Goal: Task Accomplishment & Management: Manage account settings

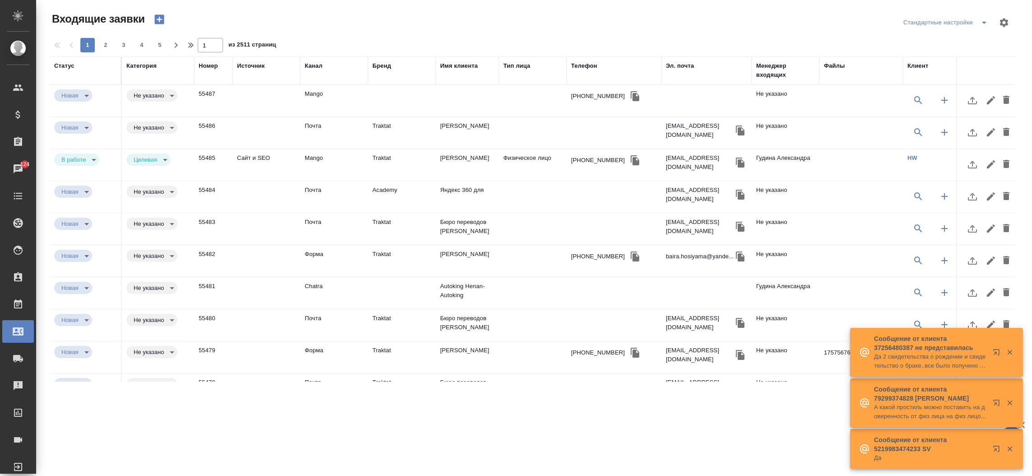
select select "RU"
click at [675, 70] on div "Эл. почта" at bounding box center [680, 65] width 28 height 9
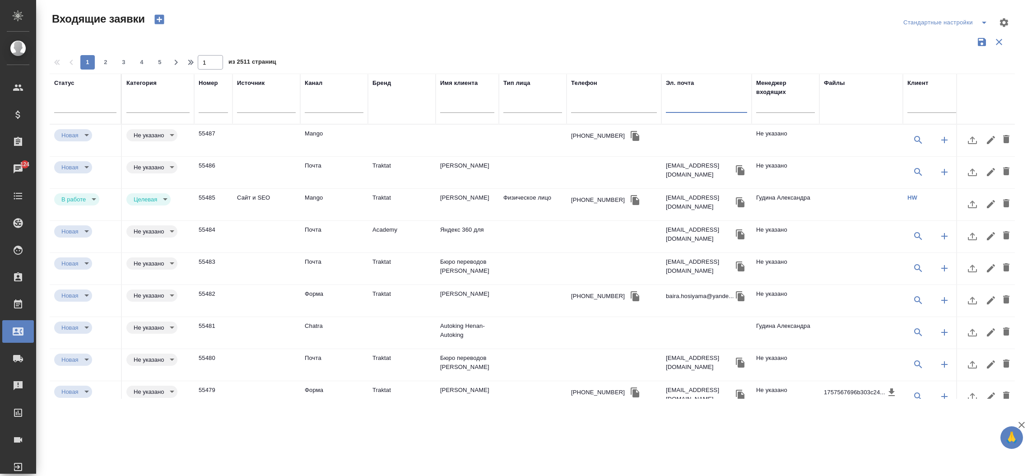
click at [683, 108] on input "text" at bounding box center [706, 106] width 81 height 11
paste input "7234595723@mail.ru"
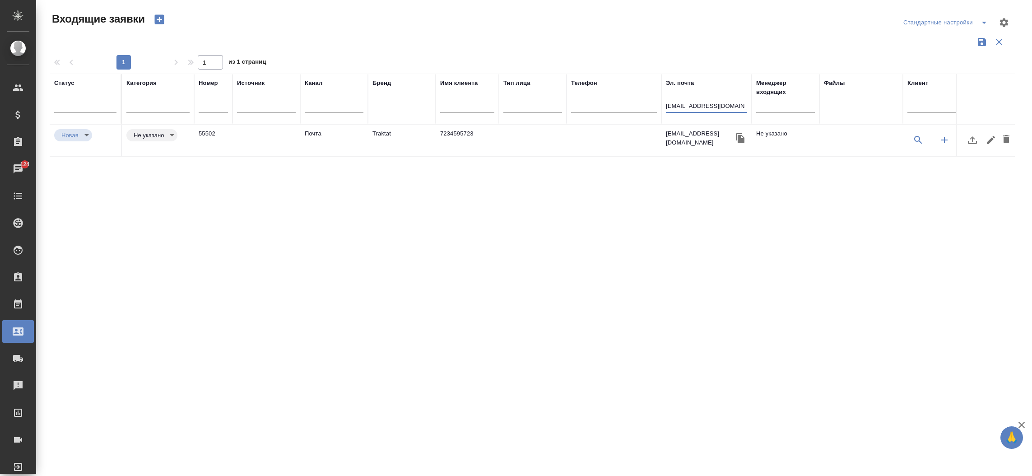
type input "7234595723@mail.ru"
click at [332, 131] on td "Почта" at bounding box center [334, 141] width 68 height 32
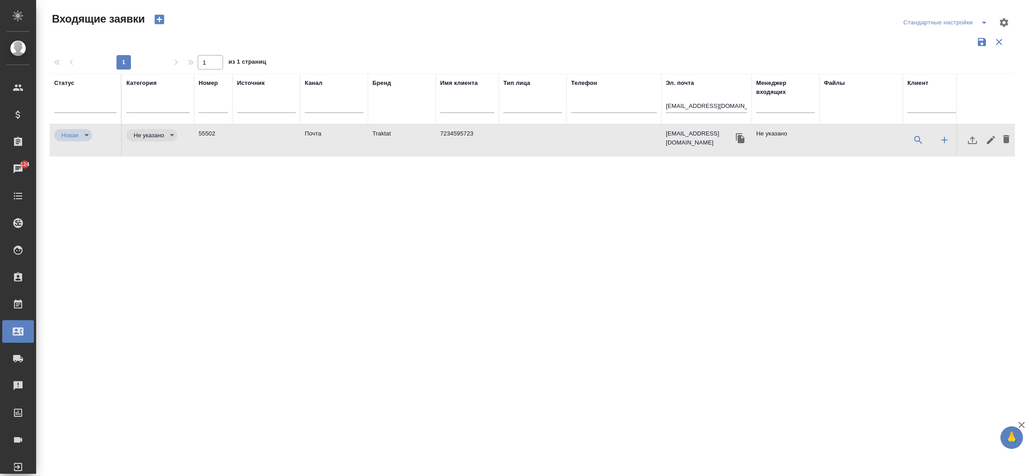
click at [332, 131] on td "Почта" at bounding box center [334, 141] width 68 height 32
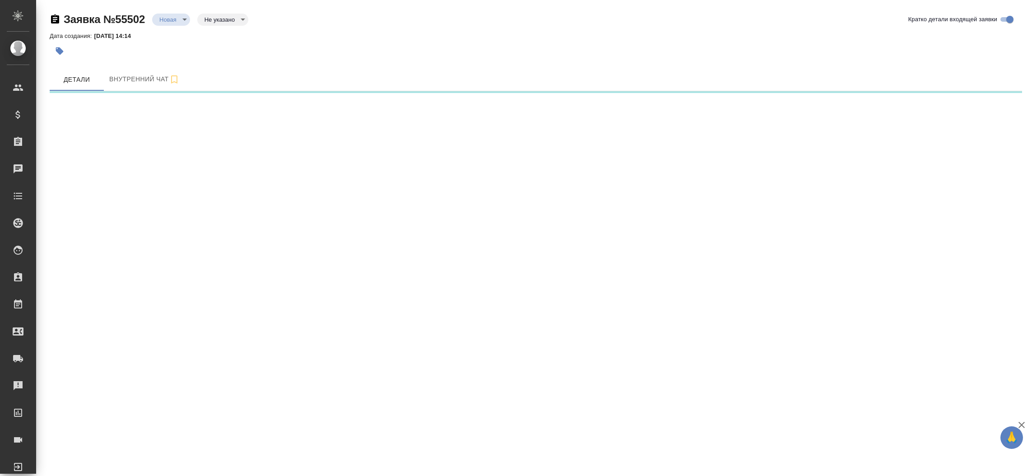
select select "RU"
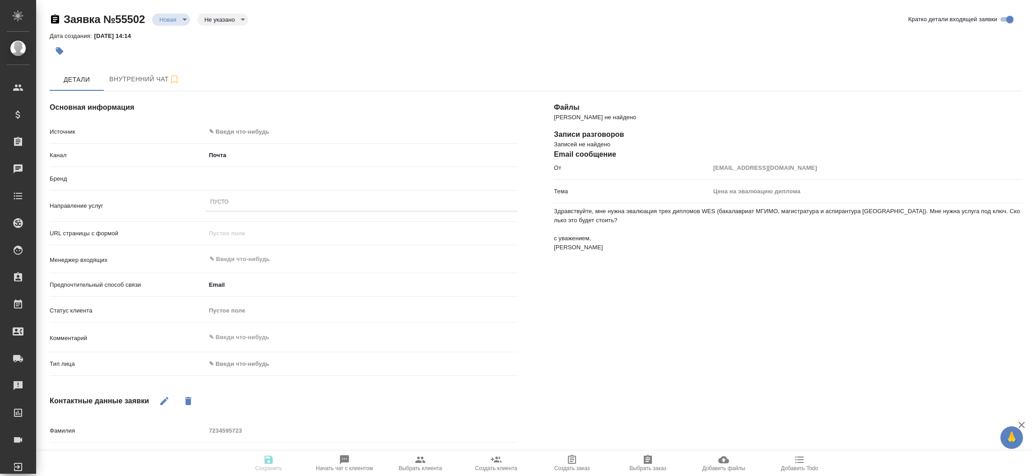
type textarea "x"
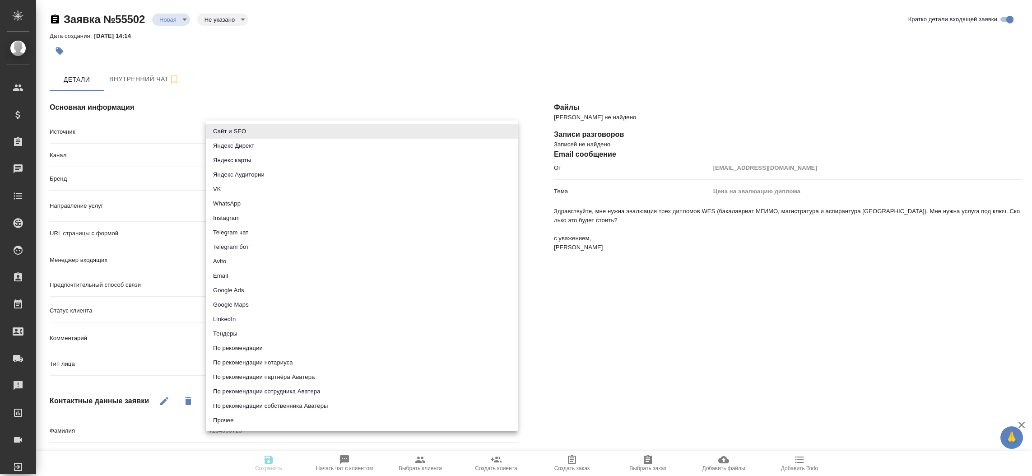
click at [268, 131] on body "🙏 .cls-1 fill:#fff; AWATERA Прутько Ирина i.prutko Клиенты Спецификации Заказы …" at bounding box center [516, 238] width 1032 height 476
click at [268, 131] on li "Сайт и SEO" at bounding box center [362, 131] width 312 height 14
type input "seo"
type textarea "x"
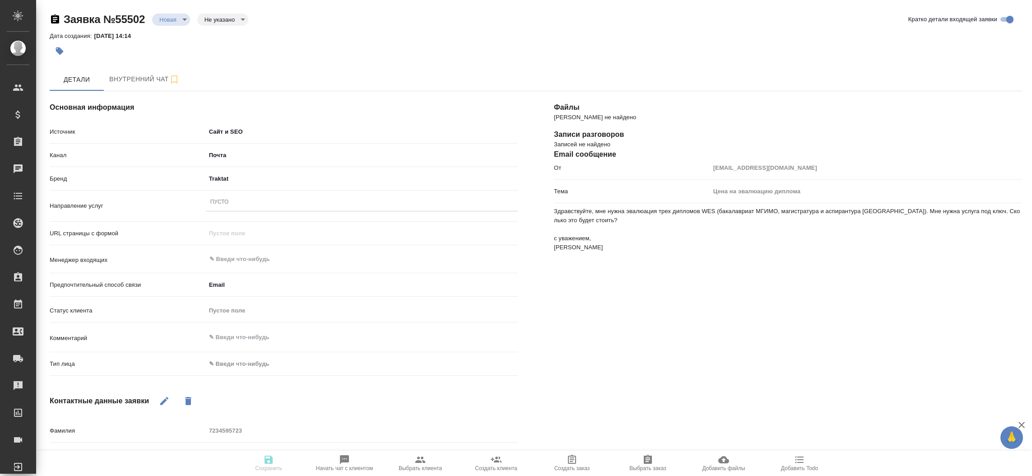
click at [245, 199] on div "Пусто" at bounding box center [362, 202] width 312 height 13
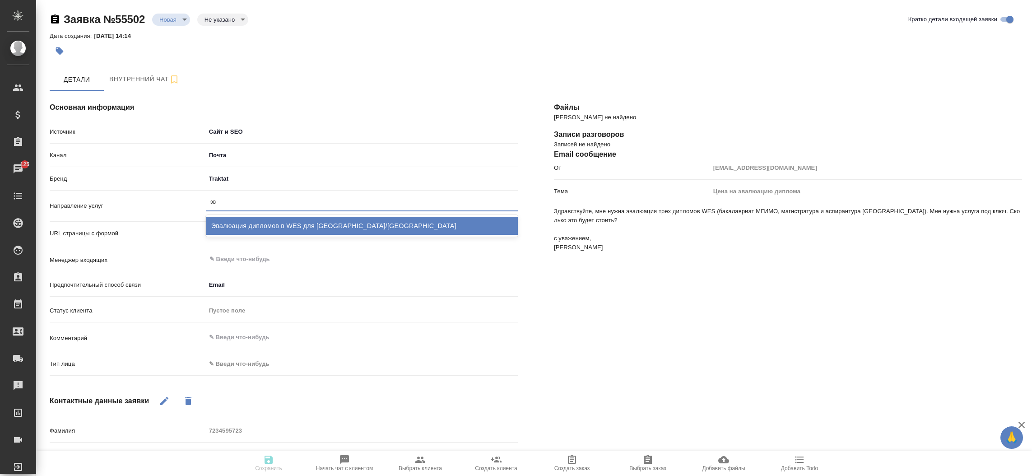
type input "эва"
click at [277, 230] on div "Эвалюация дипломов в WES для США/Канады" at bounding box center [362, 226] width 312 height 18
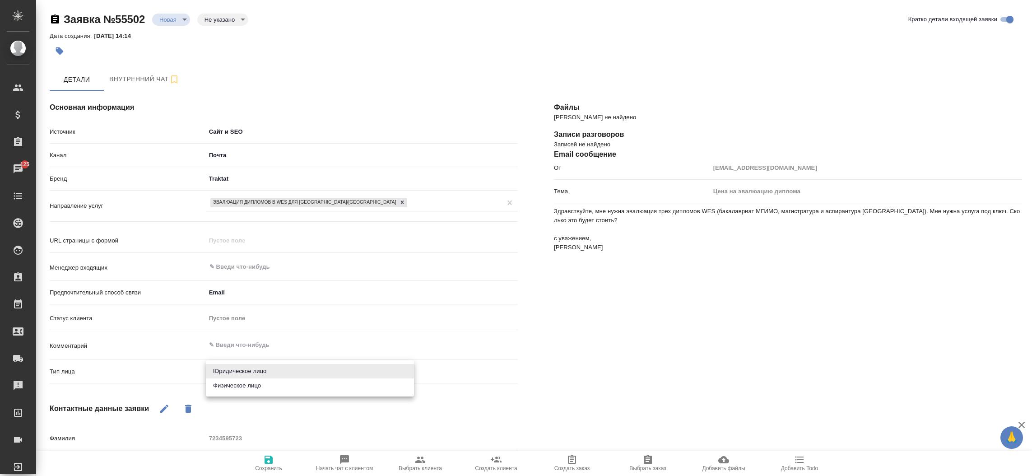
click at [250, 365] on body "🙏 .cls-1 fill:#fff; AWATERA Прутько Ирина i.prutko Клиенты Спецификации Заказы …" at bounding box center [516, 238] width 1032 height 476
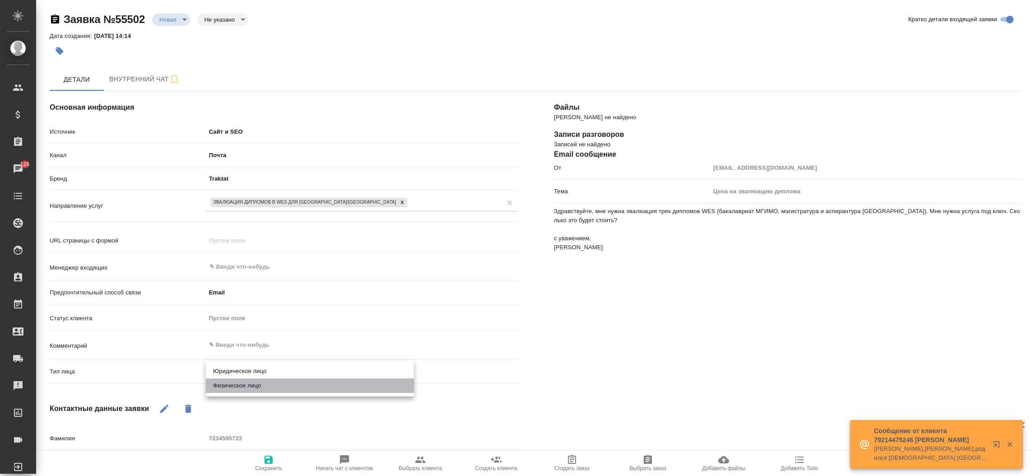
click at [248, 386] on li "Физическое лицо" at bounding box center [310, 385] width 208 height 14
type textarea "x"
type input "private"
click at [167, 411] on icon "button" at bounding box center [164, 408] width 11 height 11
click at [570, 395] on div "Файлы Файлов не найдено Записи разговоров Записей не найдено Email сообщение От…" at bounding box center [788, 361] width 504 height 576
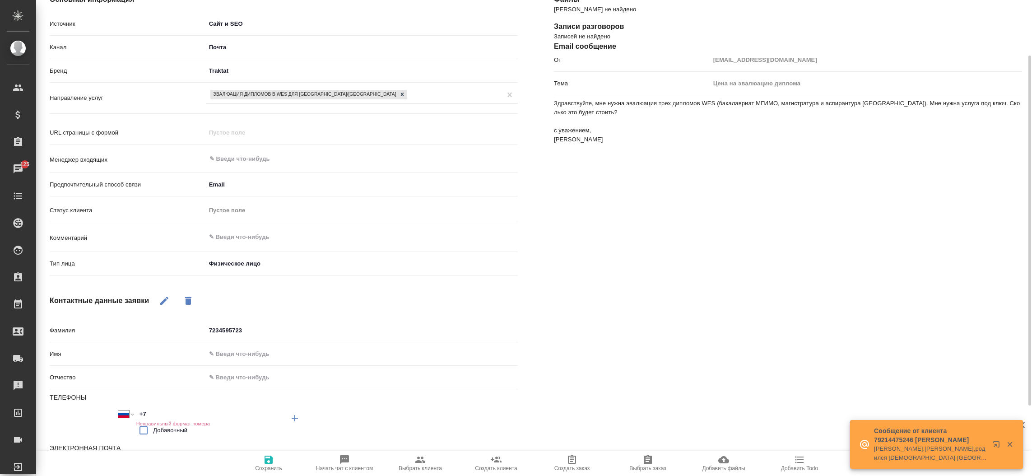
scroll to position [135, 0]
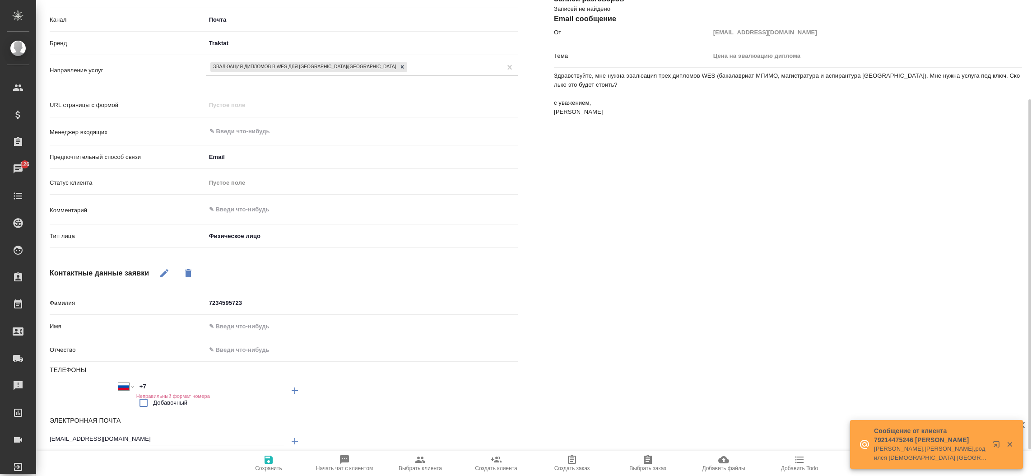
click at [232, 332] on input "text" at bounding box center [362, 326] width 312 height 13
type input "А"
type textarea "x"
type input "Ан"
type textarea "x"
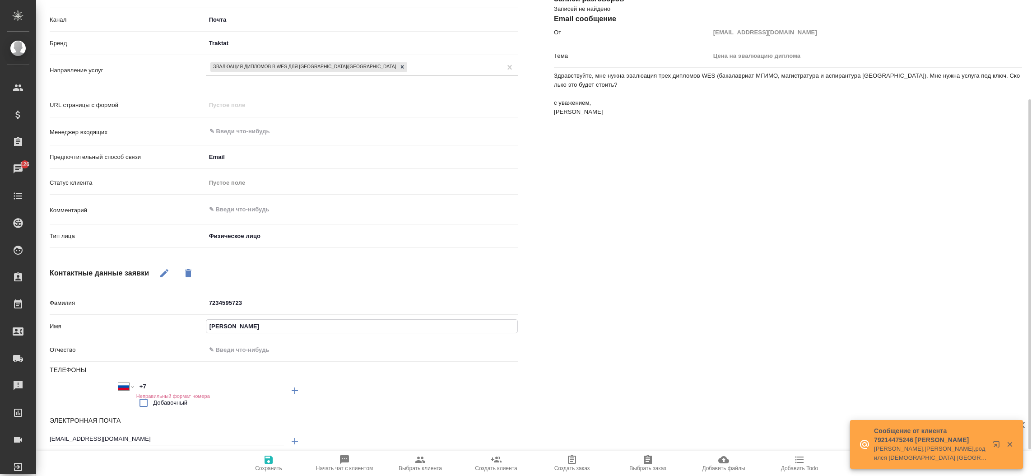
type input "Ана"
type textarea "x"
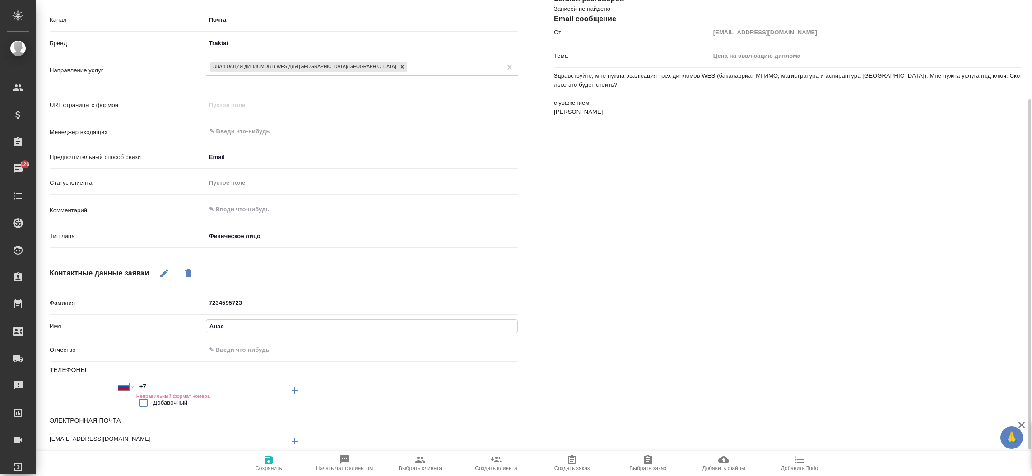
type input "Анаса"
type textarea "x"
type input "Анасас"
type textarea "x"
type input "Анасаси"
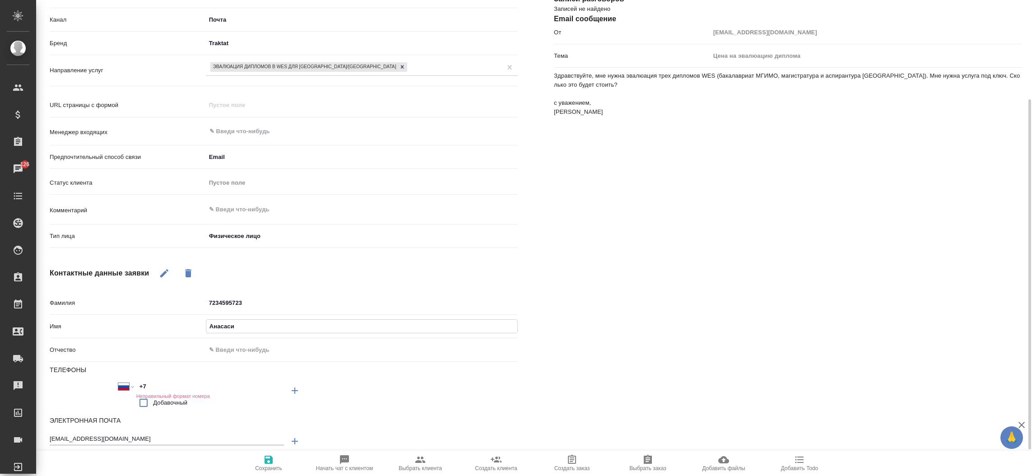
type textarea "x"
type input "Анасасия"
type textarea "x"
type input "Анасасия"
click at [239, 298] on input "7234595723" at bounding box center [361, 302] width 311 height 13
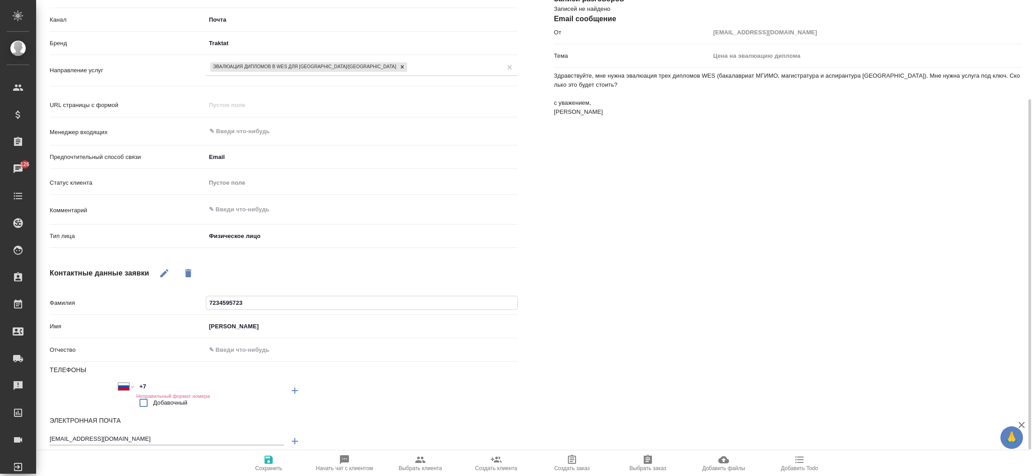
click at [239, 298] on input "7234595723" at bounding box center [361, 302] width 311 height 13
type textarea "x"
click at [269, 461] on icon "button" at bounding box center [268, 459] width 11 height 11
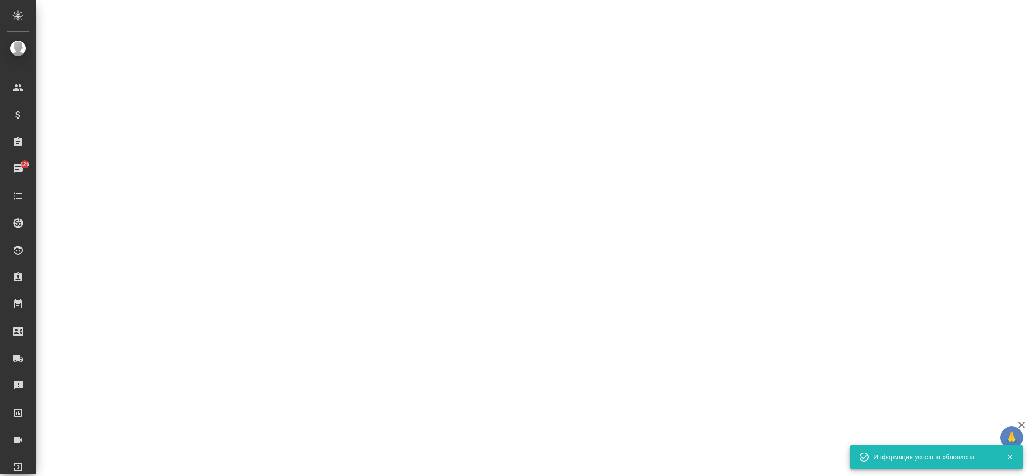
select select "RU"
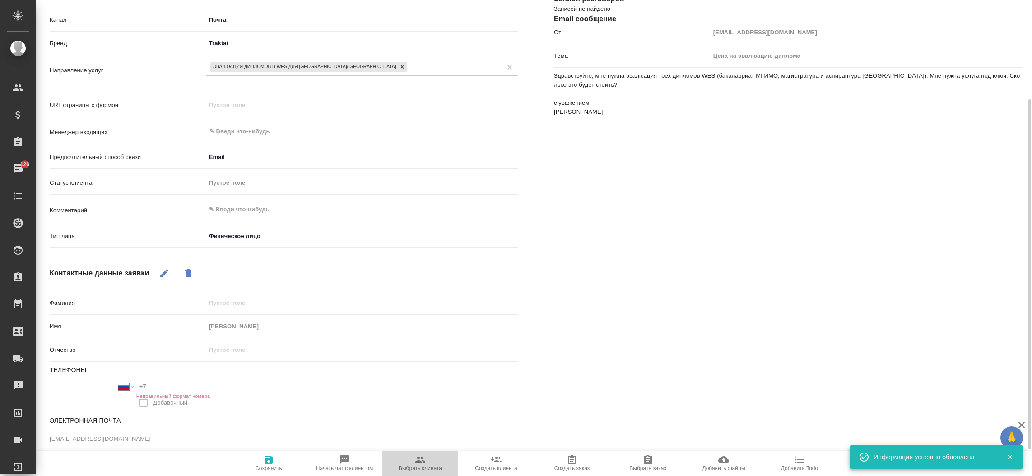
click at [428, 459] on span "Выбрать клиента" at bounding box center [420, 462] width 65 height 17
type textarea "x"
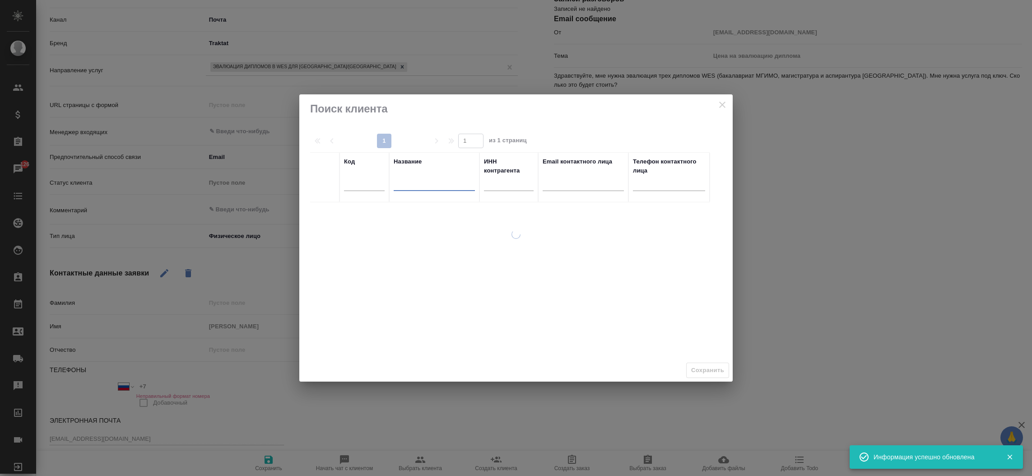
click at [434, 181] on input "text" at bounding box center [434, 185] width 81 height 11
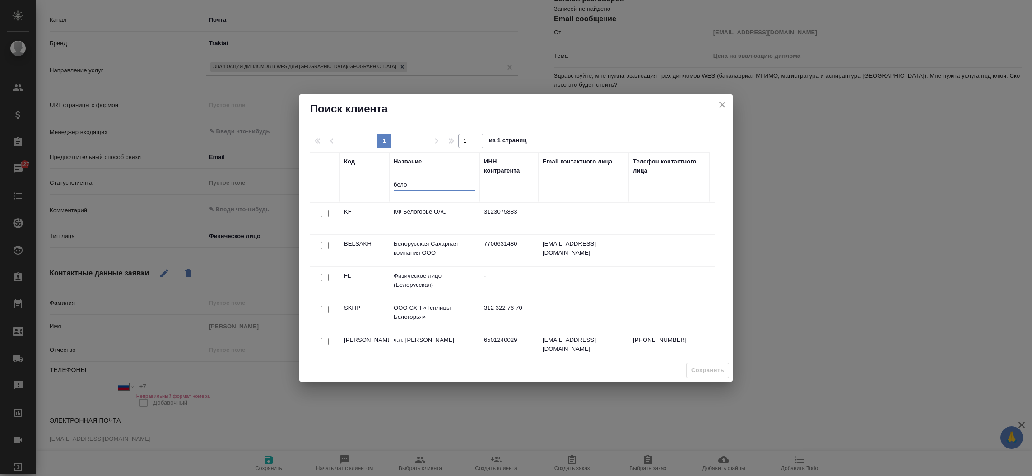
type input "бело"
click at [324, 275] on input "checkbox" at bounding box center [325, 278] width 8 height 8
checkbox input "true"
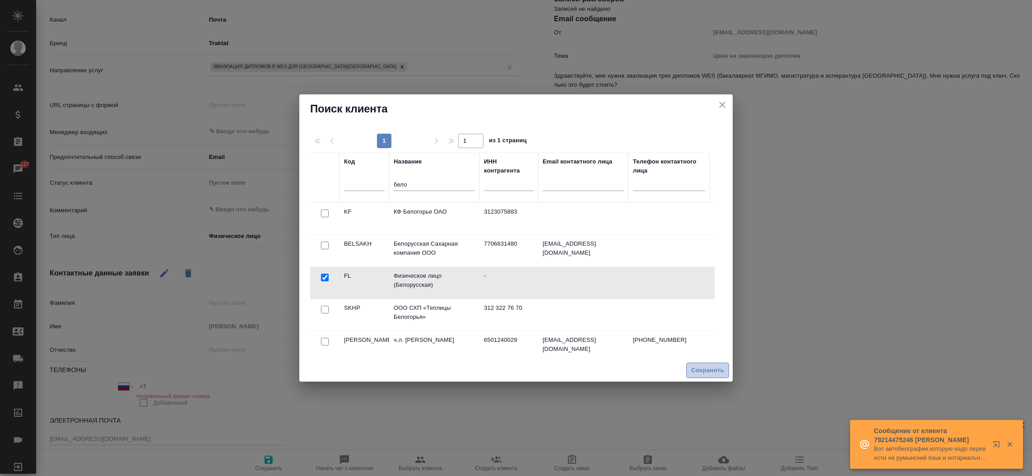
click at [705, 370] on span "Сохранить" at bounding box center [707, 370] width 33 height 10
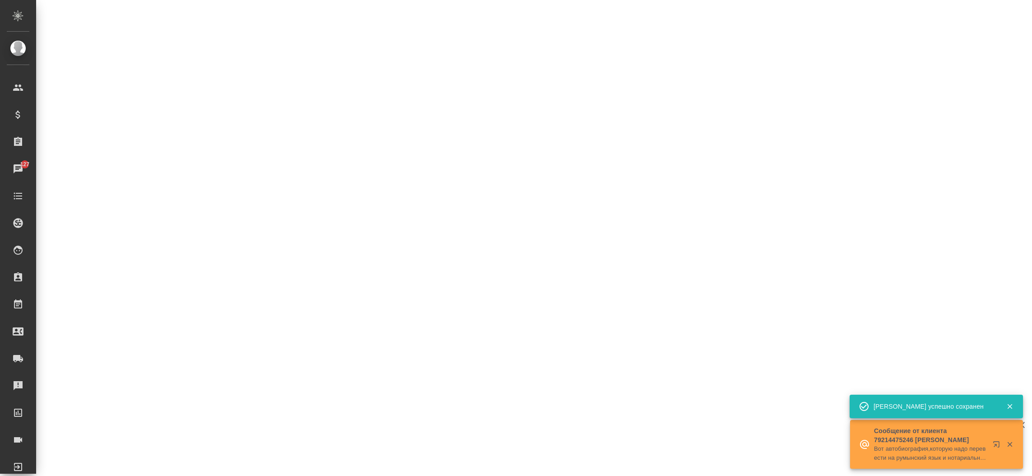
select select "RU"
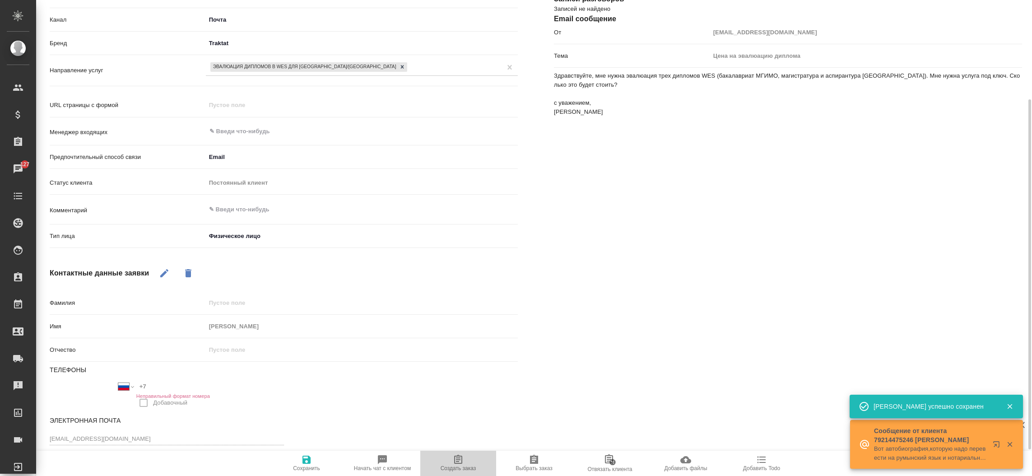
click at [456, 451] on button "Создать заказ" at bounding box center [458, 462] width 76 height 25
type textarea "x"
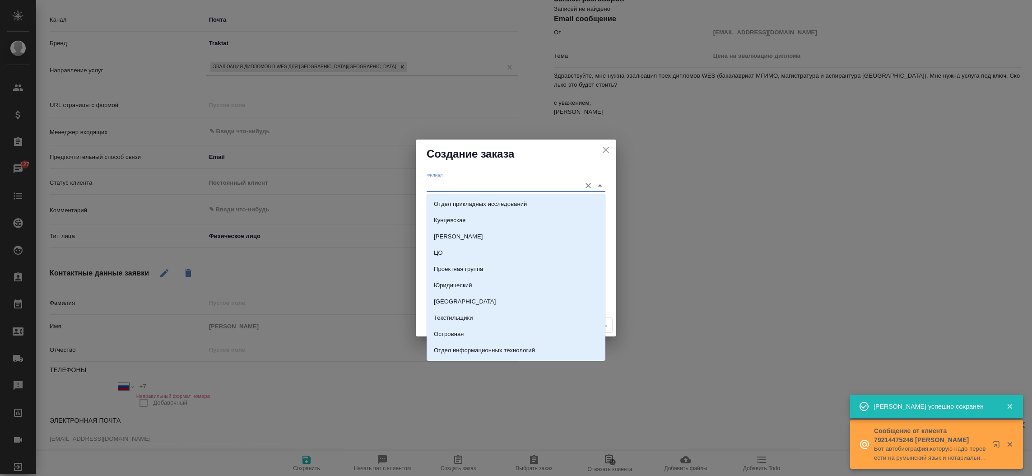
click at [486, 190] on input "Филиал" at bounding box center [502, 185] width 150 height 12
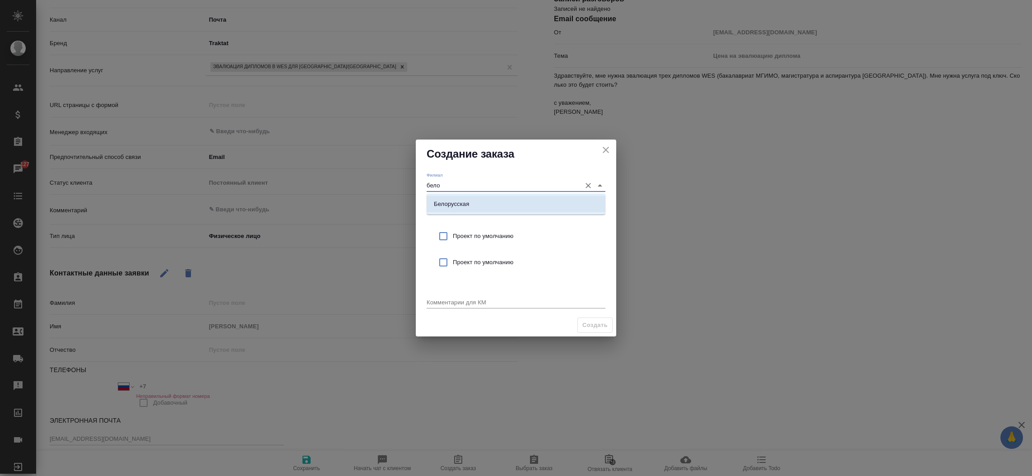
click at [481, 200] on li "Белорусская" at bounding box center [516, 204] width 179 height 16
type input "Белорусская"
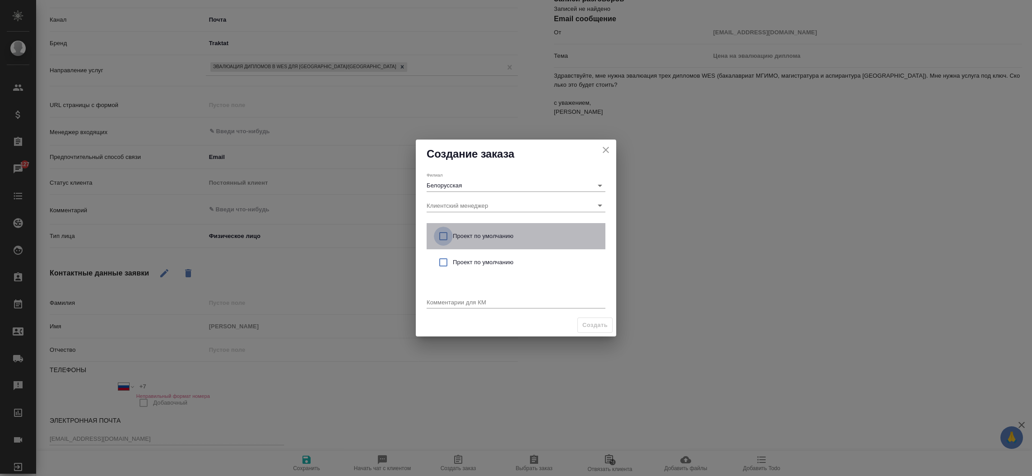
click at [442, 234] on input "checkbox" at bounding box center [443, 236] width 19 height 19
checkbox input "true"
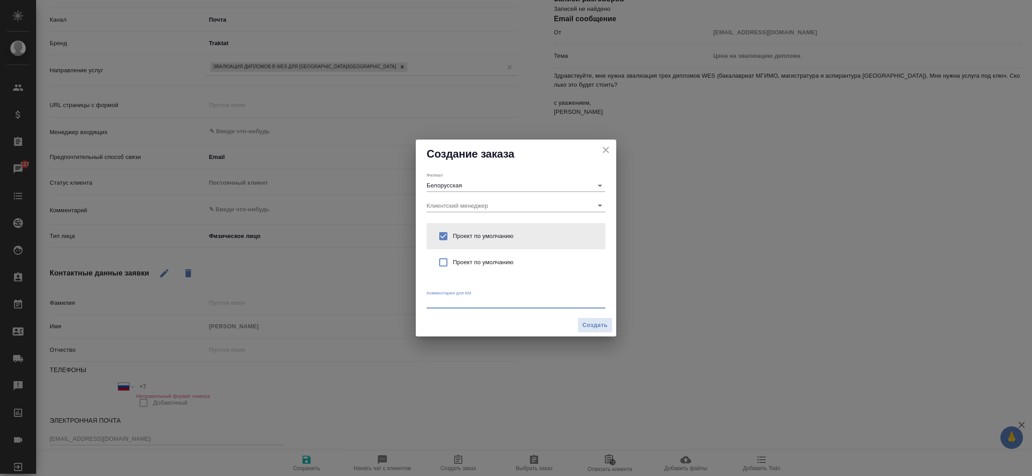
click at [441, 302] on textarea at bounding box center [516, 301] width 179 height 7
type textarea "от КВ:"
type textarea "x"
paste textarea "ужна эвалюация трех дипломов WES (бакалавриат МГИМО, магистратура и аспирантура…"
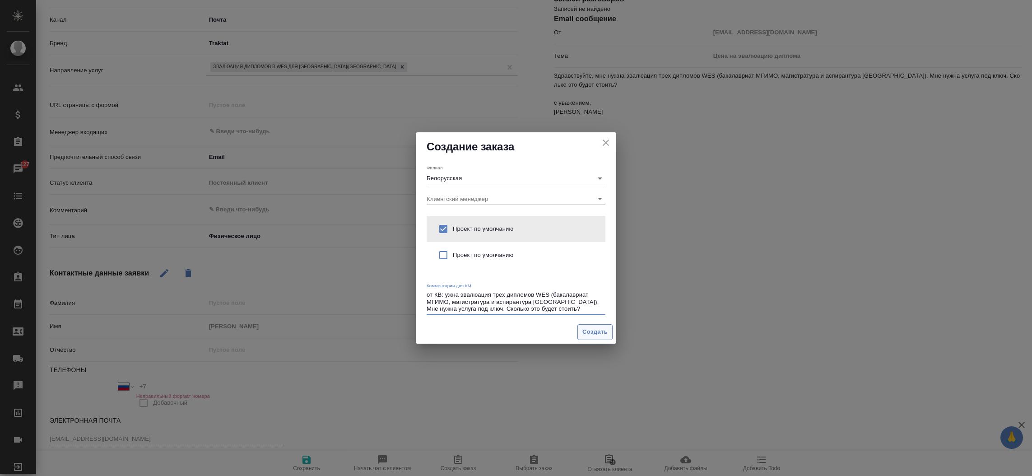
type textarea "от КВ: ужна эвалюация трех дипломов WES (бакалавриат МГИМО, магистратура и аспи…"
click at [594, 336] on span "Создать" at bounding box center [594, 332] width 25 height 10
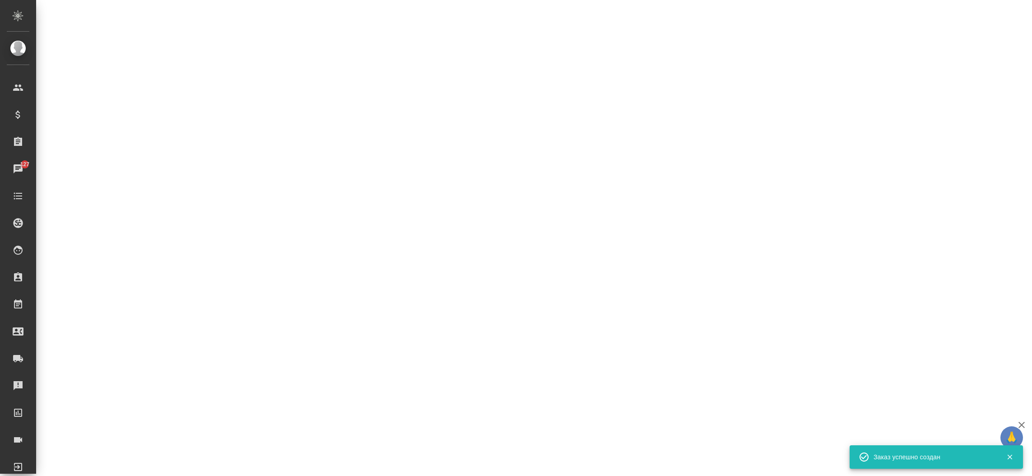
select select "RU"
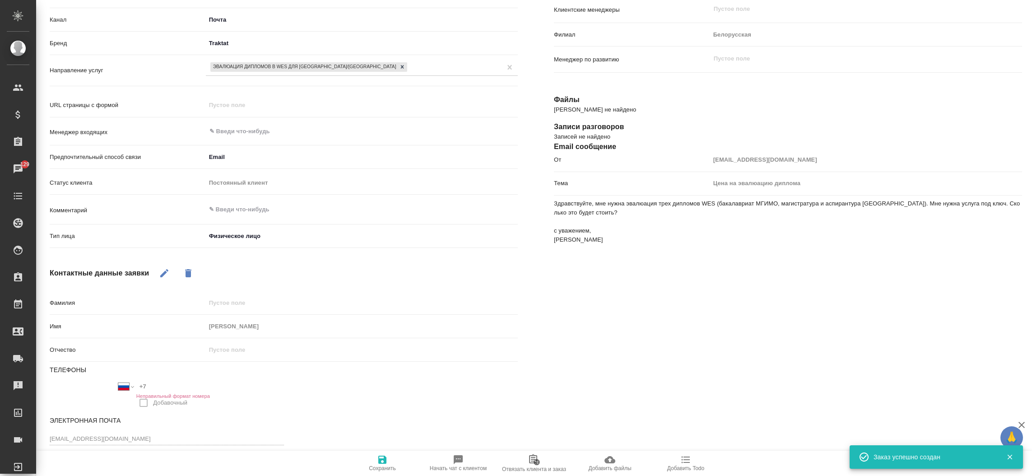
type textarea "x"
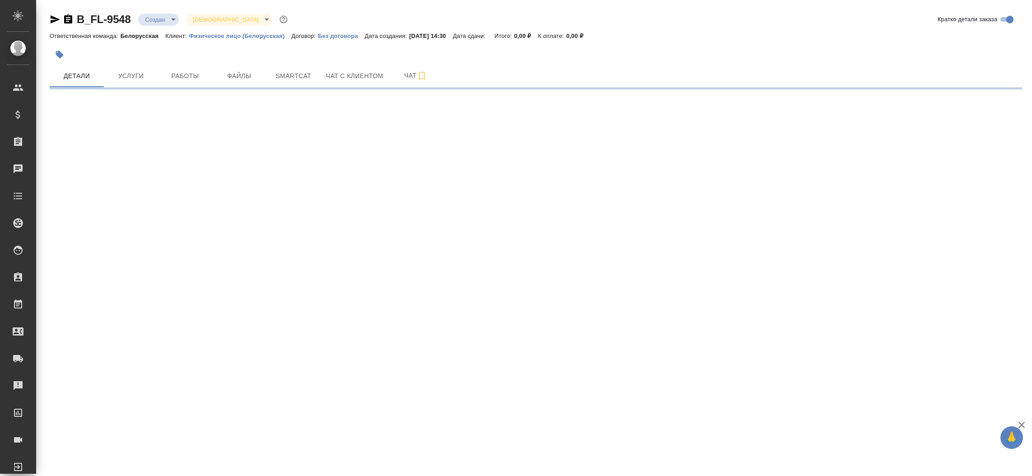
select select "RU"
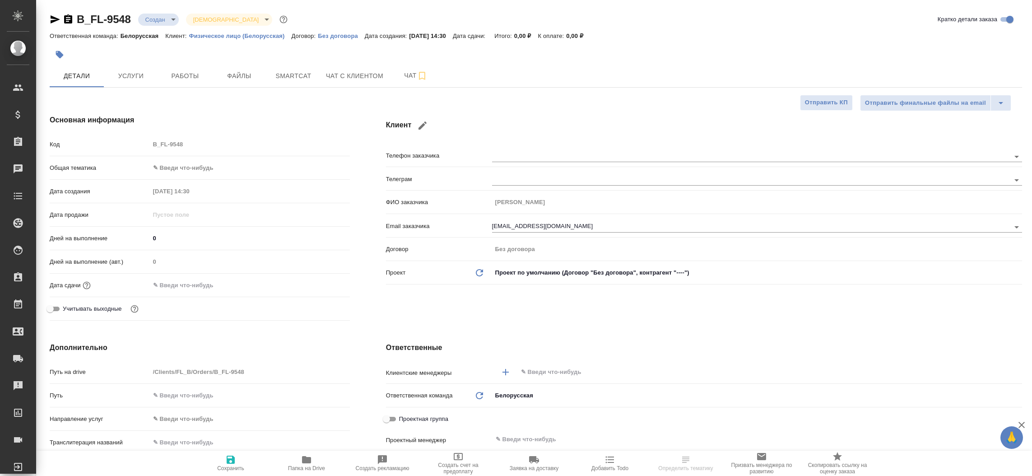
type textarea "x"
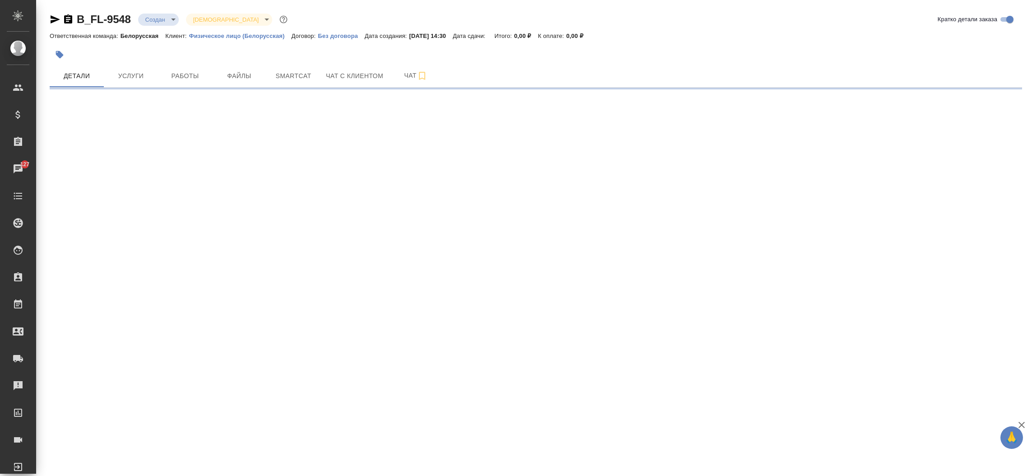
select select "RU"
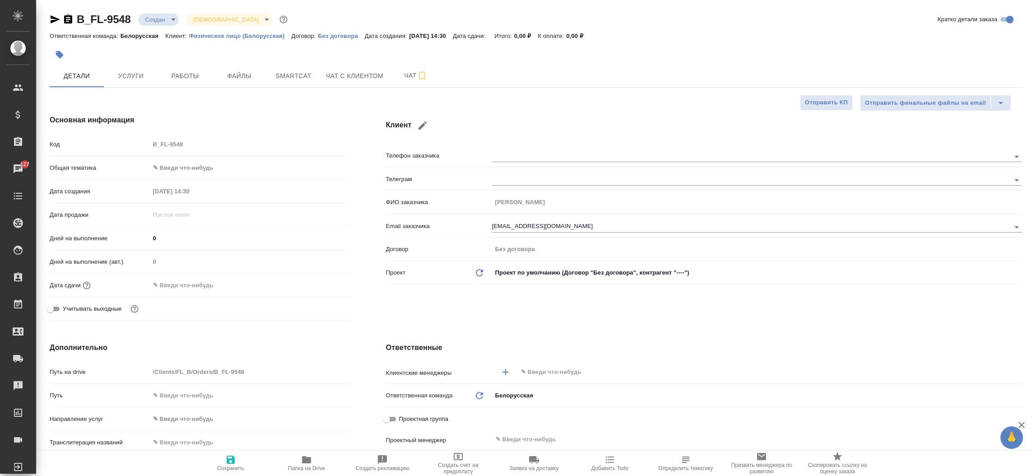
type textarea "x"
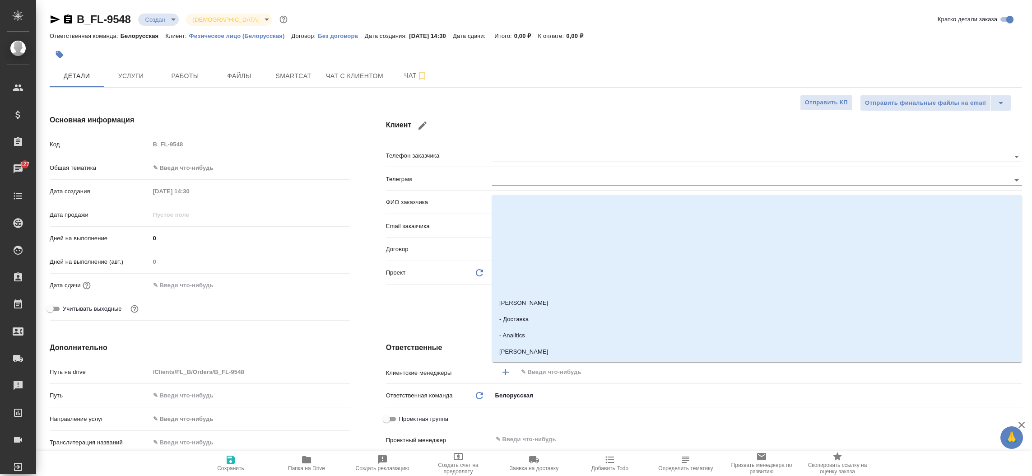
click at [567, 375] on input "text" at bounding box center [754, 372] width 469 height 11
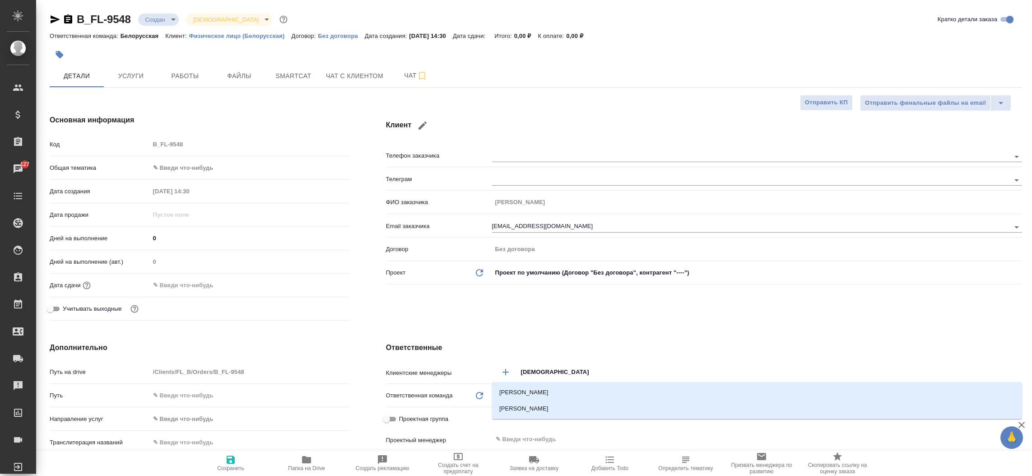
type input "богом"
click at [557, 410] on li "Богомолова Анастасия" at bounding box center [757, 408] width 530 height 16
type textarea "x"
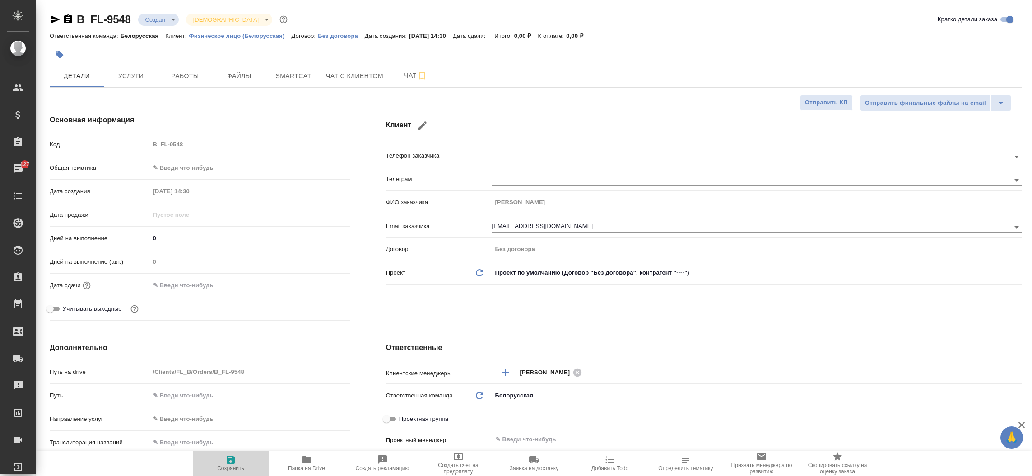
click at [235, 460] on icon "button" at bounding box center [230, 459] width 11 height 11
type textarea "x"
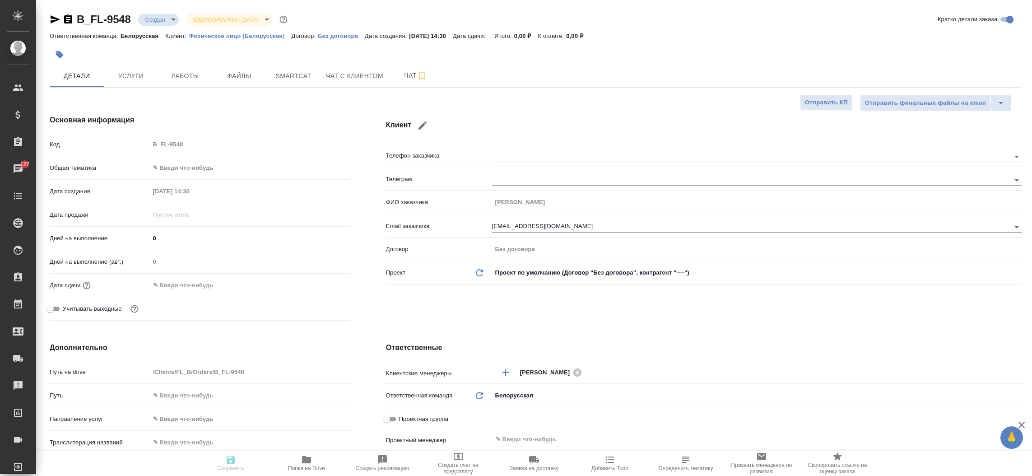
type textarea "x"
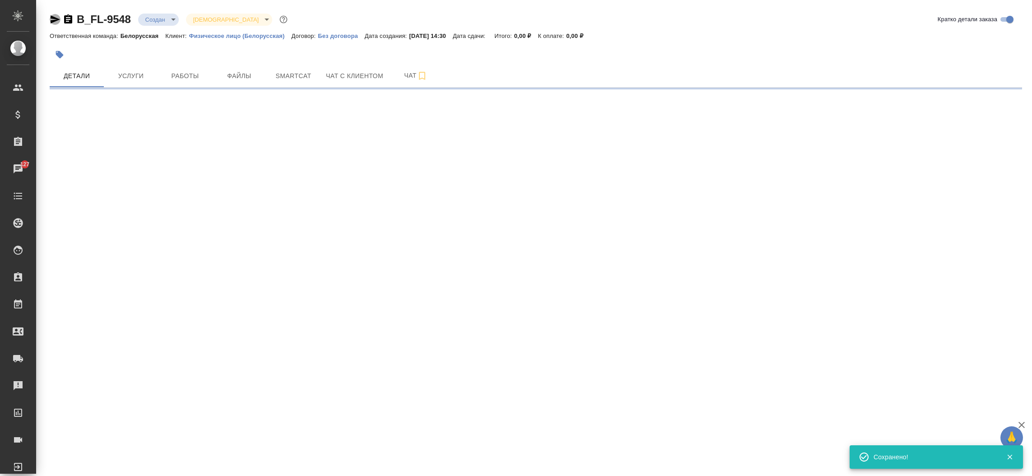
click at [50, 16] on icon "button" at bounding box center [55, 19] width 11 height 11
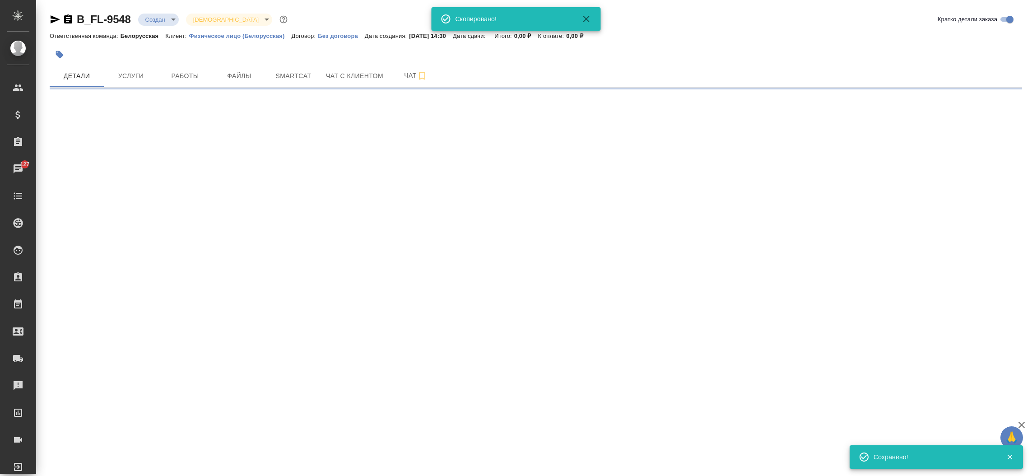
select select "RU"
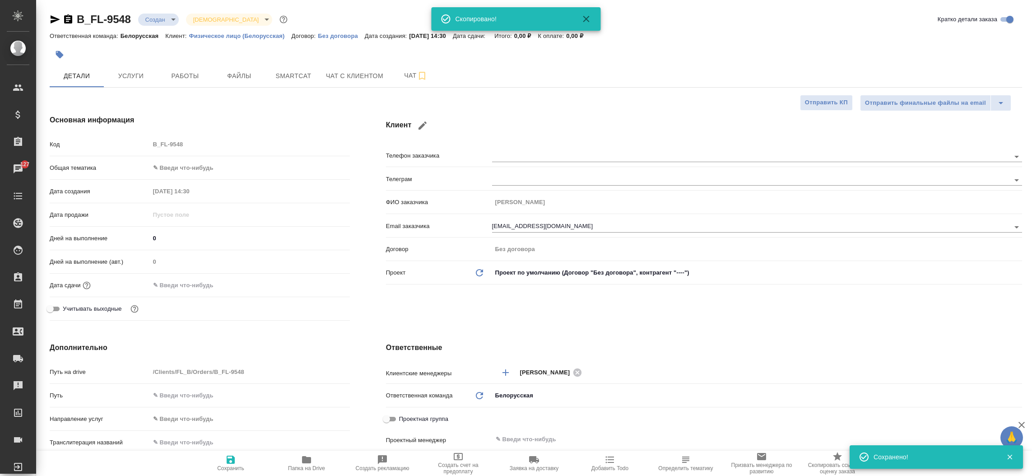
type textarea "x"
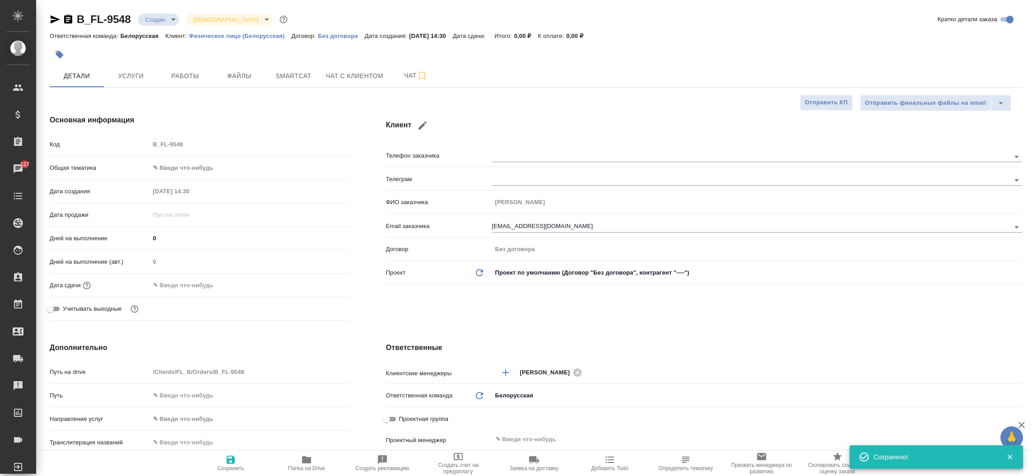
type textarea "x"
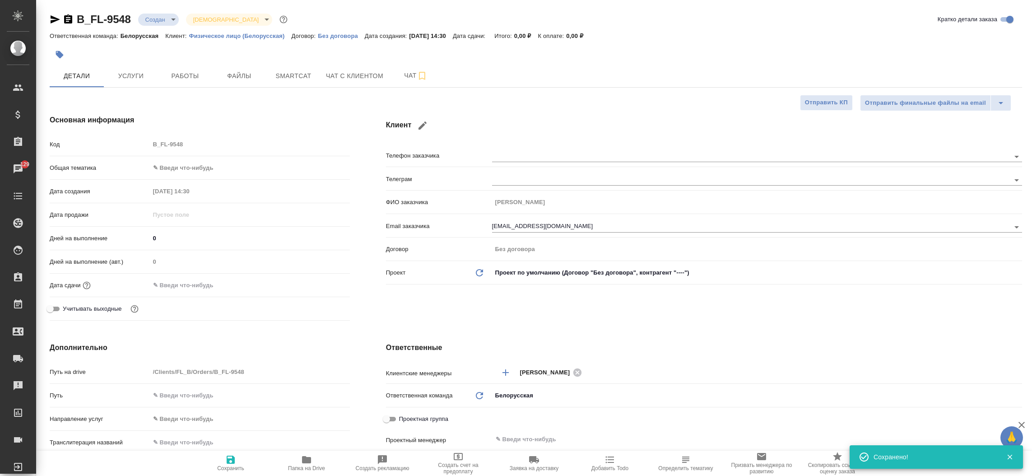
type textarea "x"
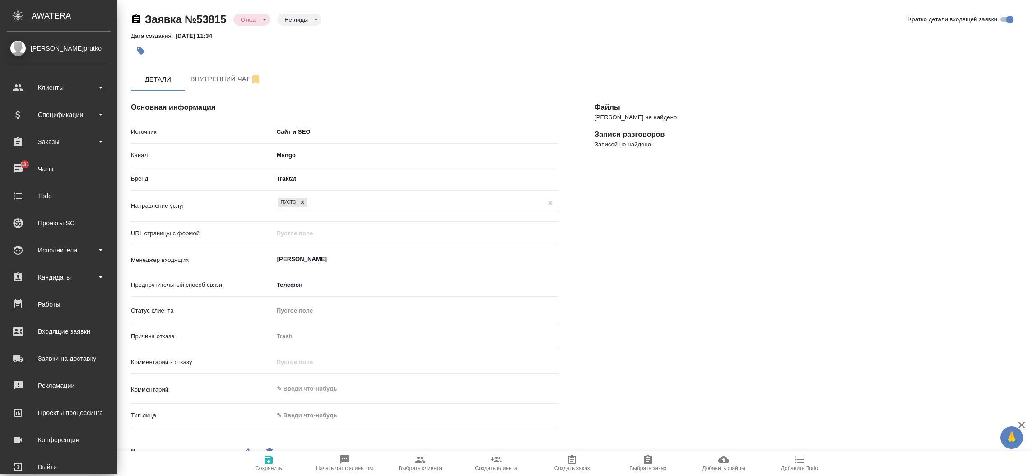
select select "RU"
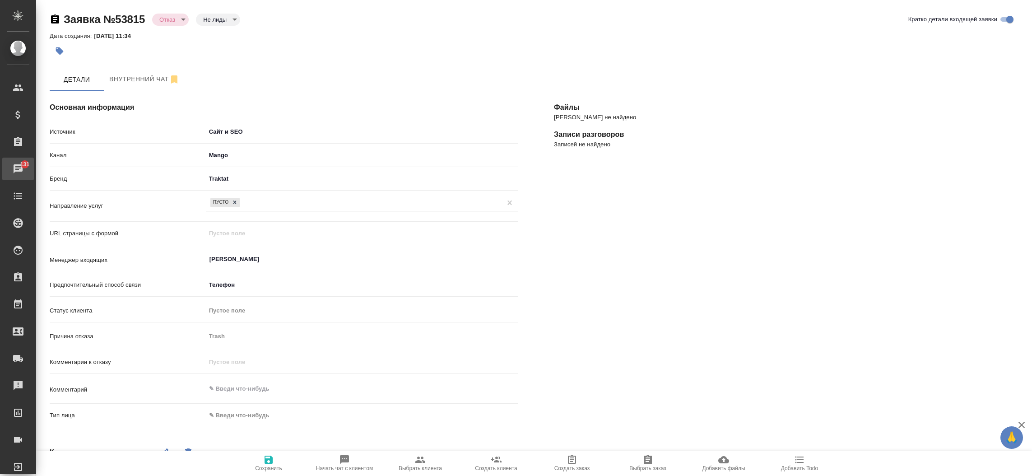
click at [18, 173] on div "Чаты" at bounding box center [6, 169] width 23 height 14
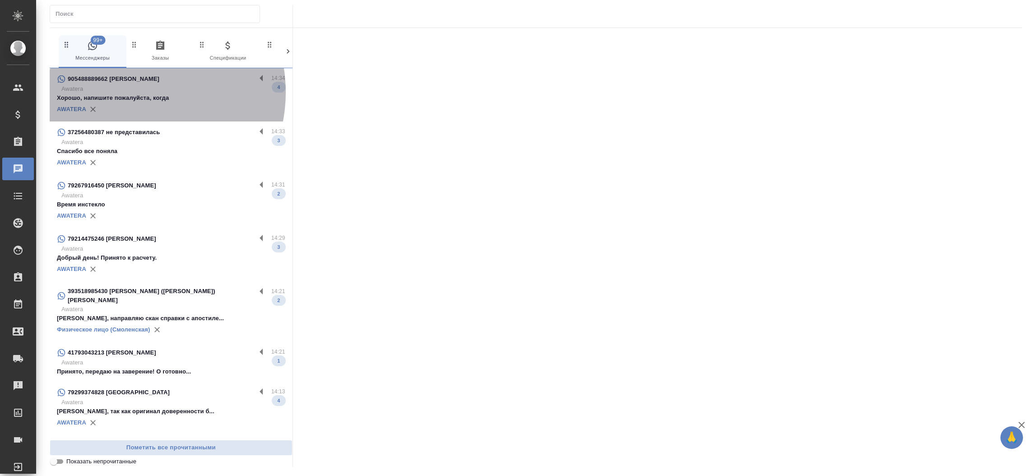
click at [133, 92] on p "Awatera" at bounding box center [173, 88] width 224 height 9
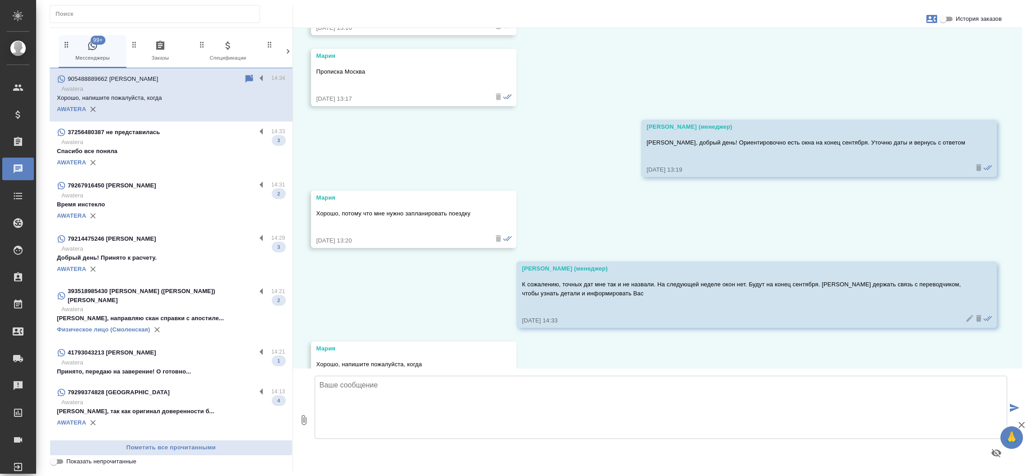
scroll to position [472, 0]
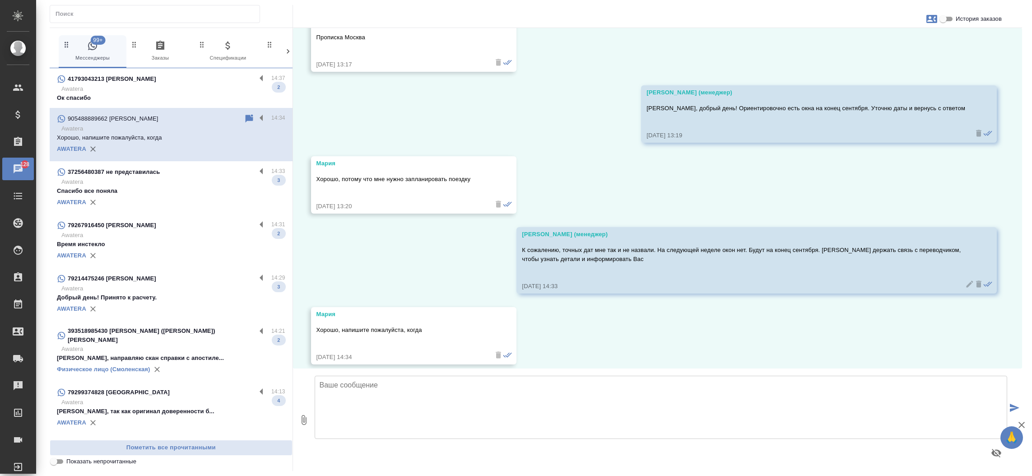
click at [944, 21] on input "История заказов" at bounding box center [943, 19] width 33 height 11
checkbox input "true"
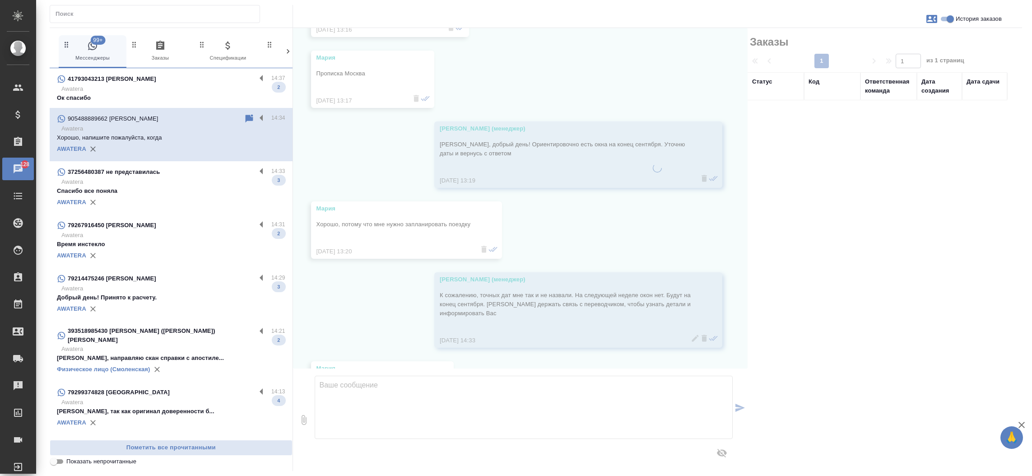
scroll to position [517, 0]
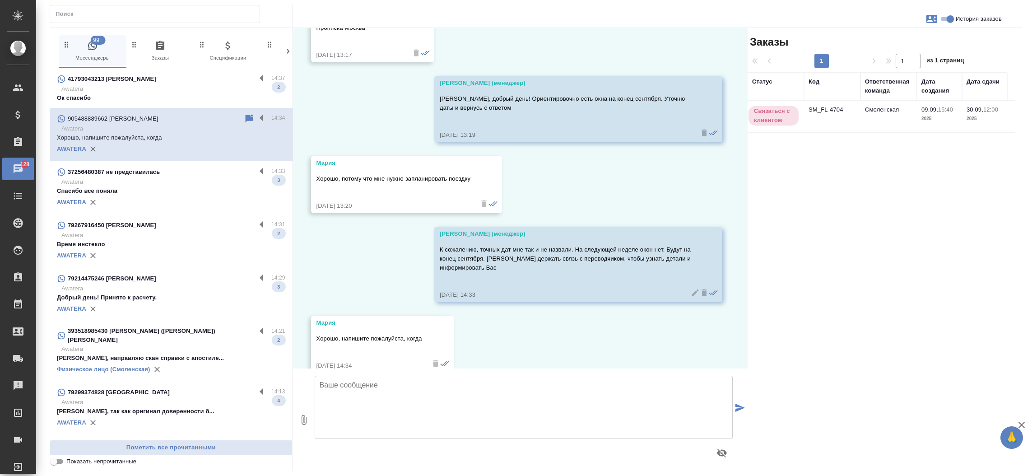
click at [832, 113] on td "SM_FL-4704" at bounding box center [832, 117] width 56 height 32
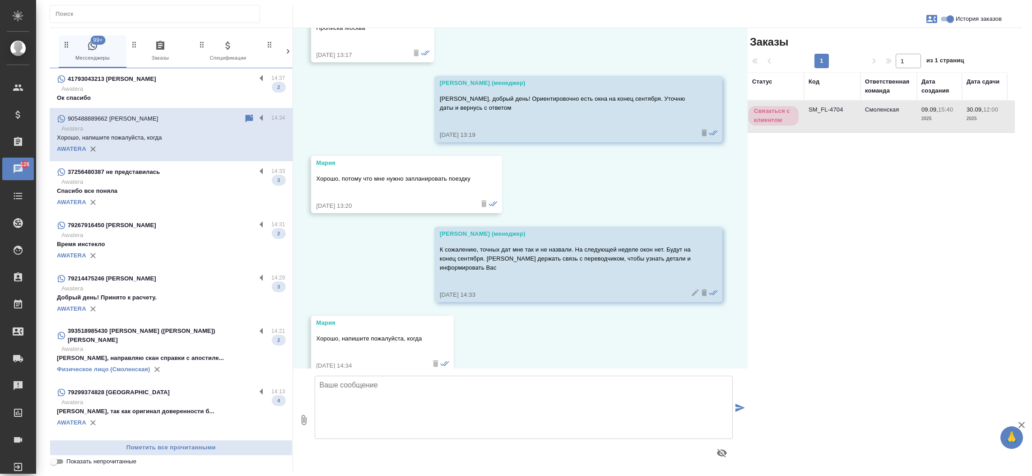
click at [832, 113] on td "SM_FL-4704" at bounding box center [832, 117] width 56 height 32
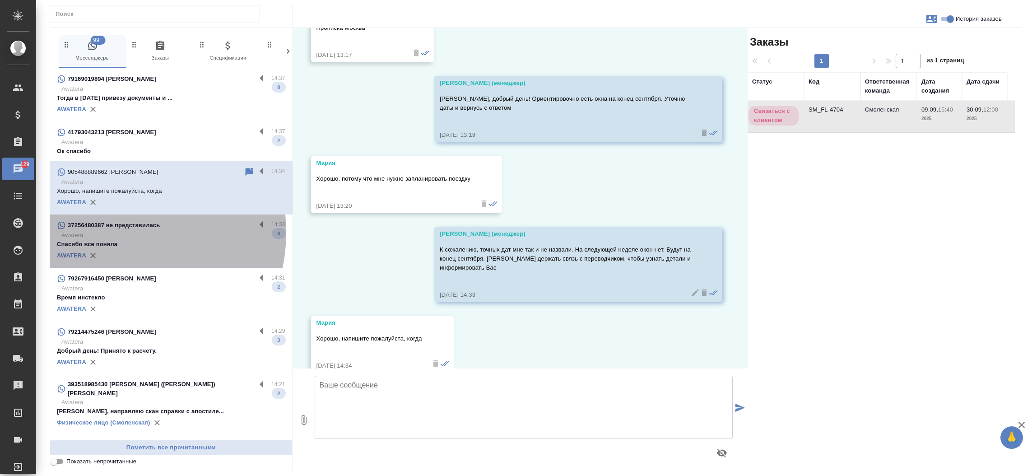
click at [113, 232] on p "Awatera" at bounding box center [173, 235] width 224 height 9
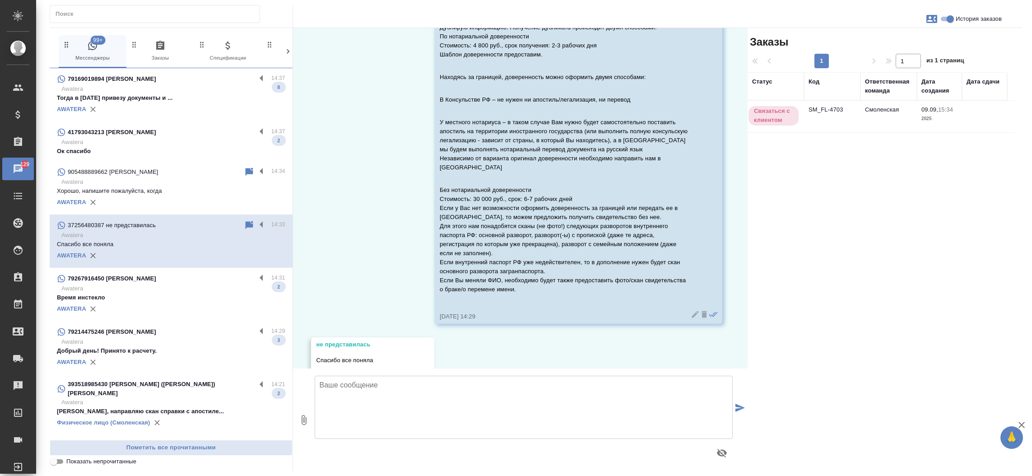
scroll to position [908, 0]
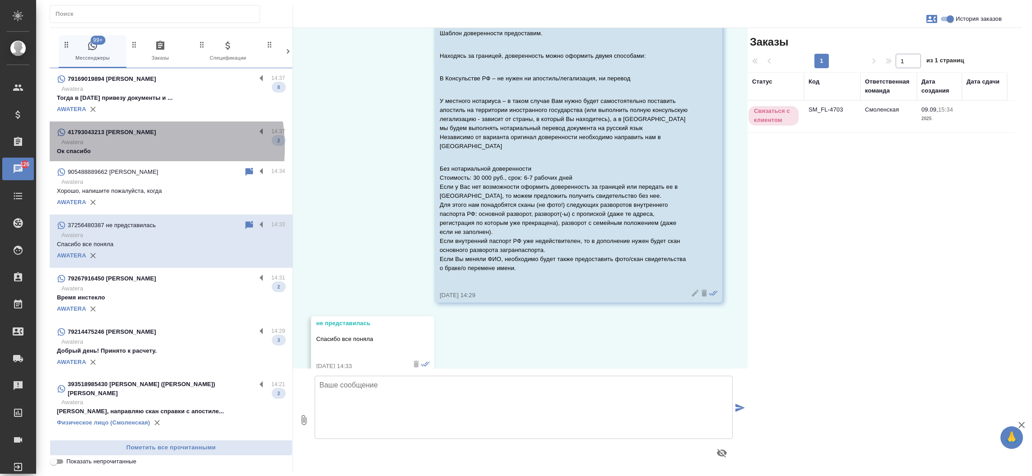
click at [118, 147] on p "Ок спасибо" at bounding box center [171, 151] width 228 height 9
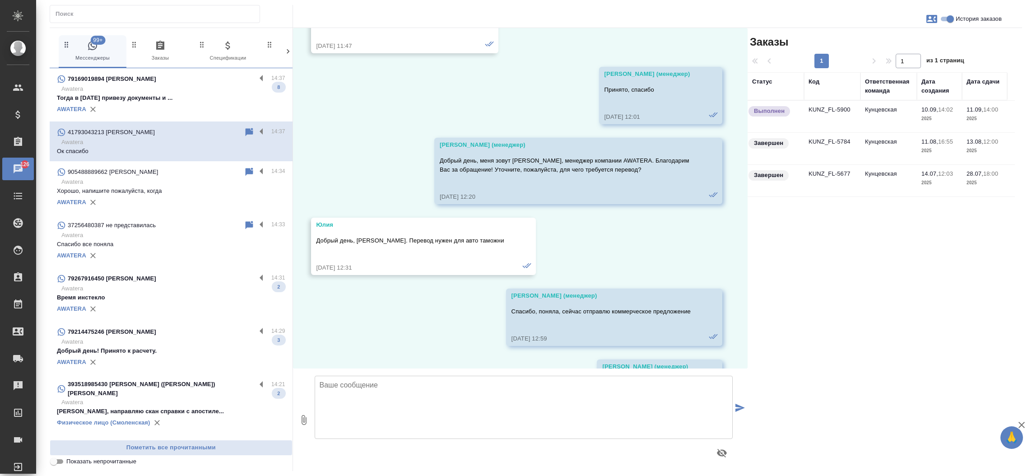
scroll to position [7701, 0]
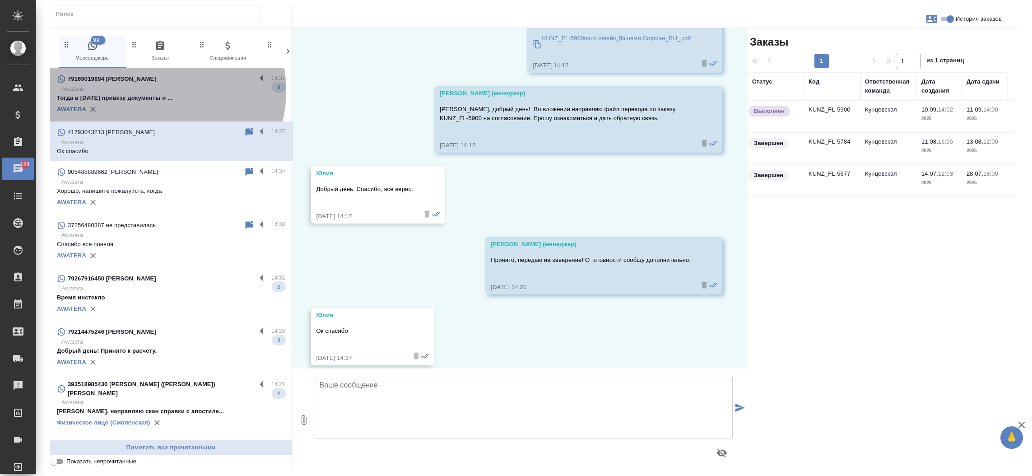
click at [155, 91] on p "Awatera" at bounding box center [173, 88] width 224 height 9
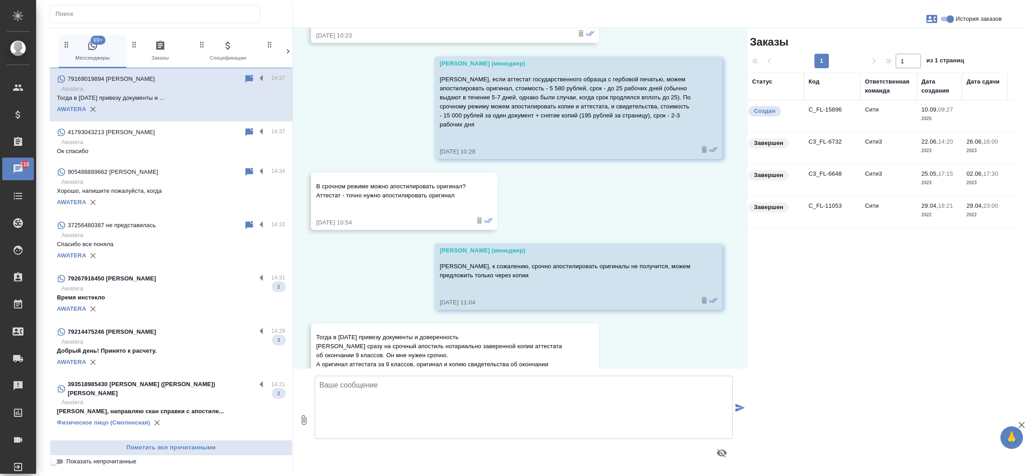
scroll to position [2817, 0]
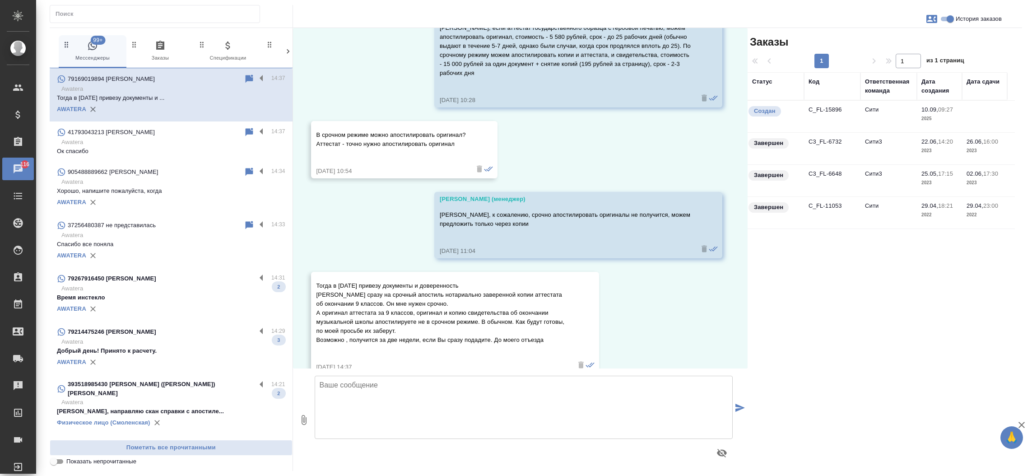
click at [822, 107] on td "C_FL-15896" at bounding box center [832, 117] width 56 height 32
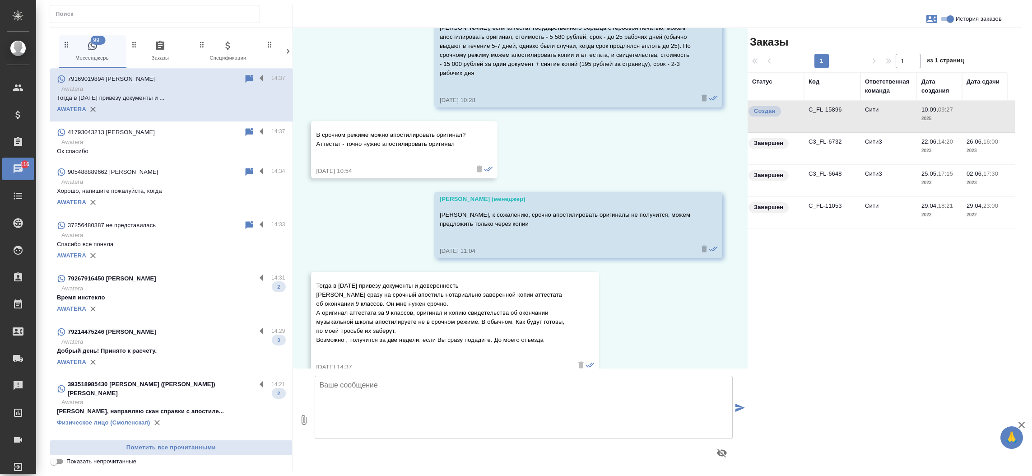
click at [822, 107] on td "C_FL-15896" at bounding box center [832, 117] width 56 height 32
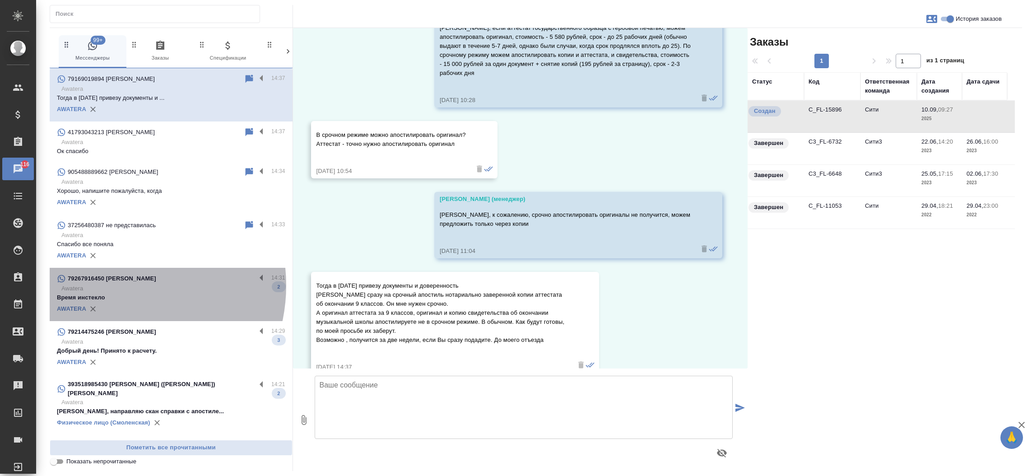
click at [114, 285] on p "Awatera" at bounding box center [173, 288] width 224 height 9
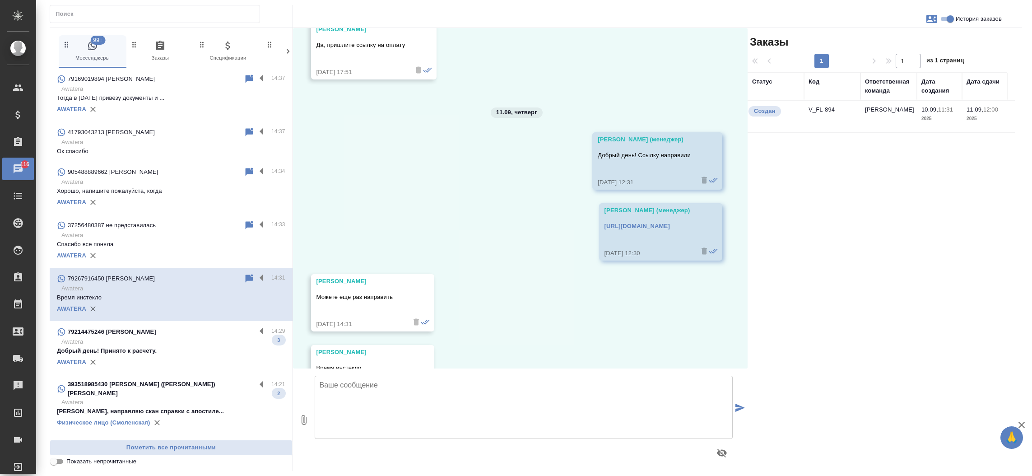
scroll to position [1254, 0]
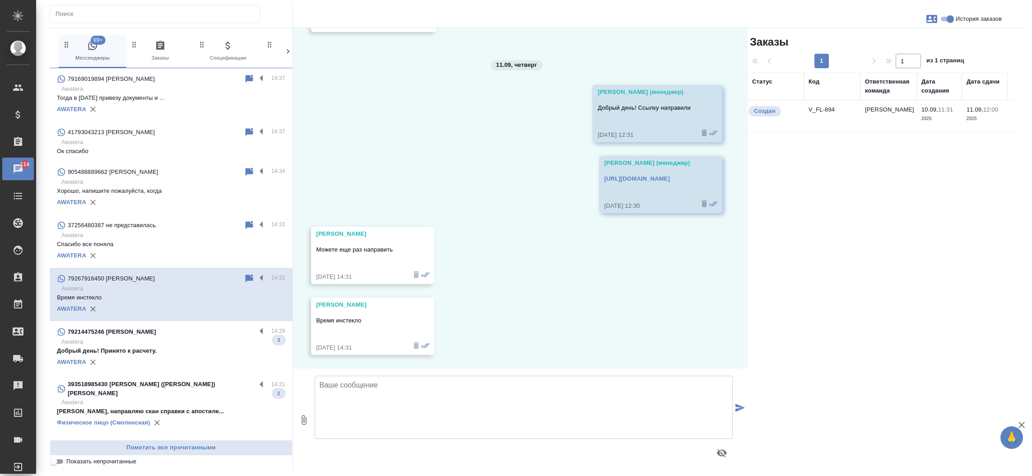
click at [822, 106] on td "V_FL-894" at bounding box center [832, 117] width 56 height 32
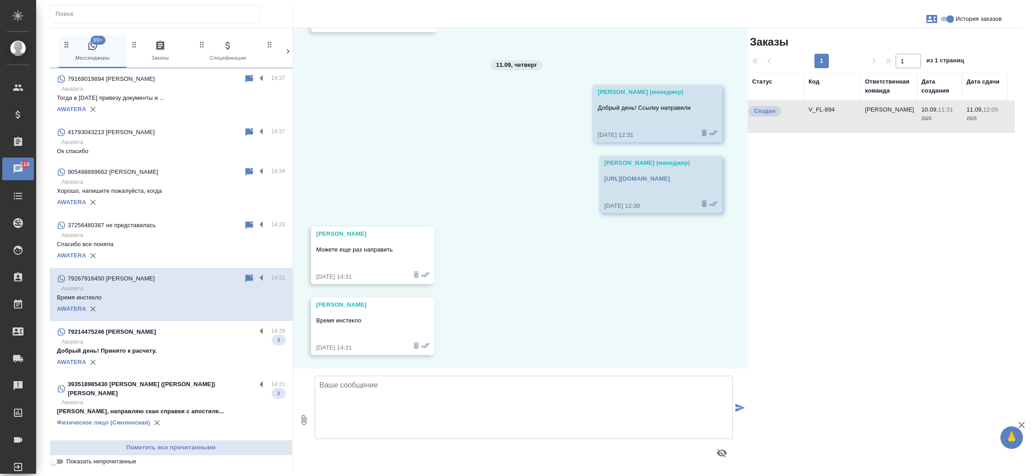
click at [822, 106] on td "V_FL-894" at bounding box center [832, 117] width 56 height 32
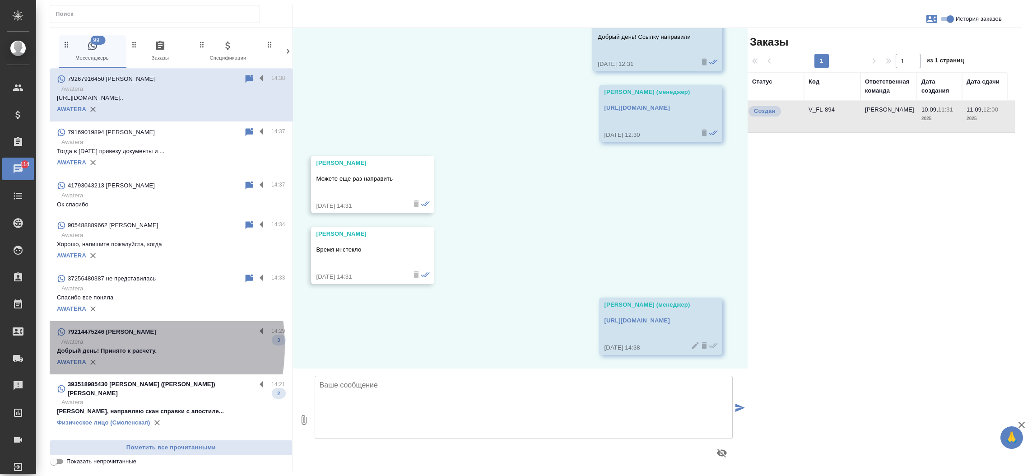
click at [98, 346] on p "Добрый день! Принято к расчету." at bounding box center [171, 350] width 228 height 9
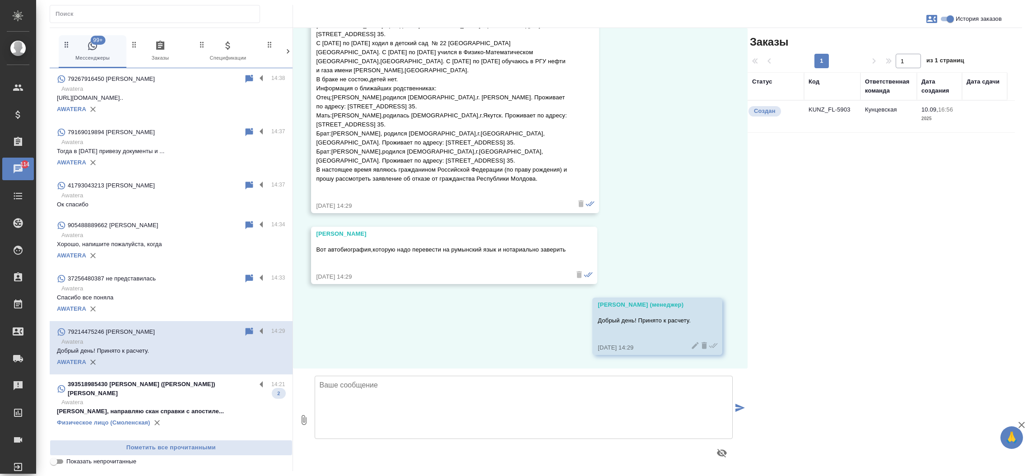
scroll to position [322, 0]
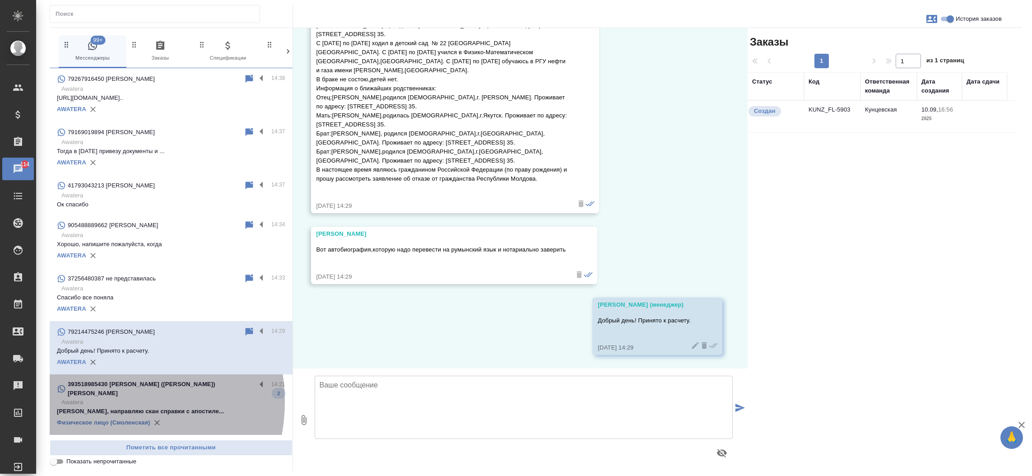
click at [106, 407] on p "Ольга, направляю скан справки с апостиле..." at bounding box center [171, 411] width 228 height 9
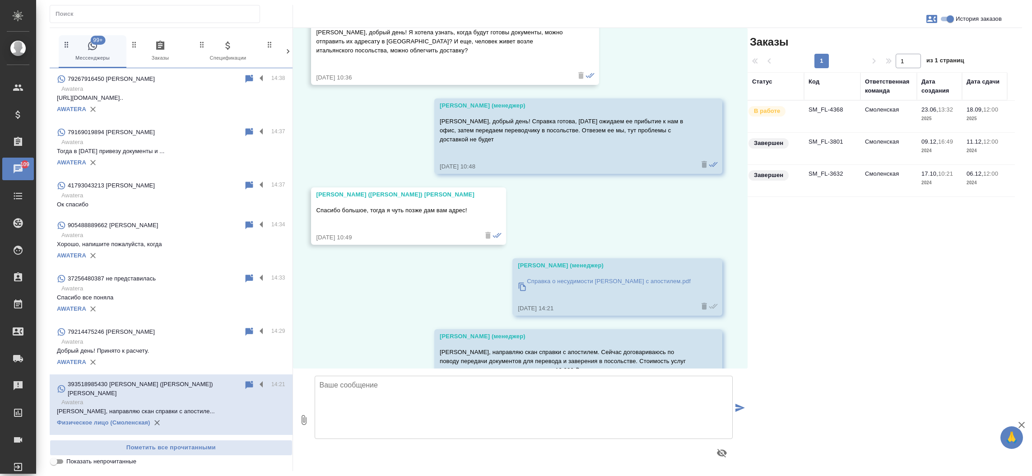
scroll to position [355, 0]
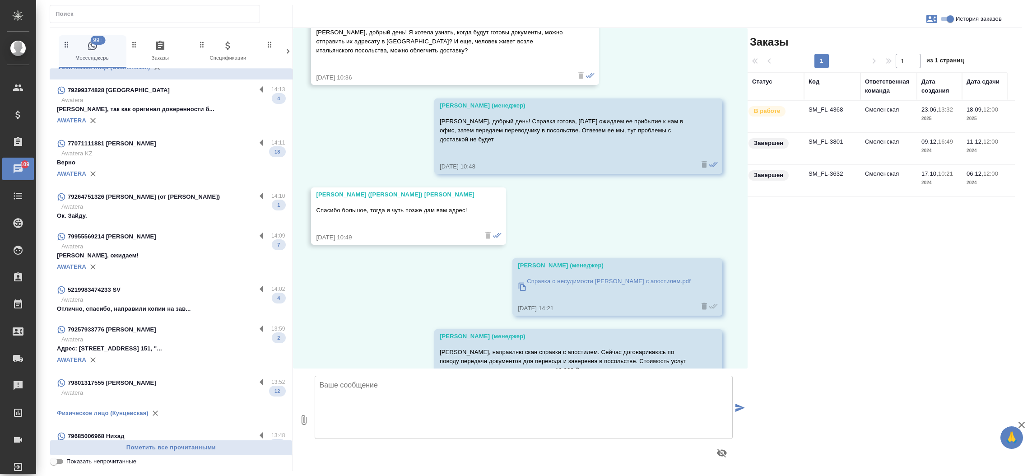
click at [177, 158] on p "Верно" at bounding box center [171, 162] width 228 height 9
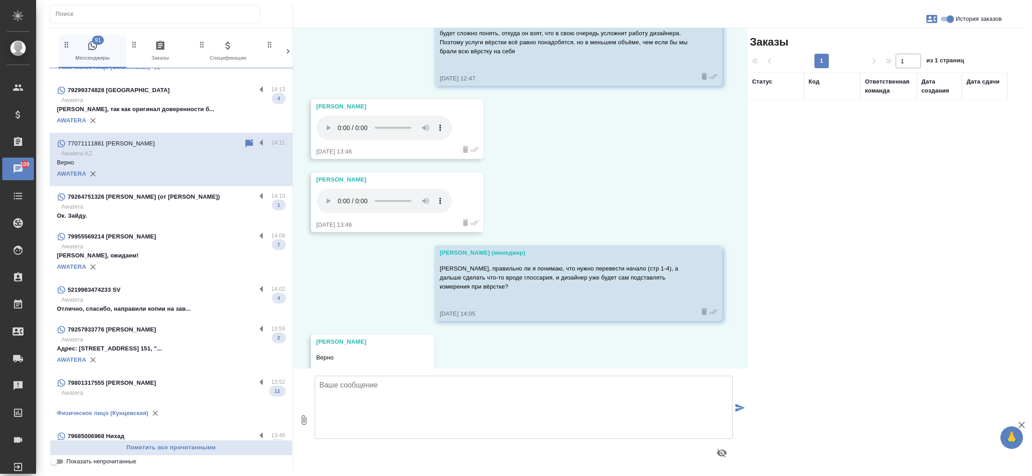
scroll to position [4622, 0]
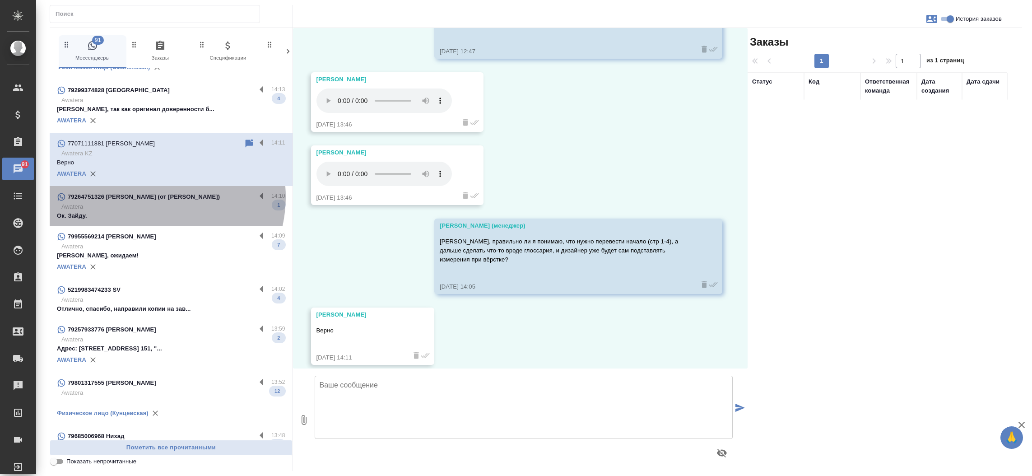
click at [153, 192] on p "79264751326 [PERSON_NAME] (от Хадисова [PERSON_NAME])" at bounding box center [144, 196] width 152 height 9
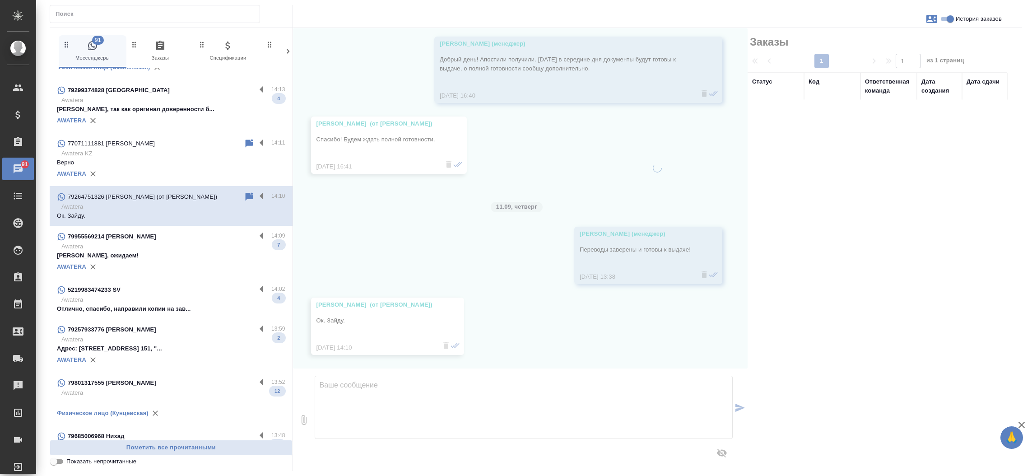
scroll to position [966, 0]
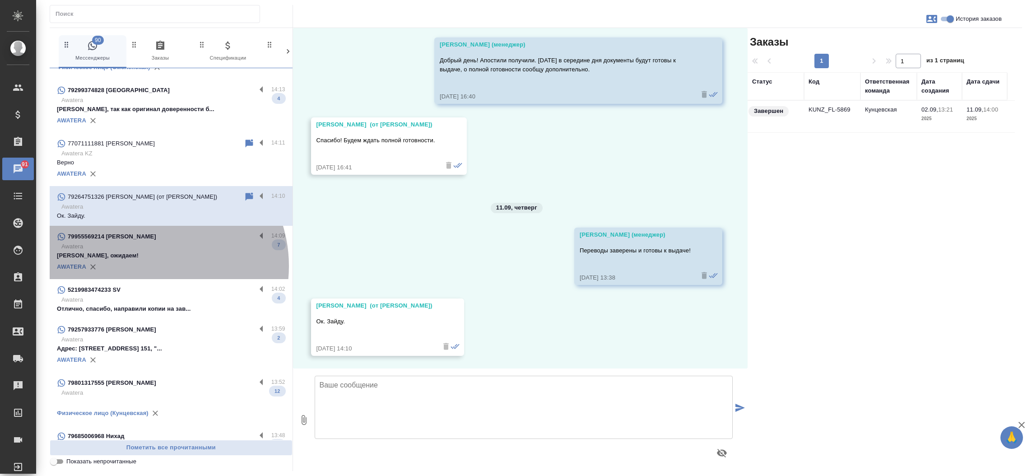
click at [151, 260] on div "AWATERA" at bounding box center [171, 267] width 228 height 14
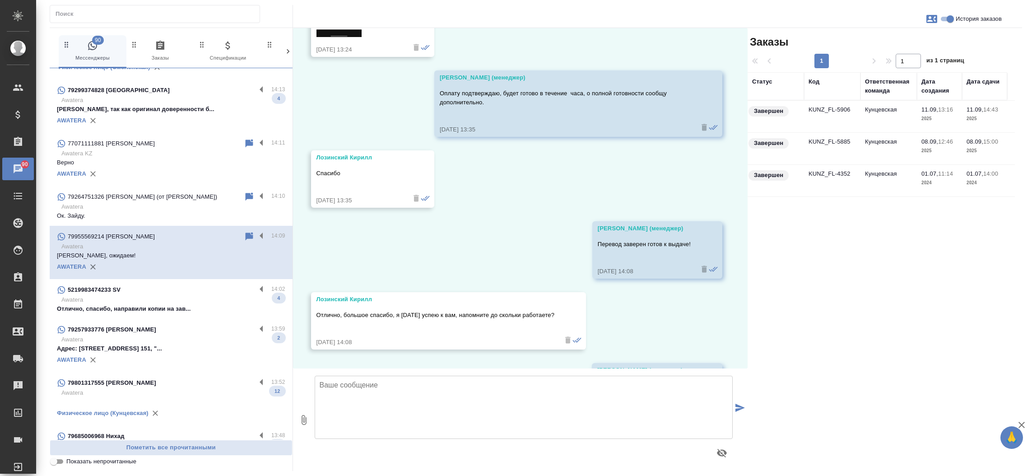
scroll to position [1738, 0]
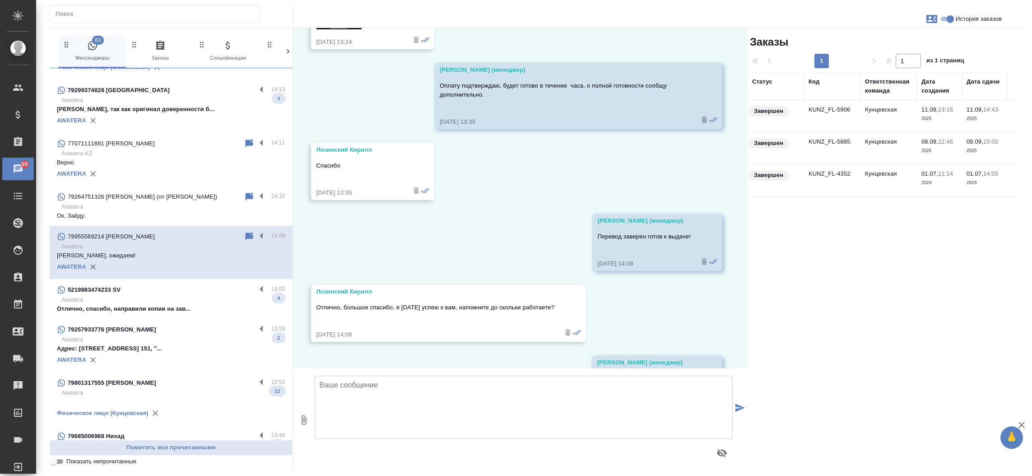
click at [155, 304] on p "Отлично, спасибо, направили копии на зав..." at bounding box center [171, 308] width 228 height 9
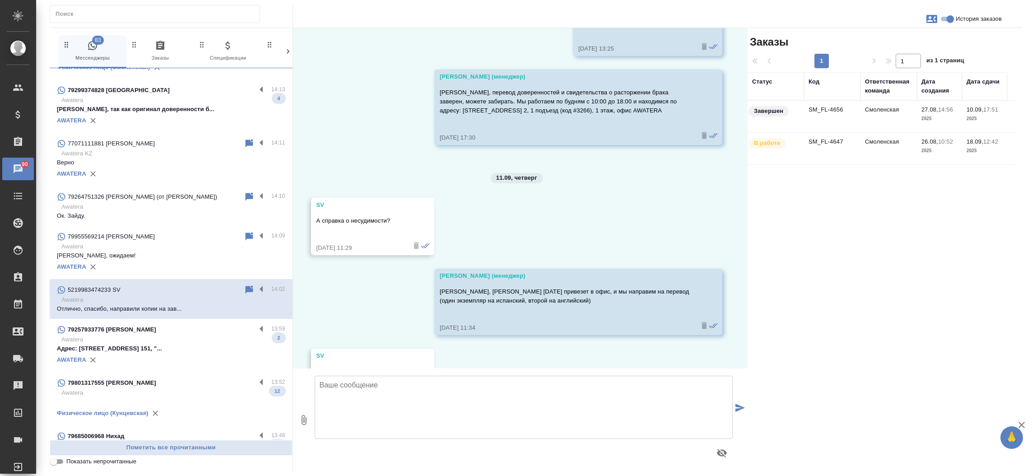
scroll to position [2311, 0]
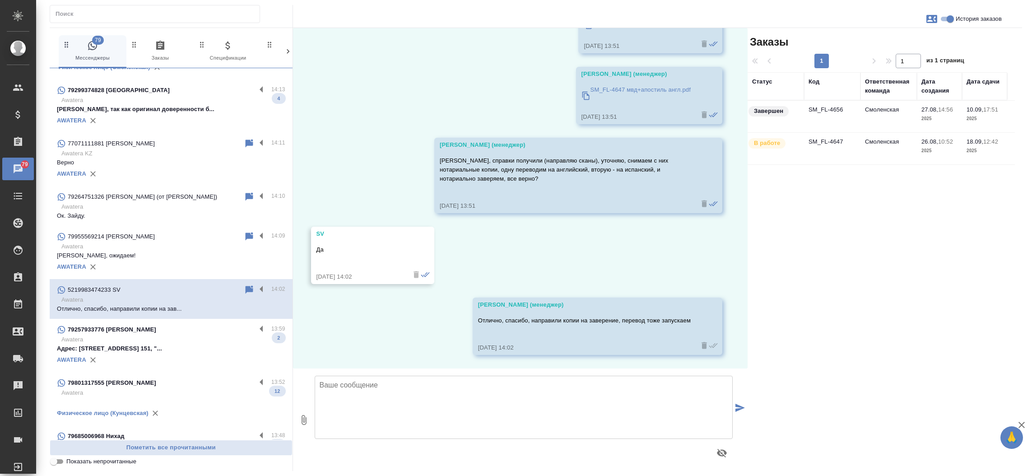
click at [143, 324] on div "79257933776 [PERSON_NAME]" at bounding box center [156, 329] width 199 height 11
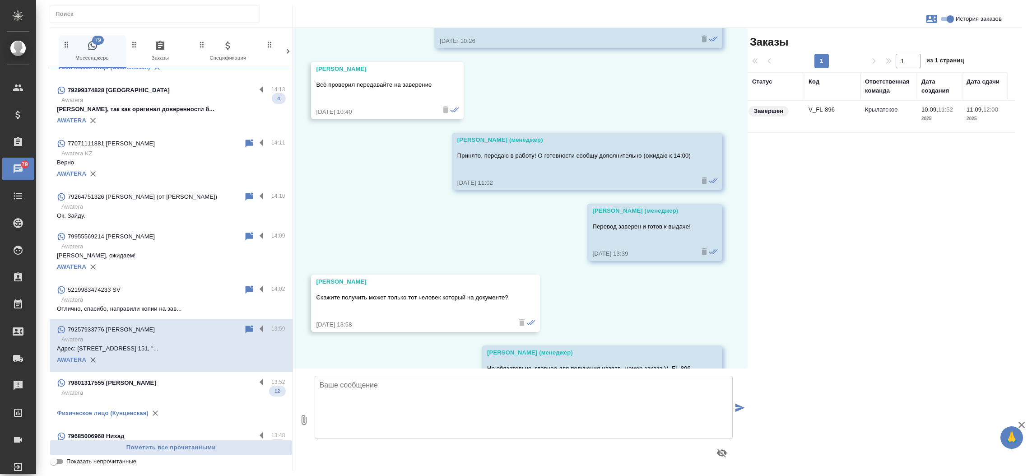
scroll to position [1209, 0]
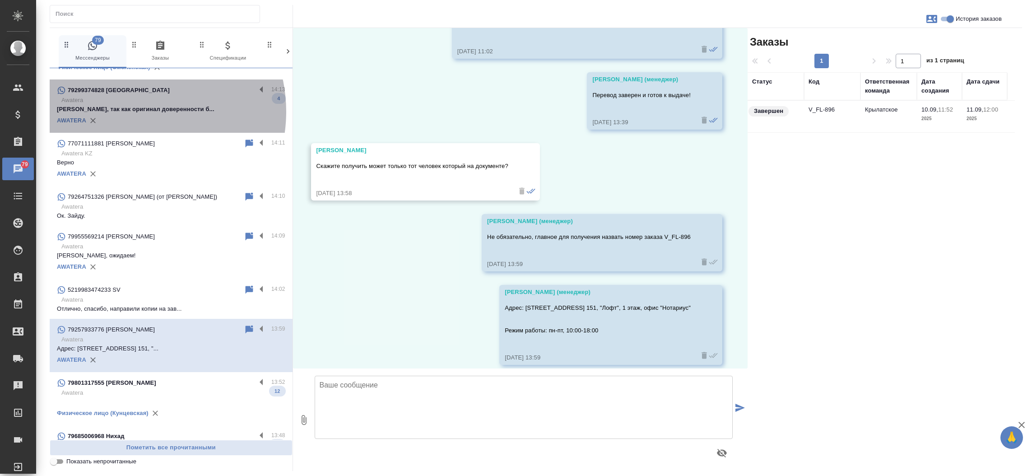
click at [134, 105] on p "Валерия, так как оригинал доверенности б..." at bounding box center [171, 109] width 228 height 9
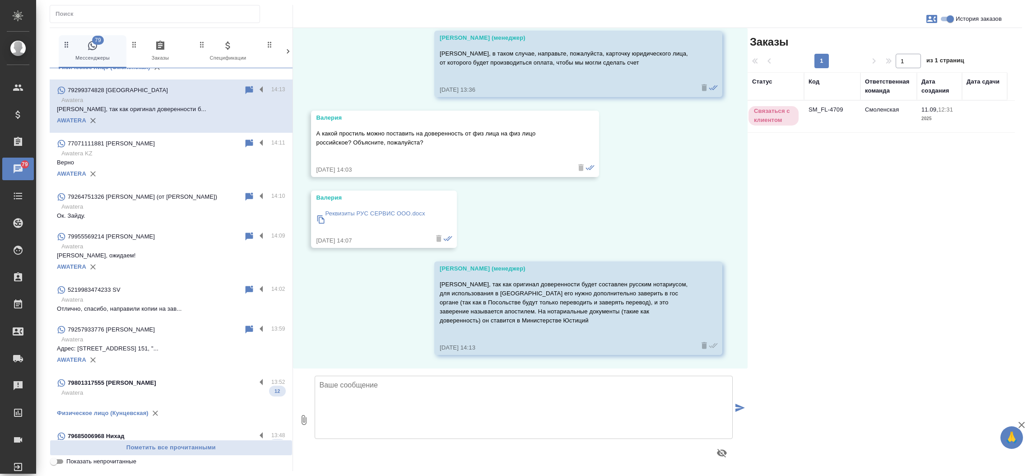
scroll to position [445, 0]
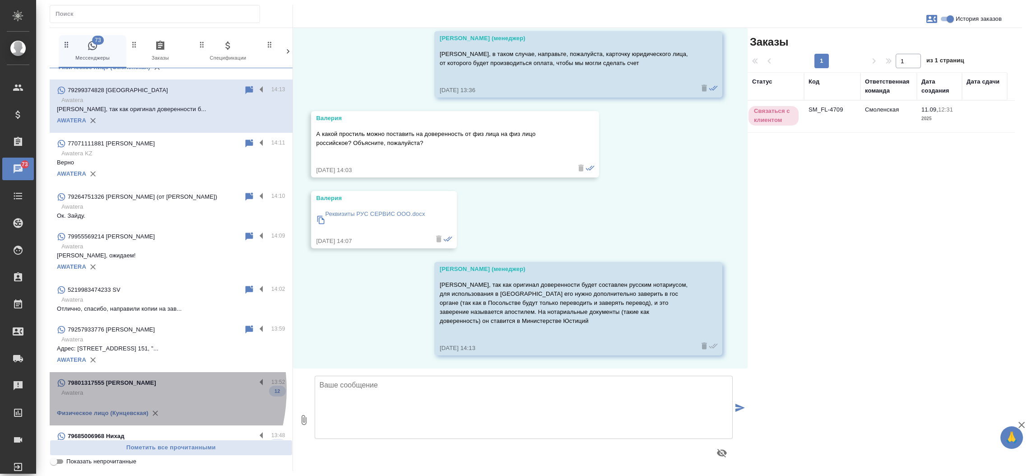
click at [120, 388] on p "Awatera" at bounding box center [173, 392] width 224 height 9
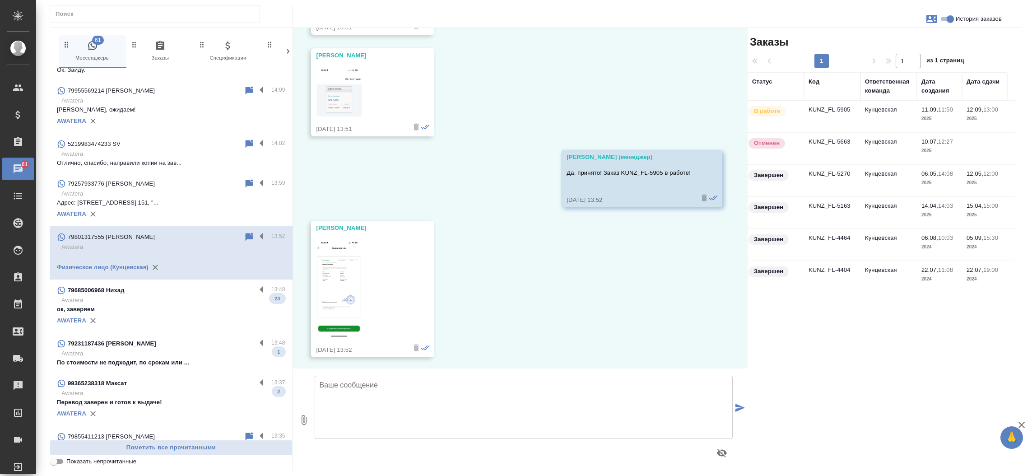
scroll to position [535, 0]
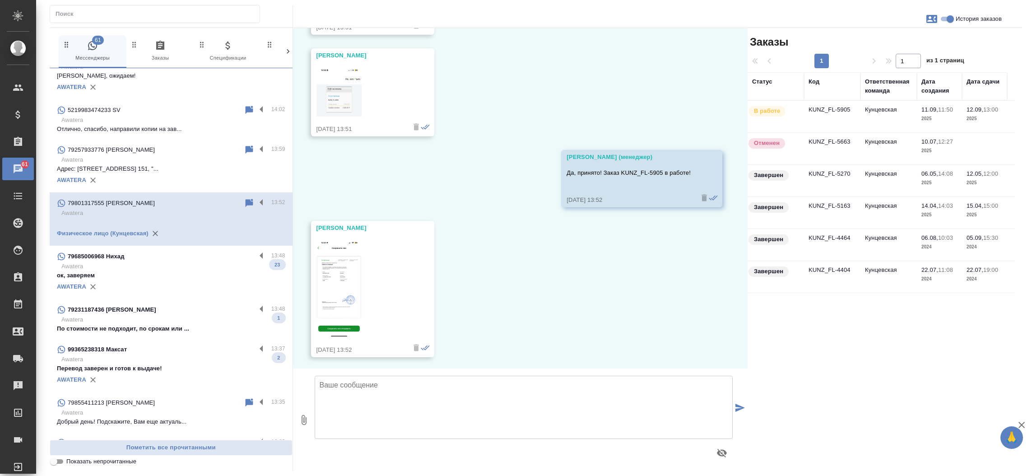
click at [174, 280] on div "AWATERA" at bounding box center [171, 287] width 228 height 14
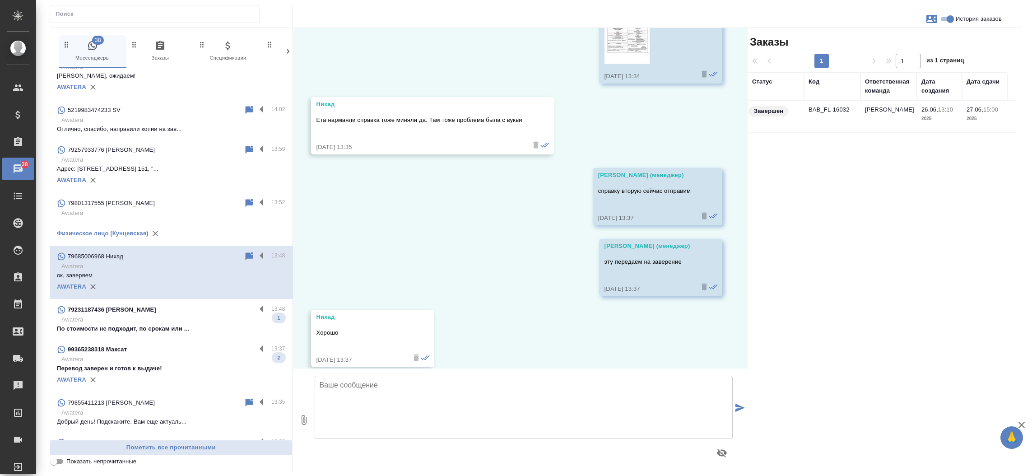
scroll to position [2671, 0]
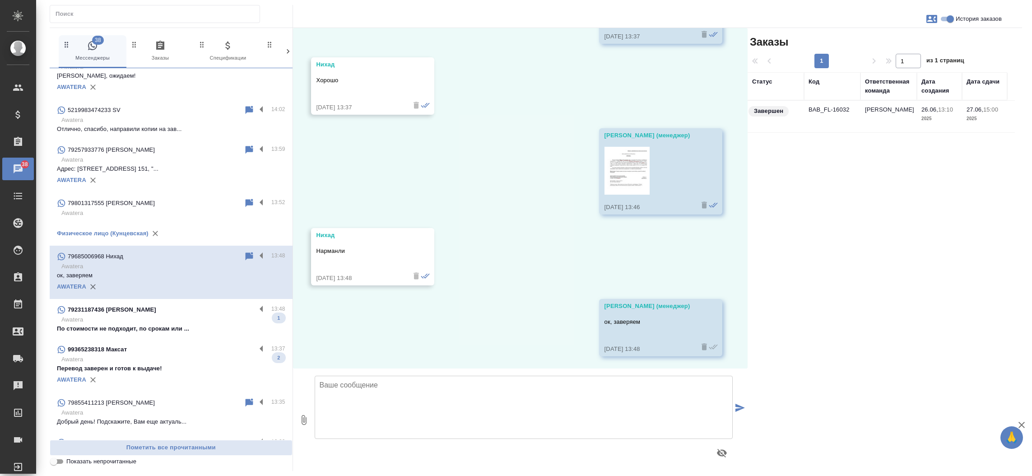
click at [185, 304] on div "79231187436 [PERSON_NAME]" at bounding box center [156, 309] width 199 height 11
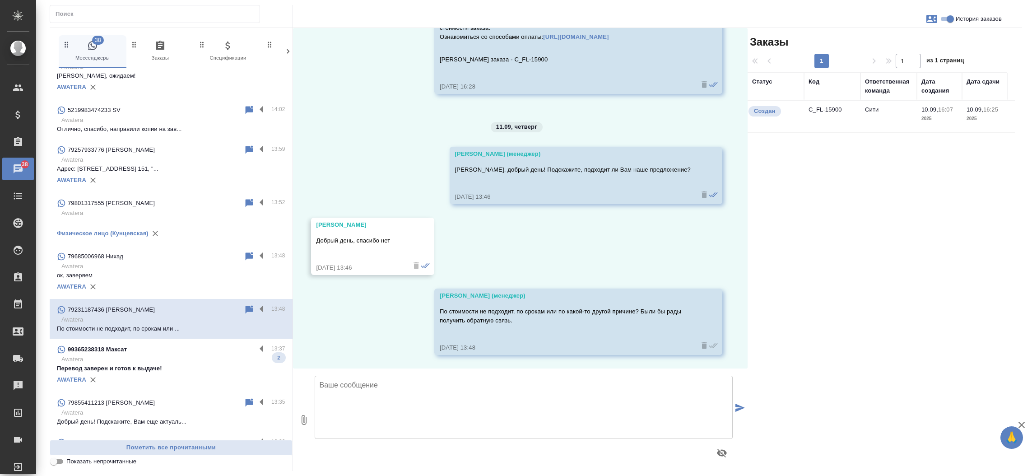
scroll to position [639, 0]
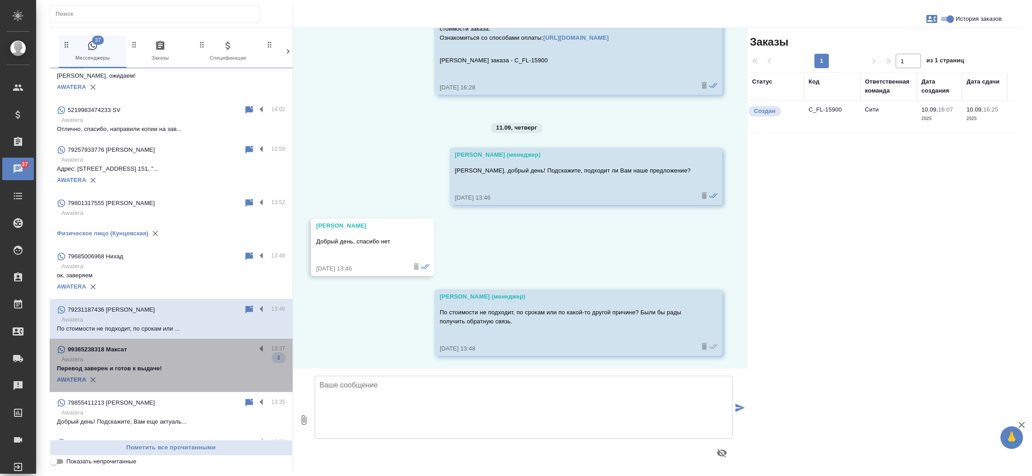
click at [196, 373] on div "AWATERA" at bounding box center [171, 380] width 228 height 14
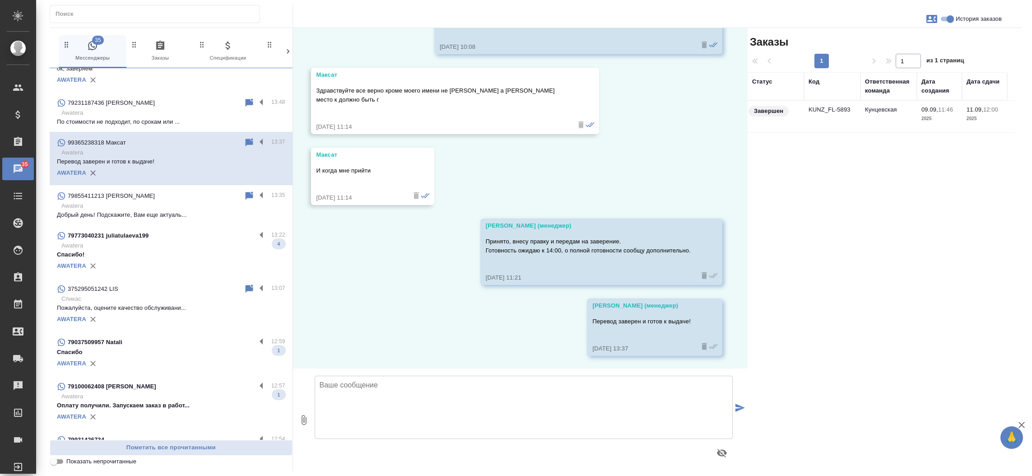
scroll to position [776, 0]
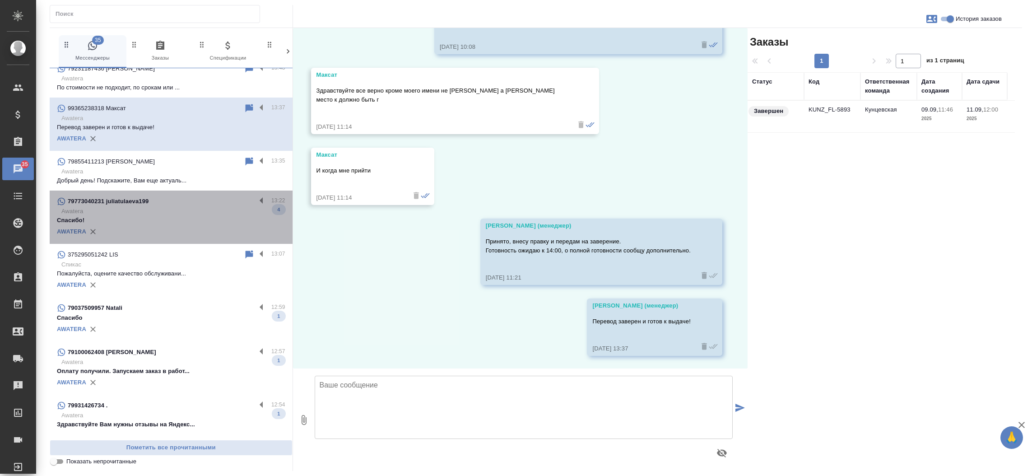
click at [185, 216] on p "Спасибо!" at bounding box center [171, 220] width 228 height 9
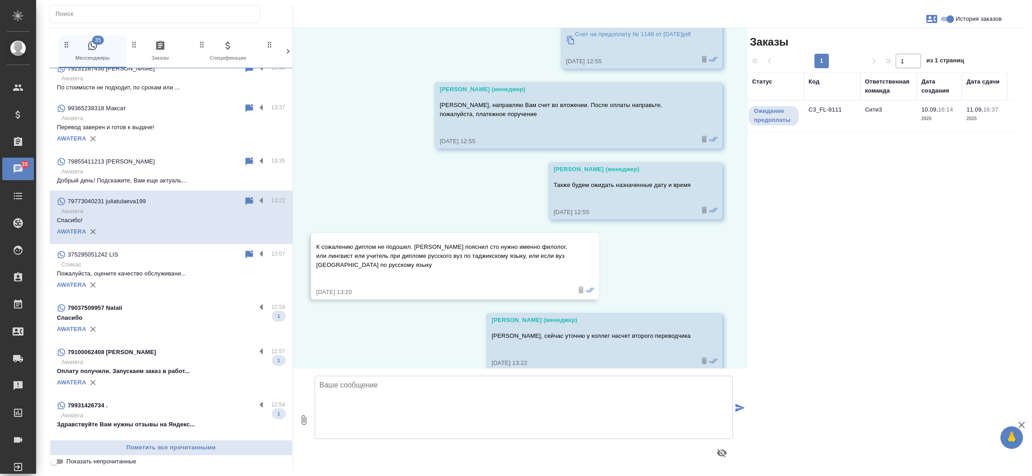
scroll to position [1333, 0]
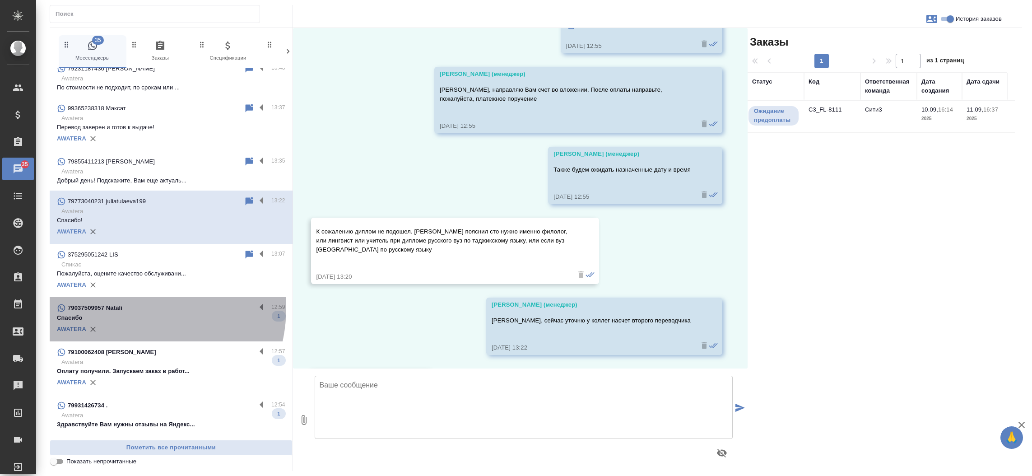
click at [135, 302] on div "79037509957 Natali" at bounding box center [156, 307] width 199 height 11
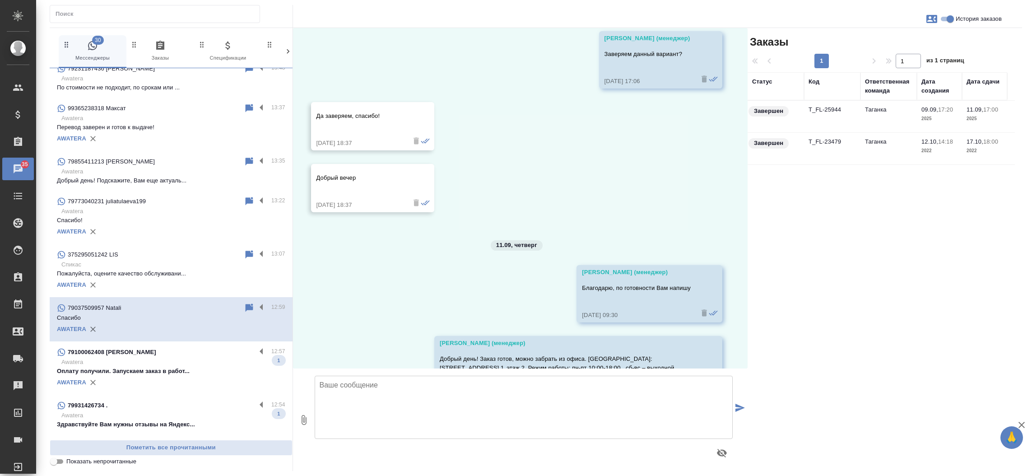
scroll to position [1468, 0]
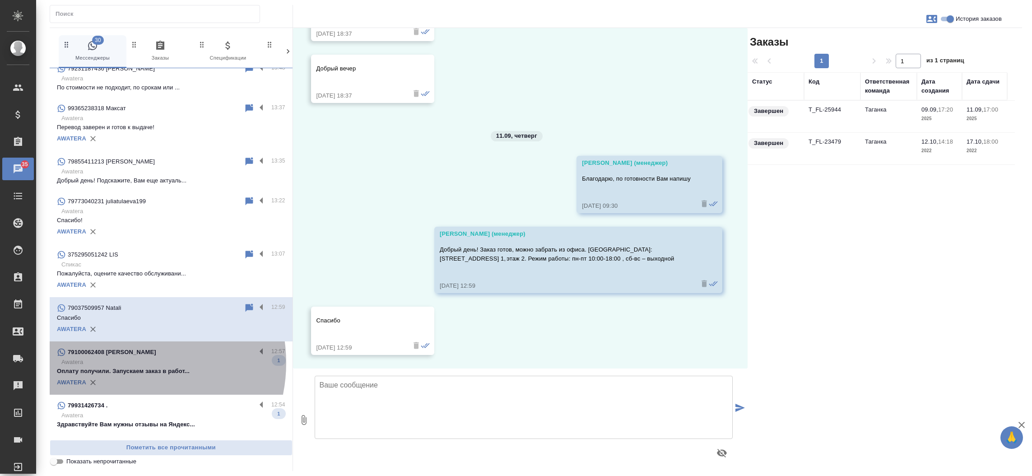
click at [128, 358] on p "Awatera" at bounding box center [173, 362] width 224 height 9
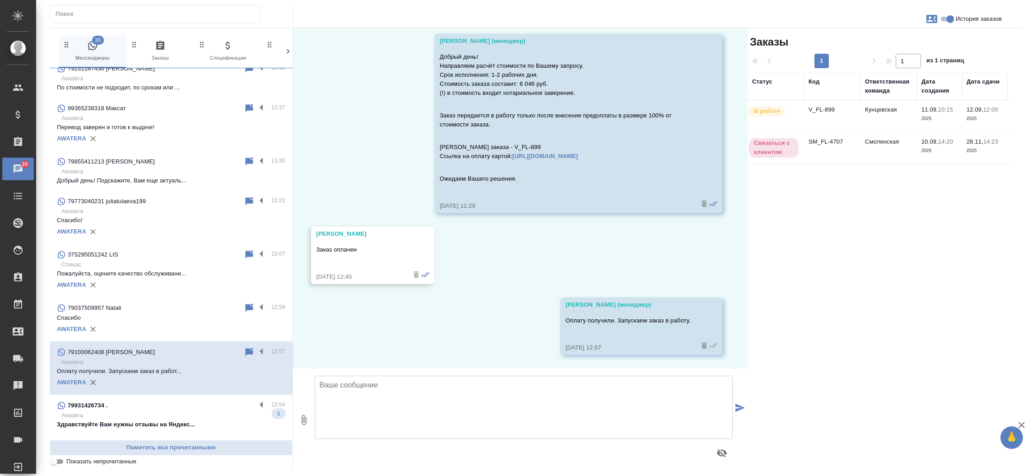
scroll to position [33, 0]
click at [122, 411] on p "Awatera" at bounding box center [173, 415] width 224 height 9
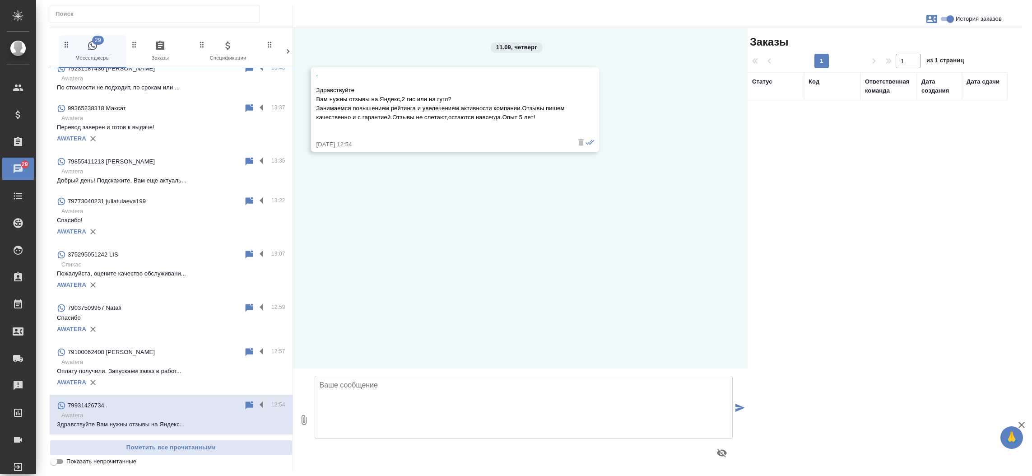
scroll to position [0, 0]
click at [127, 440] on div "79582222220 Гайк" at bounding box center [156, 445] width 199 height 11
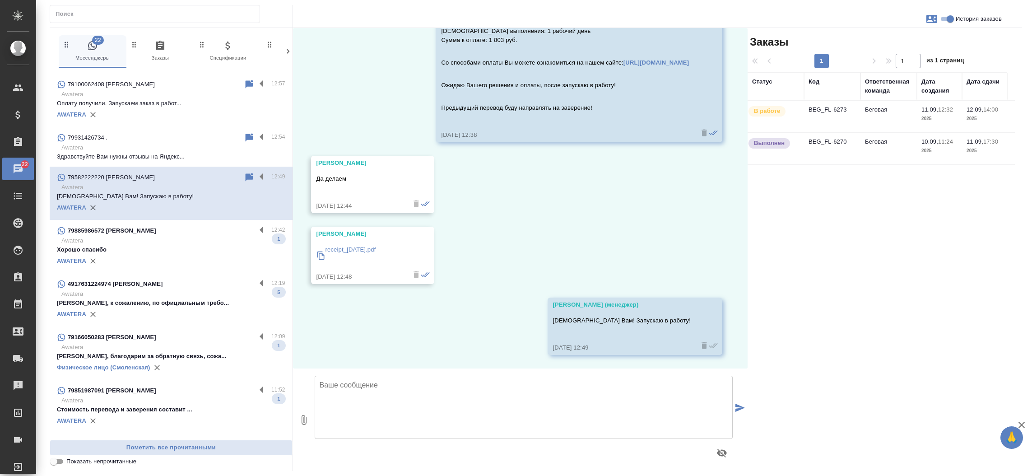
scroll to position [1070, 0]
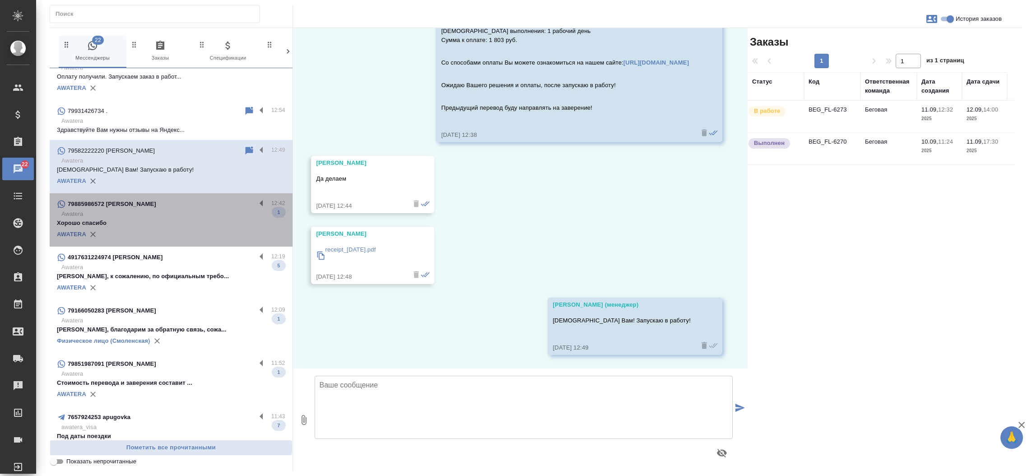
click at [191, 218] on p "Хорошо спасибо" at bounding box center [171, 222] width 228 height 9
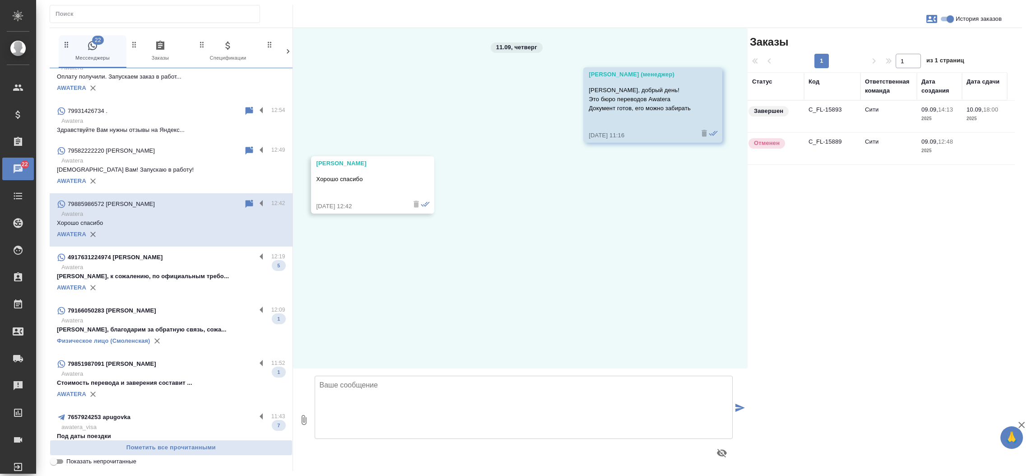
scroll to position [0, 0]
click at [191, 263] on p "Awatera" at bounding box center [173, 267] width 224 height 9
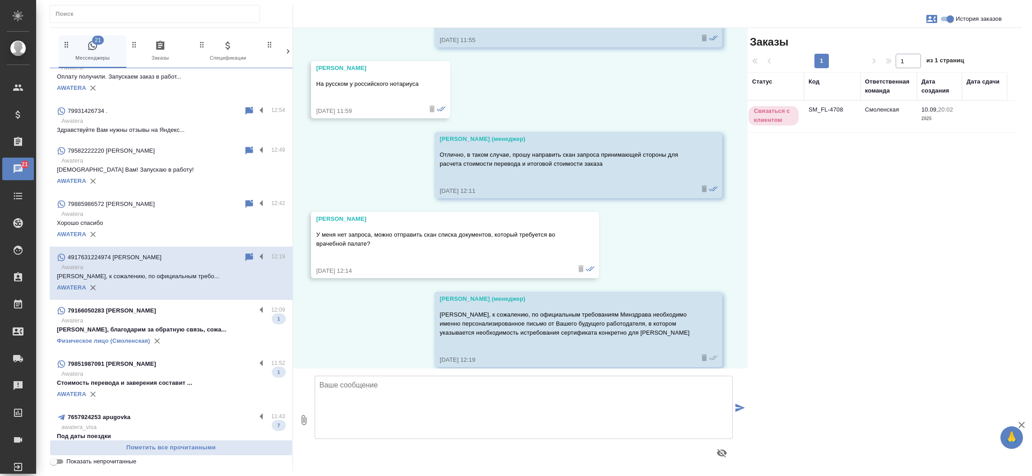
scroll to position [779, 0]
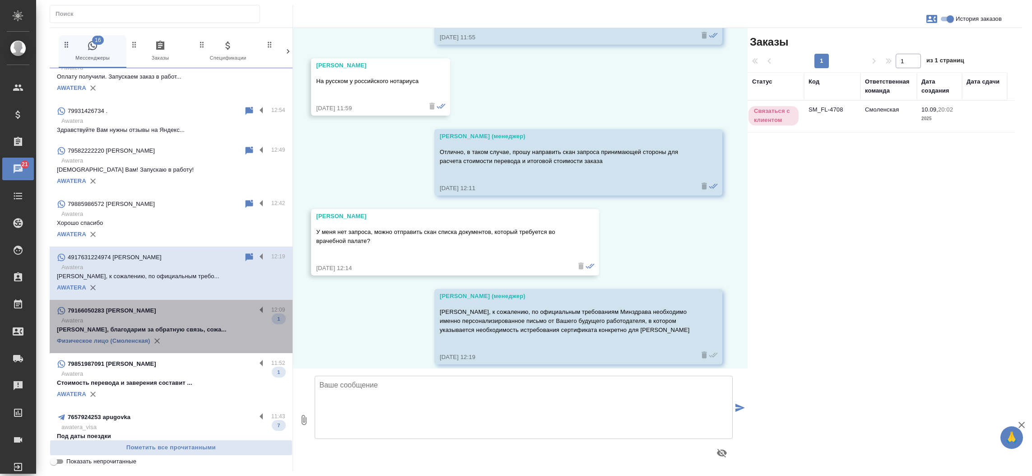
click at [185, 316] on p "Awatera" at bounding box center [173, 320] width 224 height 9
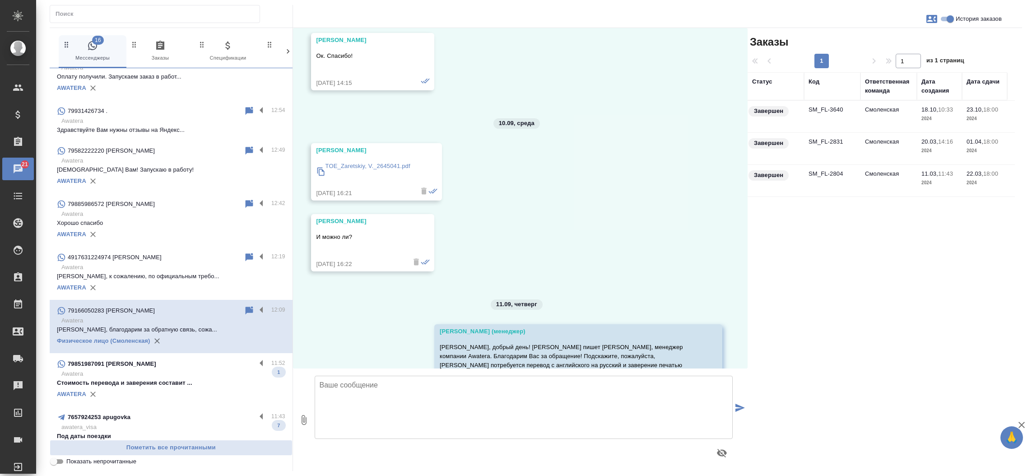
scroll to position [2730, 0]
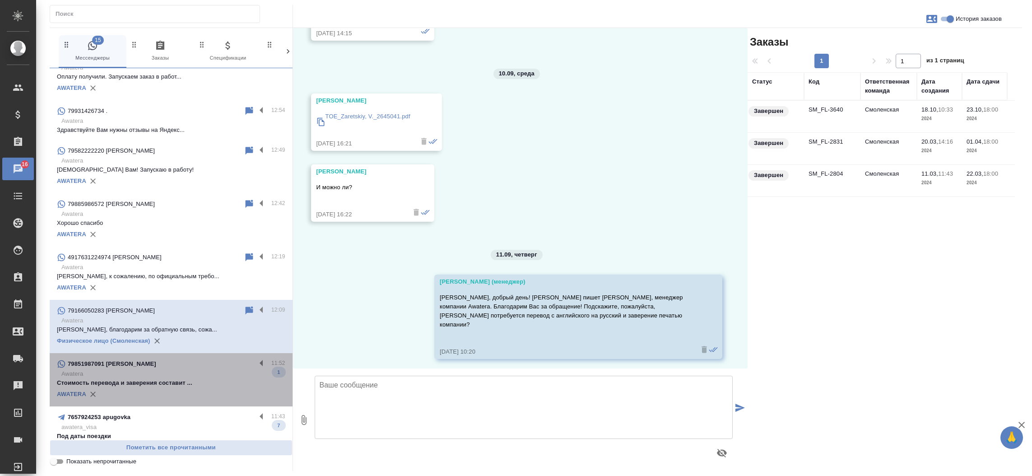
click at [177, 378] on p "Стоимость перевода и заверения составит ..." at bounding box center [171, 382] width 228 height 9
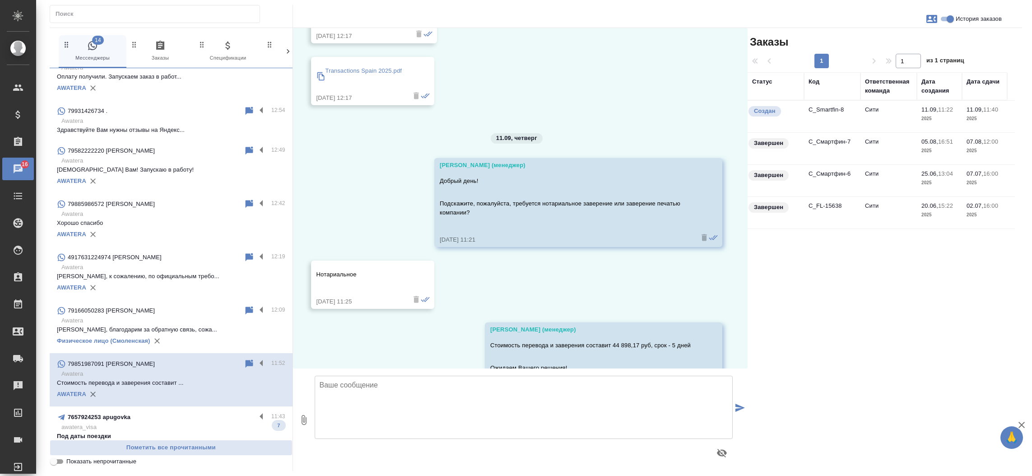
scroll to position [4342, 0]
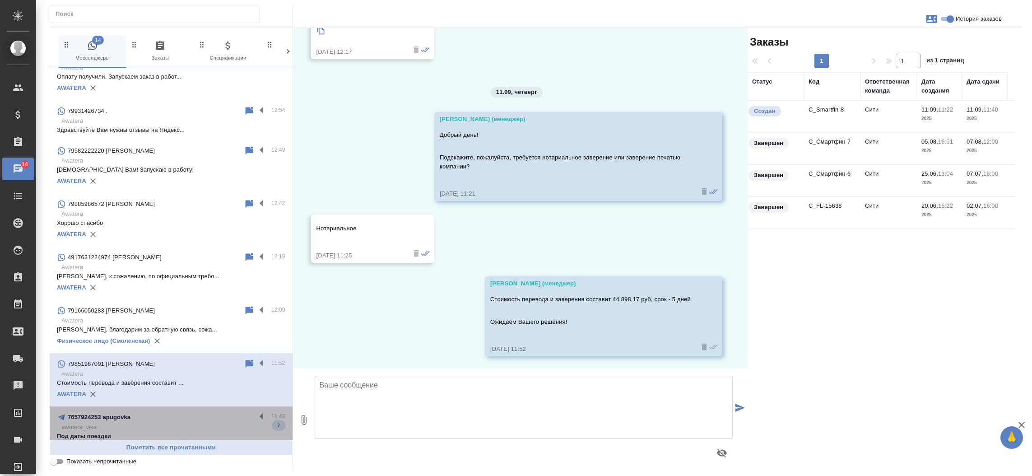
click at [201, 423] on p "awatera_visa" at bounding box center [173, 427] width 224 height 9
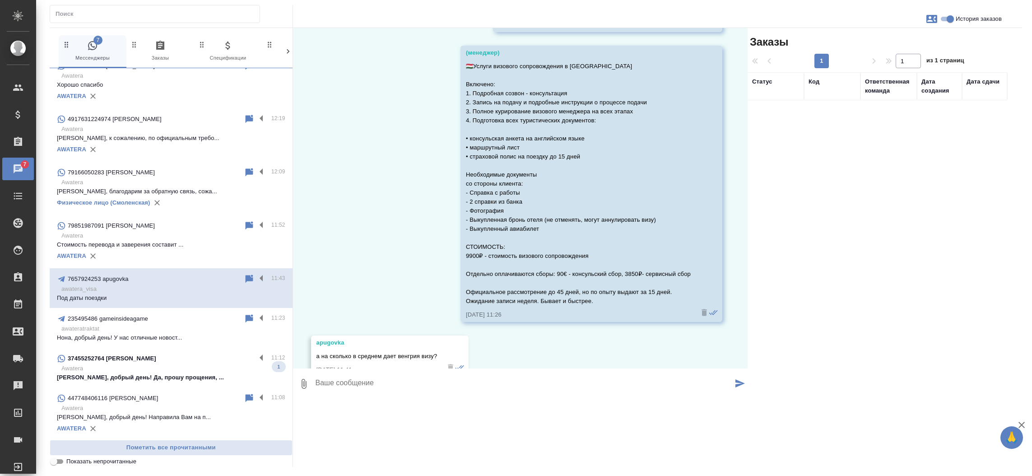
scroll to position [1266, 0]
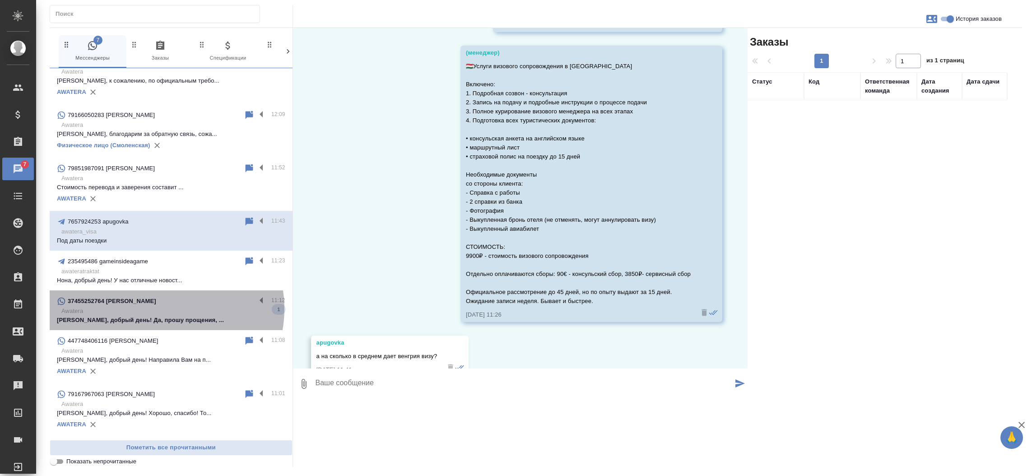
click at [164, 306] on p "Awatera" at bounding box center [173, 310] width 224 height 9
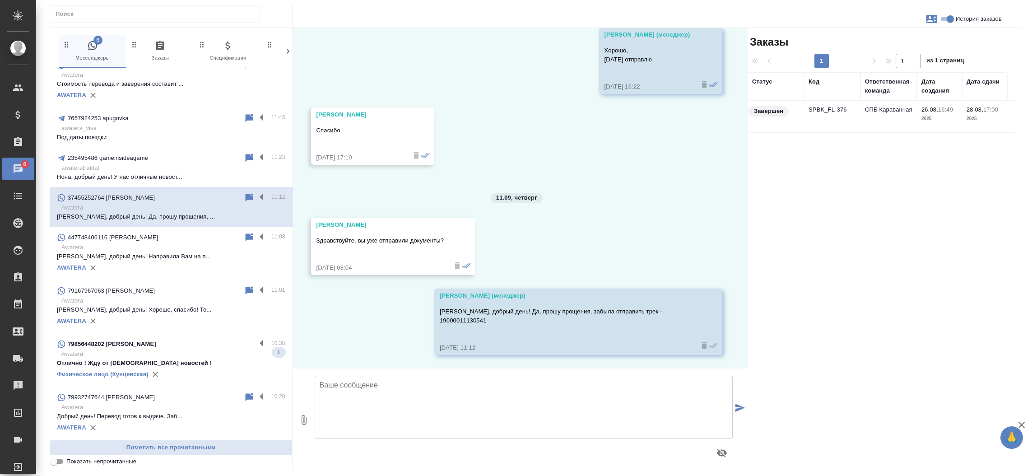
scroll to position [1377, 0]
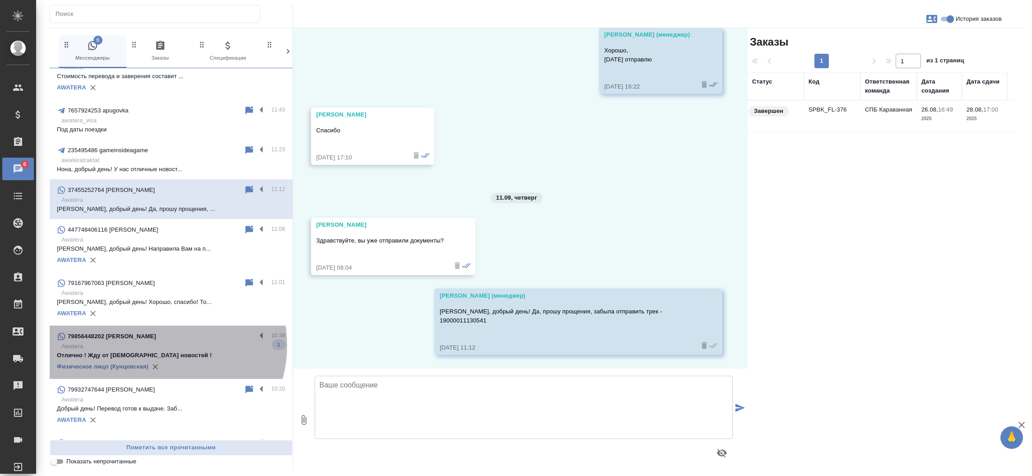
click at [160, 342] on p "Awatera" at bounding box center [173, 346] width 224 height 9
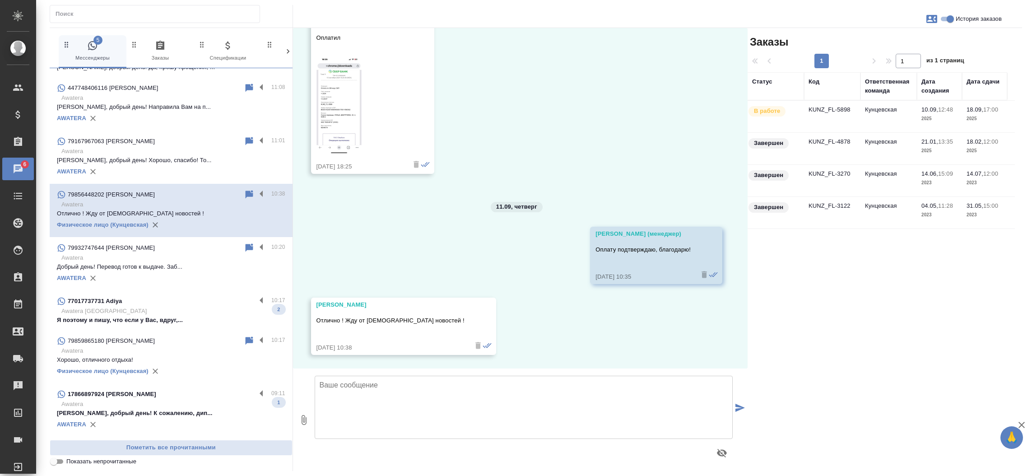
scroll to position [1531, 0]
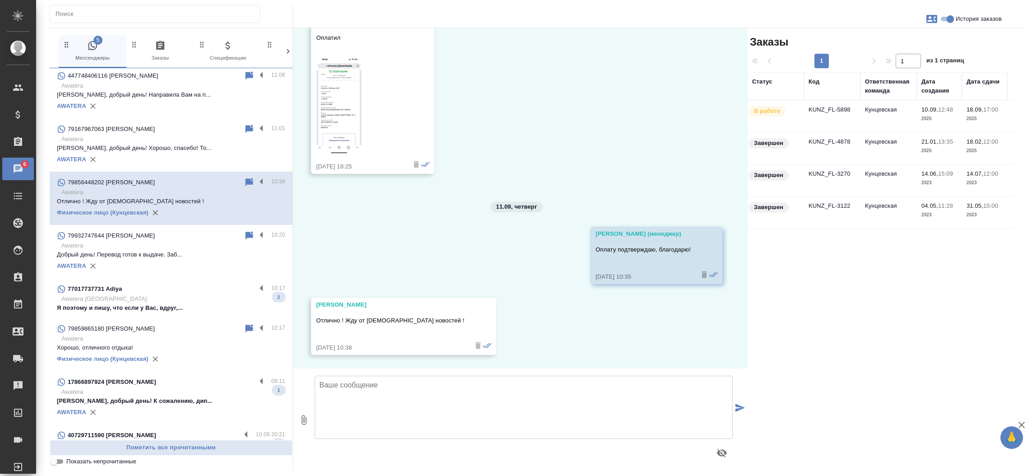
click at [172, 303] on p "Я поэтому и пишу, что если у Вас, вдруг,..." at bounding box center [171, 307] width 228 height 9
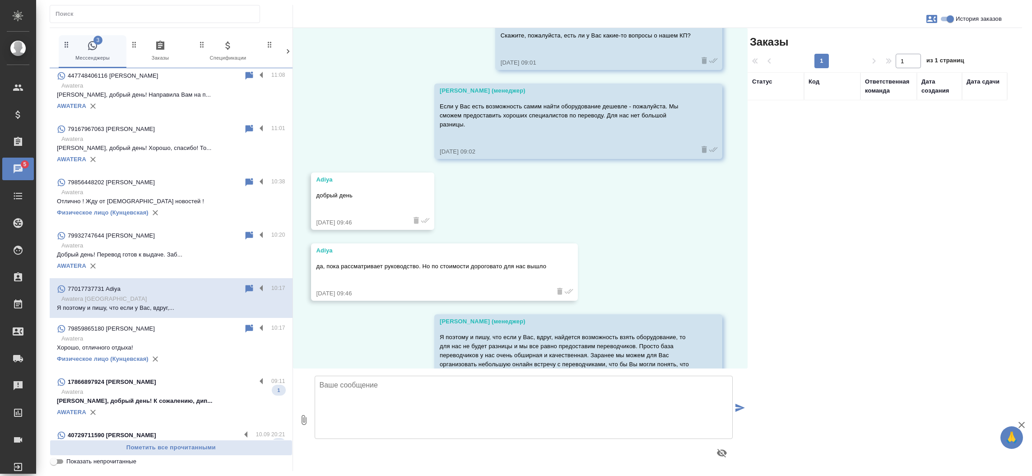
scroll to position [2329, 0]
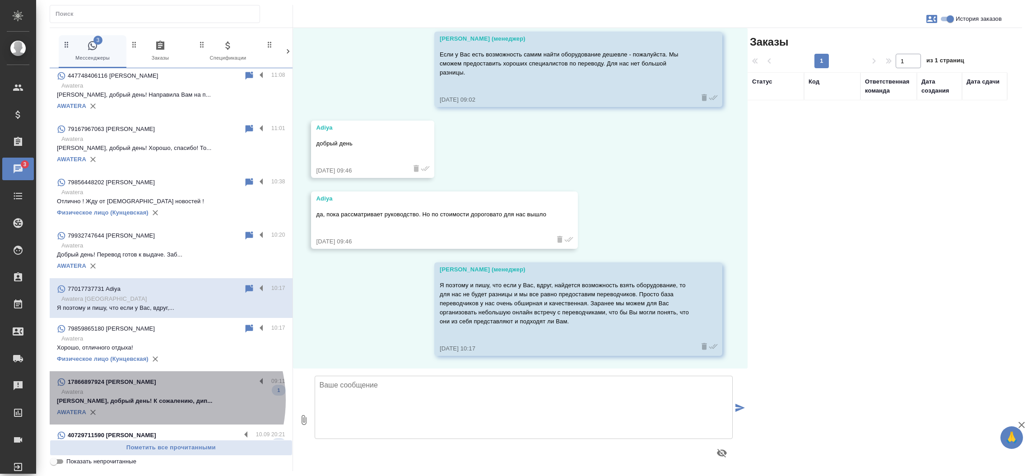
click at [150, 396] on p "Анастасия, добрый день! К сожалению, дип..." at bounding box center [171, 400] width 228 height 9
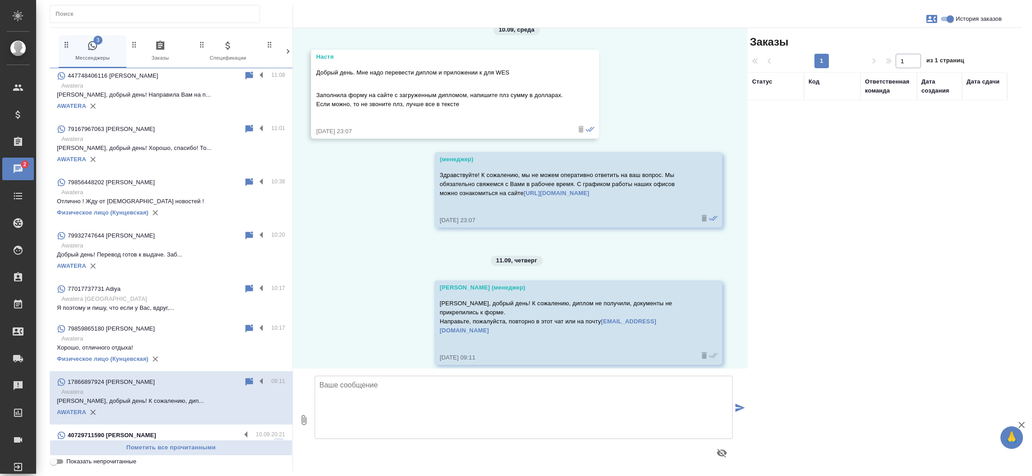
scroll to position [1707, 0]
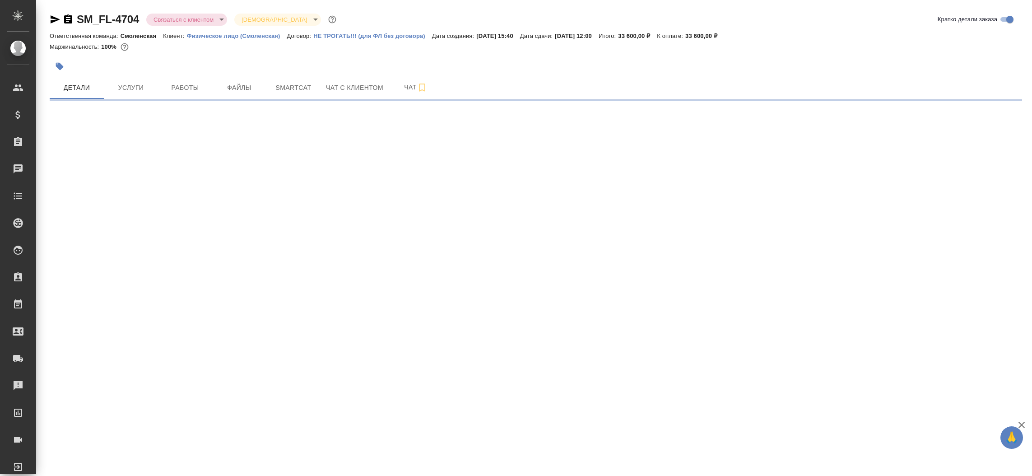
select select "RU"
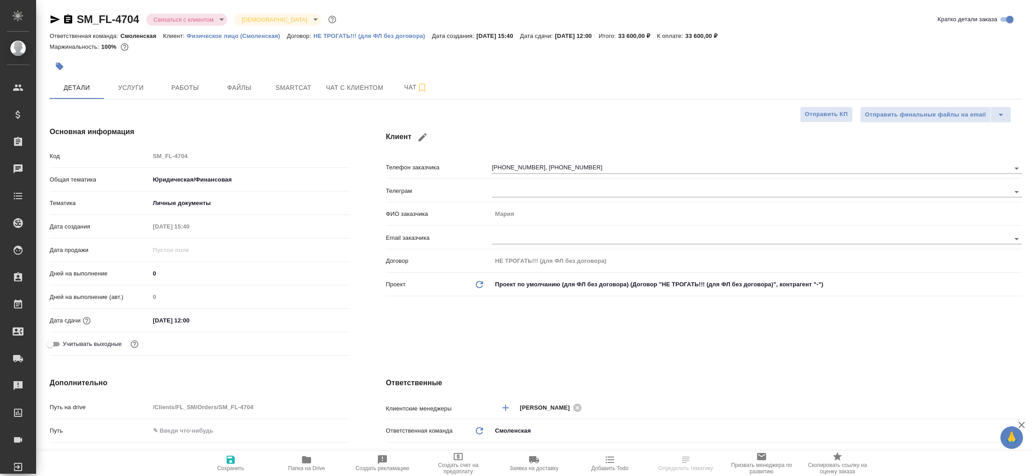
type textarea "x"
click at [57, 18] on icon "button" at bounding box center [55, 19] width 11 height 11
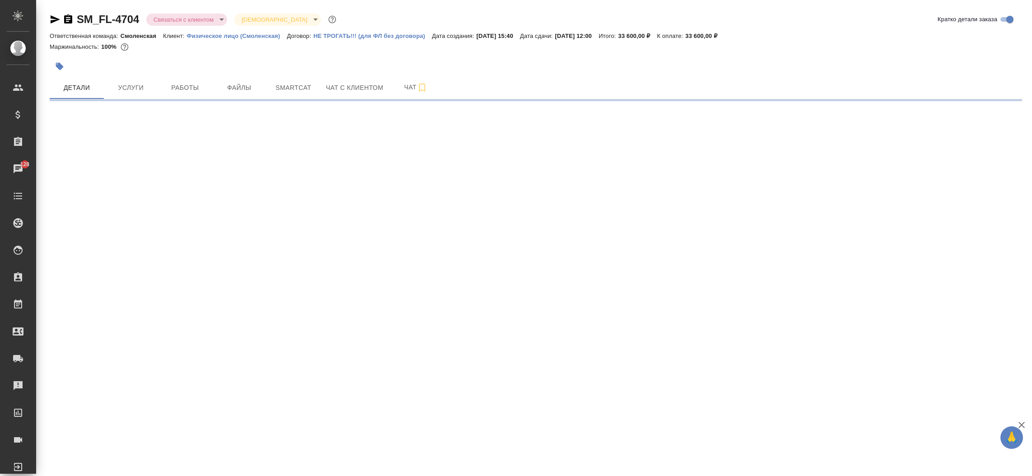
select select "RU"
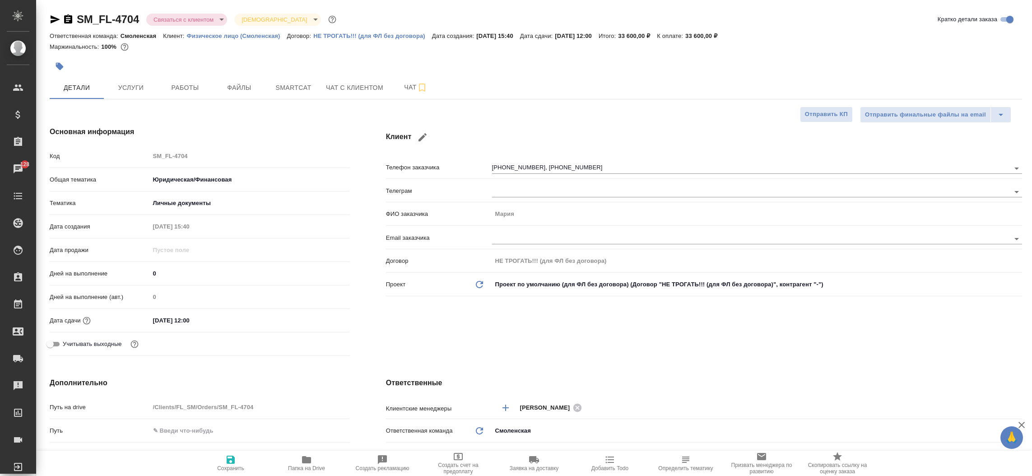
type textarea "x"
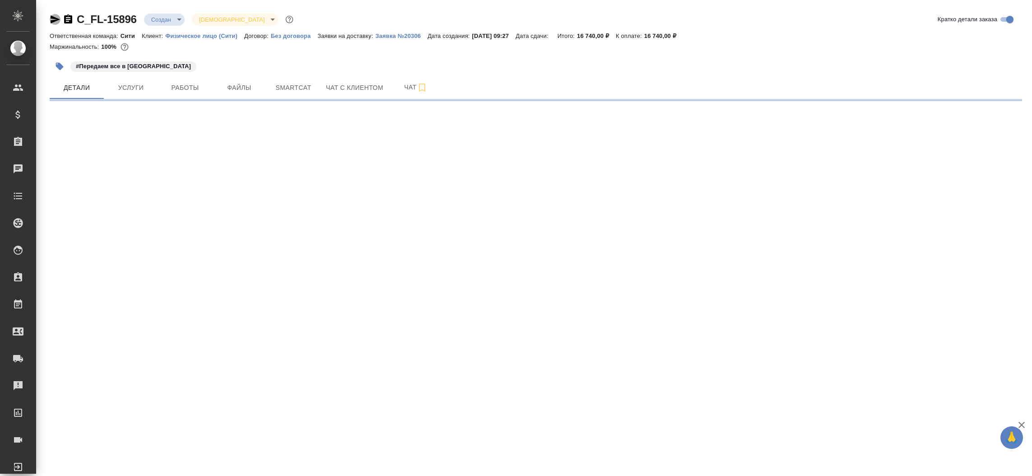
click at [55, 19] on icon "button" at bounding box center [55, 19] width 11 height 11
select select "RU"
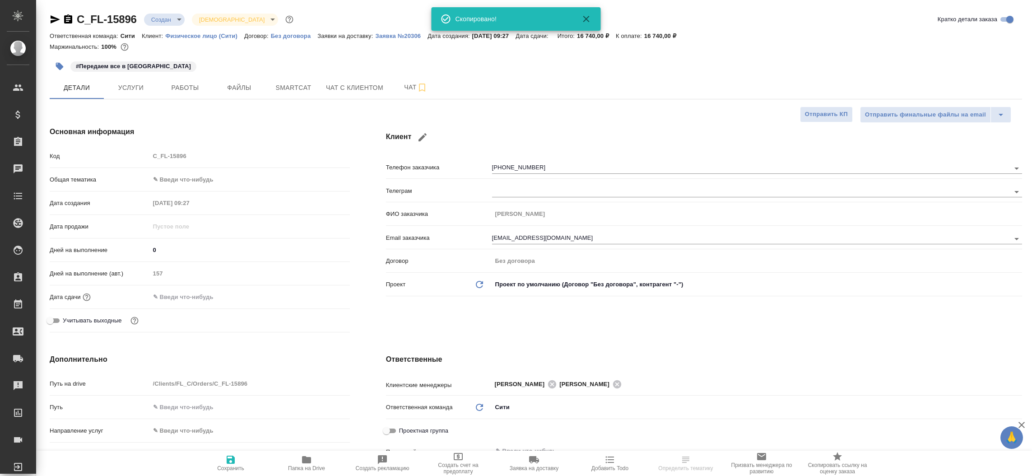
type textarea "x"
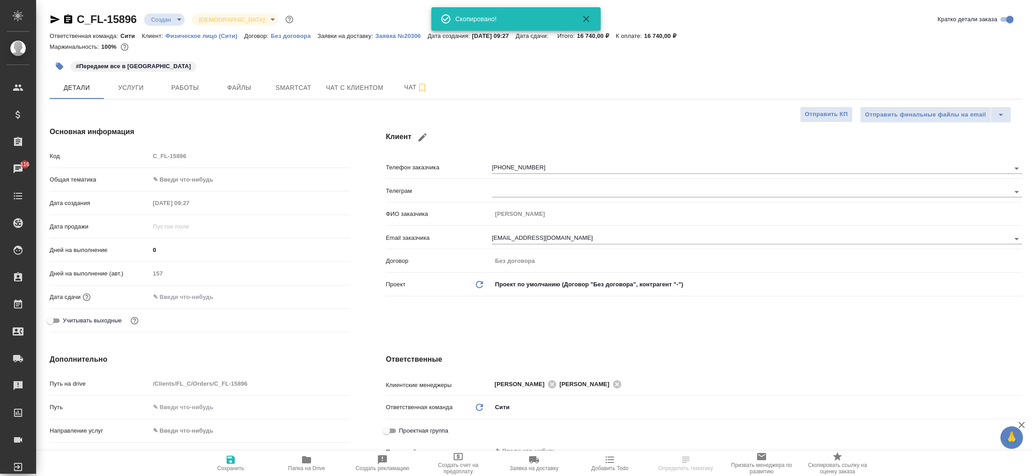
type textarea "x"
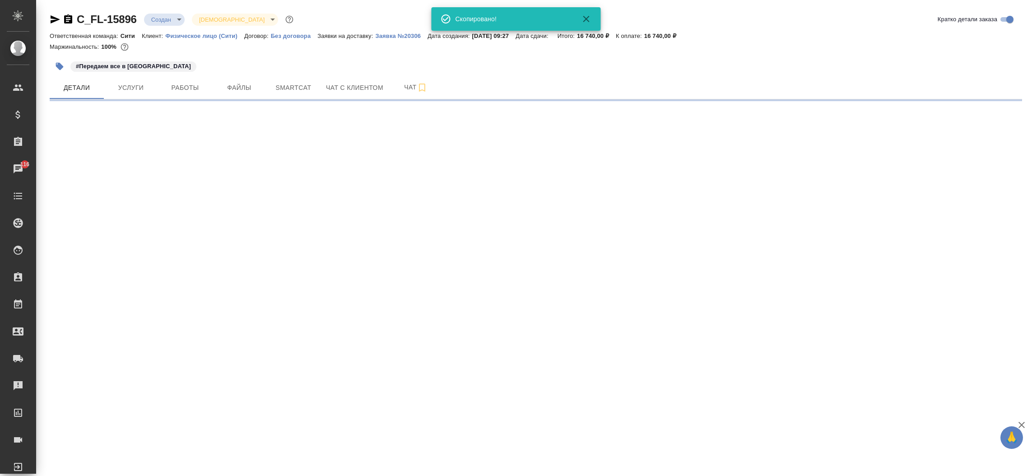
select select "RU"
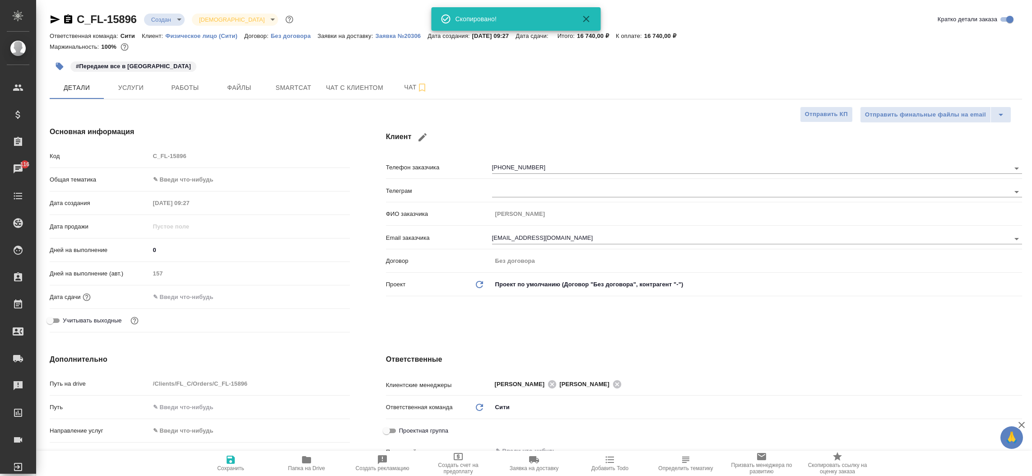
type textarea "x"
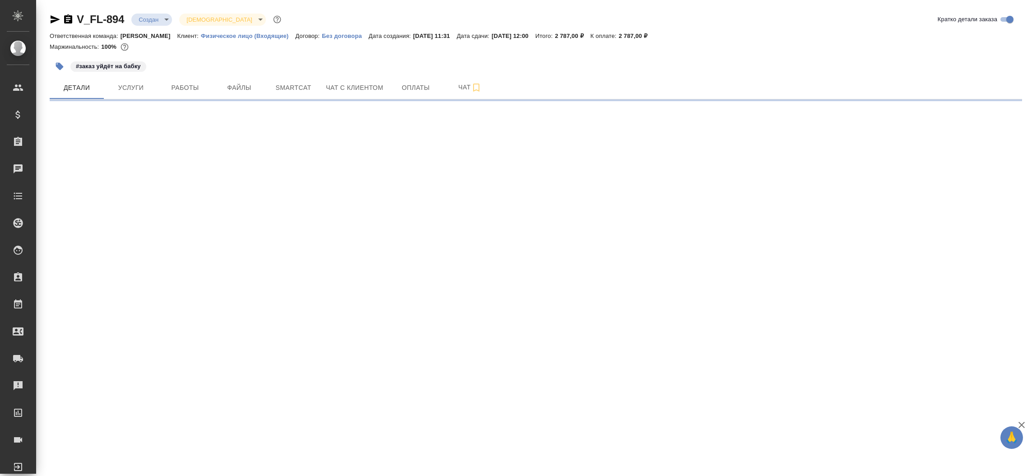
select select "RU"
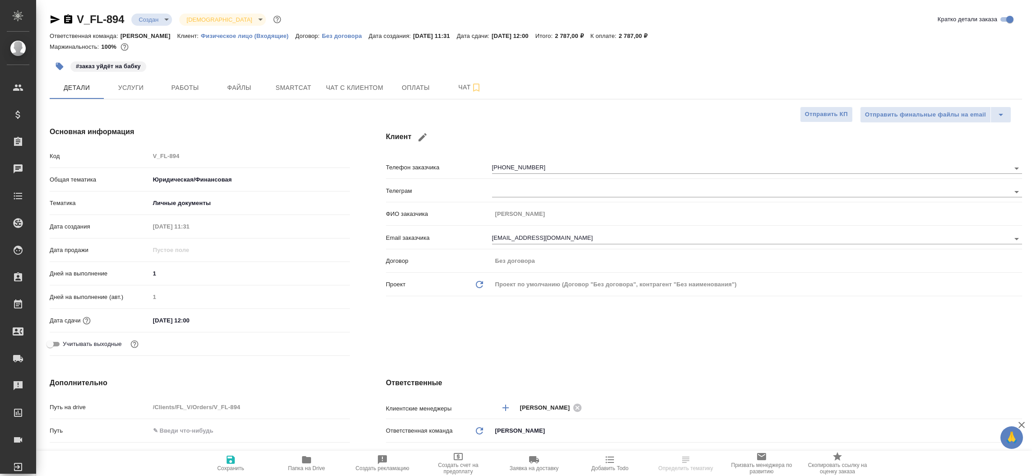
type textarea "x"
click at [52, 18] on icon "button" at bounding box center [55, 19] width 9 height 8
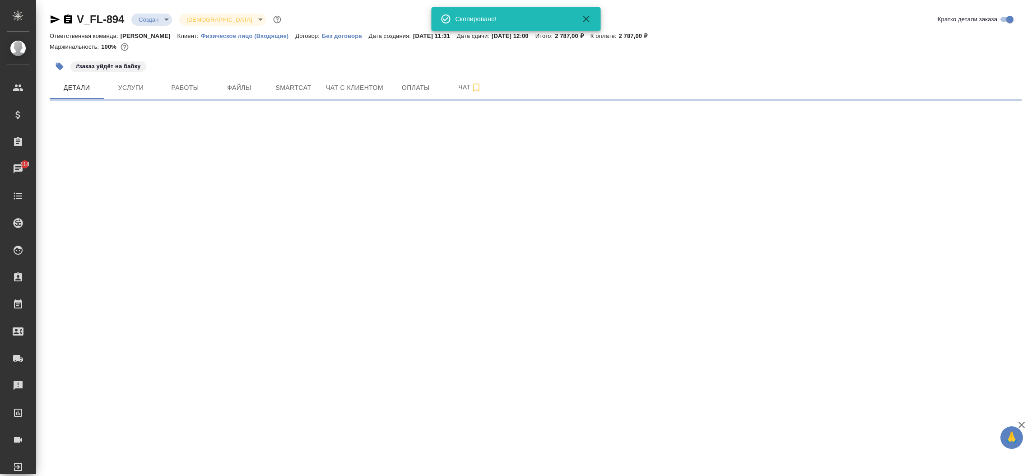
select select "RU"
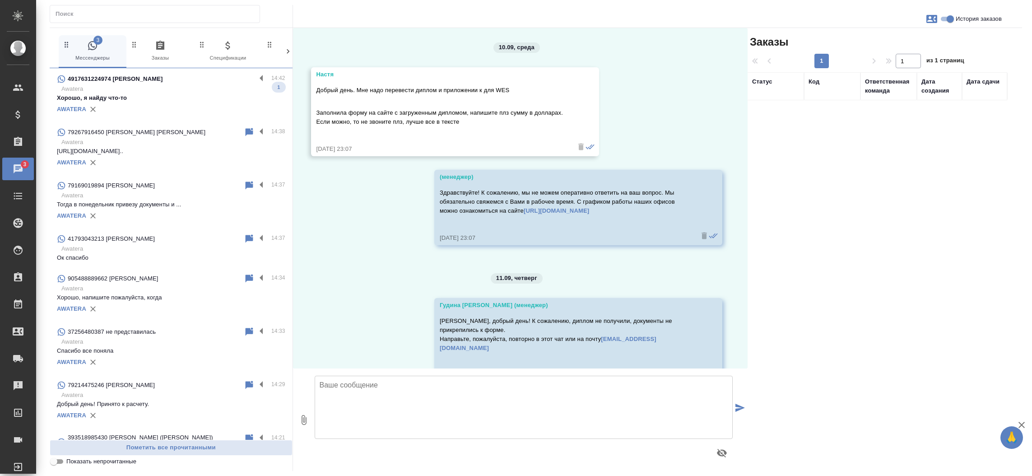
scroll to position [18, 0]
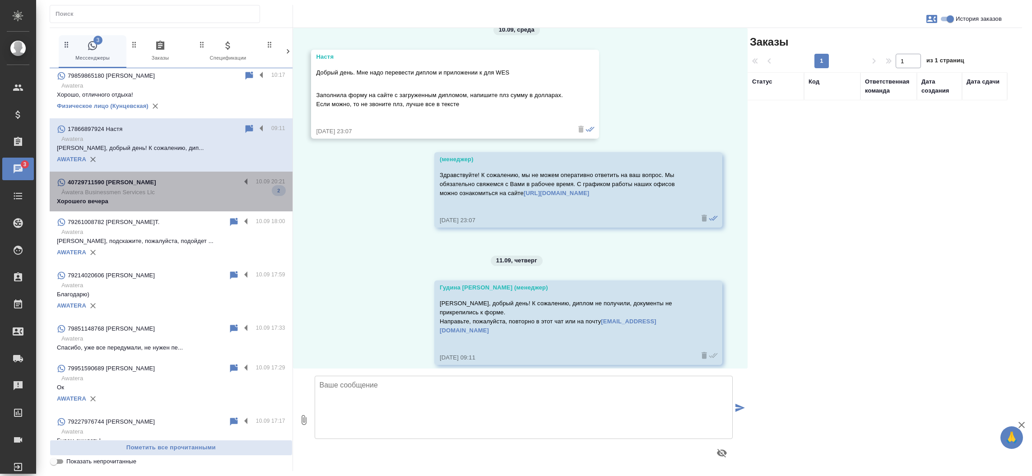
click at [191, 197] on p "Хорошего вечера" at bounding box center [171, 201] width 228 height 9
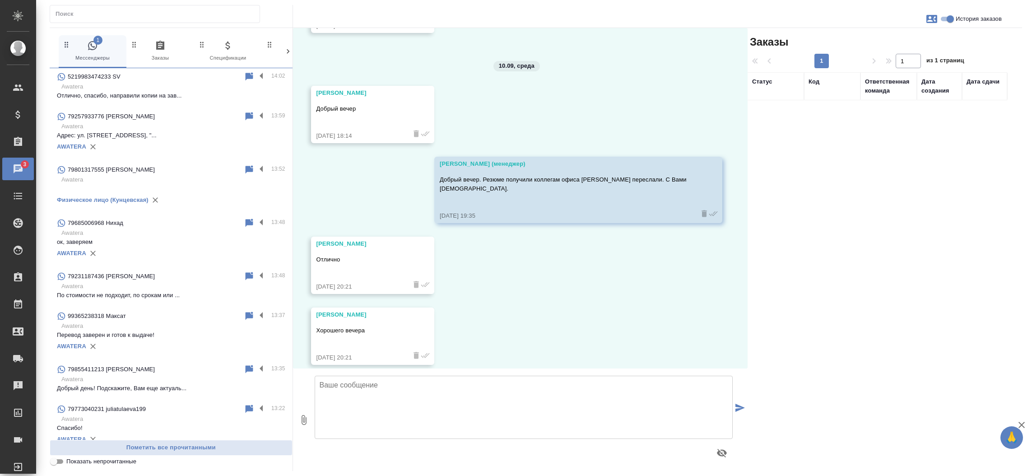
scroll to position [0, 0]
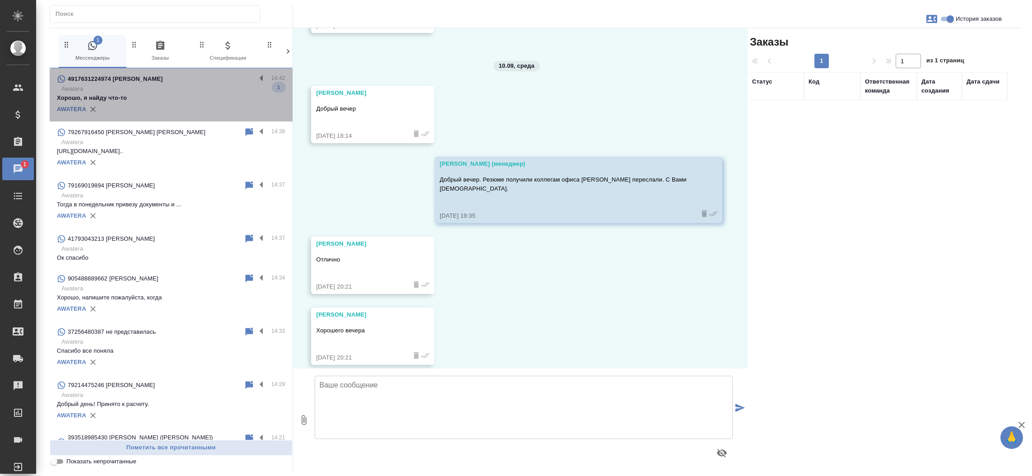
click at [184, 90] on p "Awatera" at bounding box center [173, 88] width 224 height 9
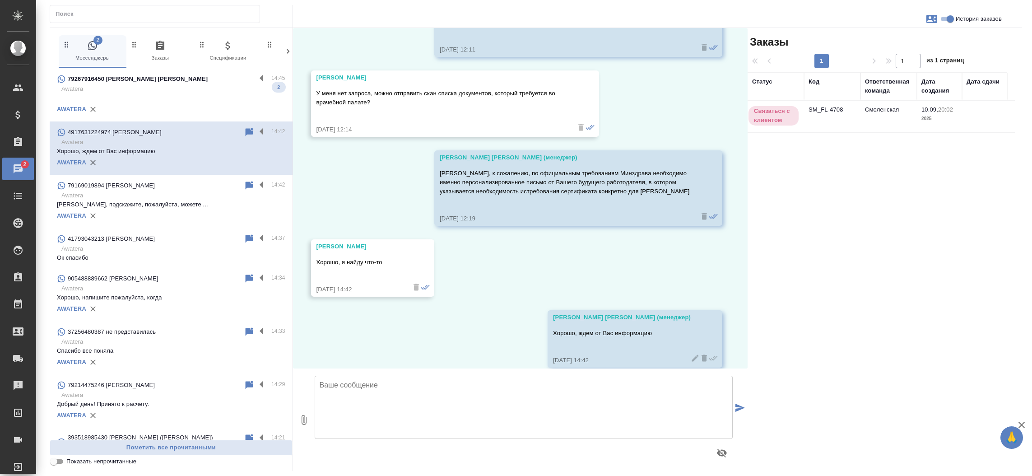
scroll to position [920, 0]
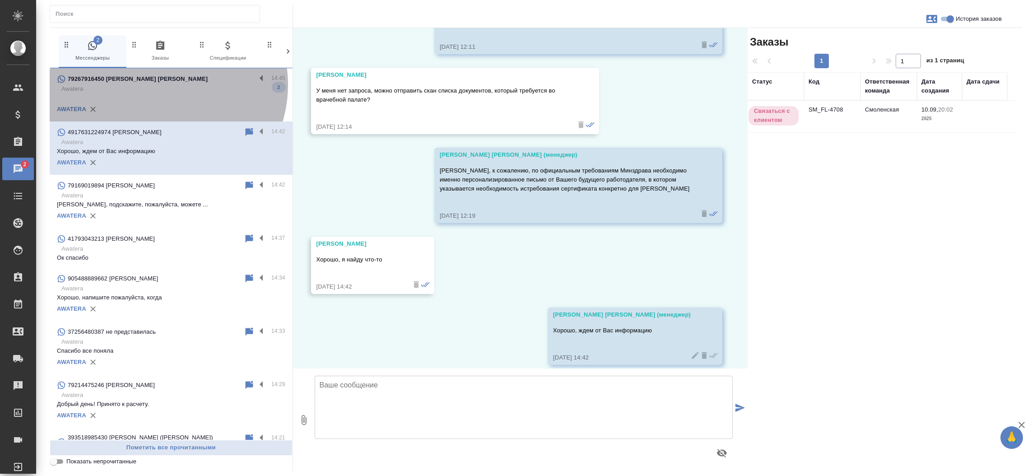
click at [160, 85] on p "Awatera" at bounding box center [173, 88] width 224 height 9
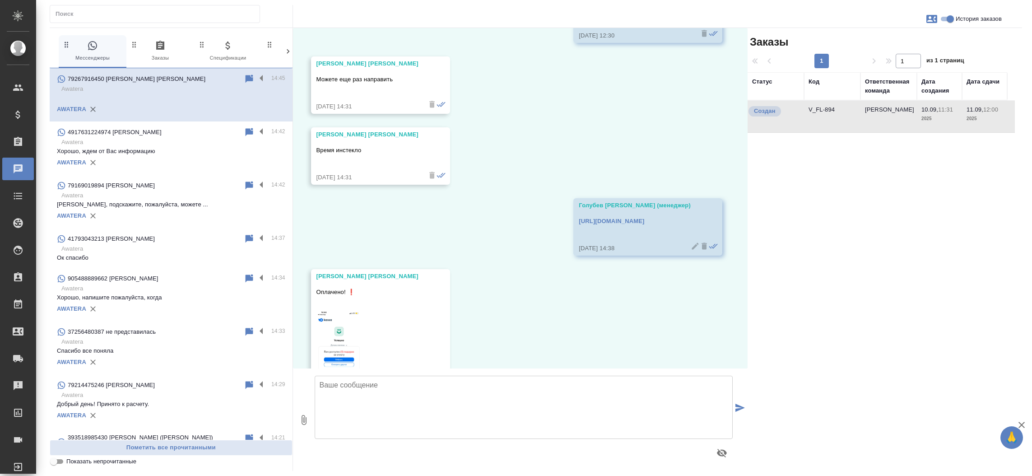
scroll to position [1638, 0]
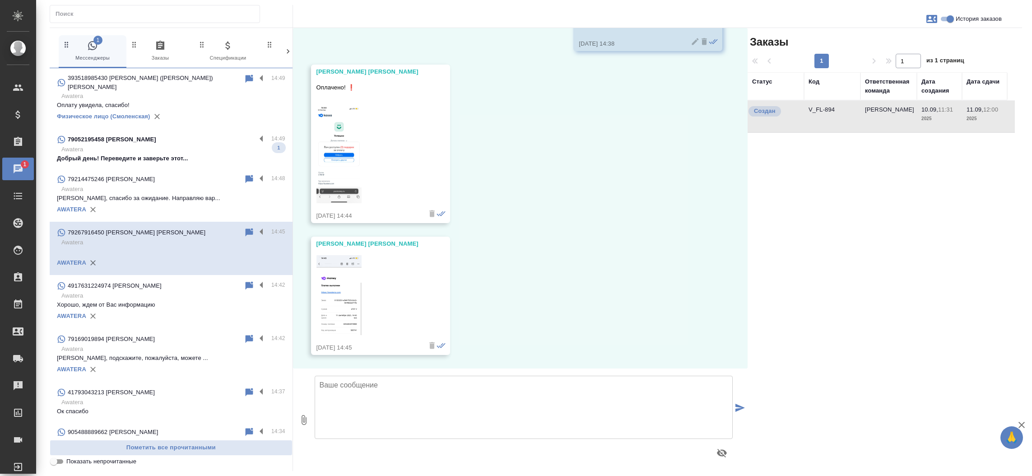
click at [820, 112] on td "V_FL-894" at bounding box center [832, 117] width 56 height 32
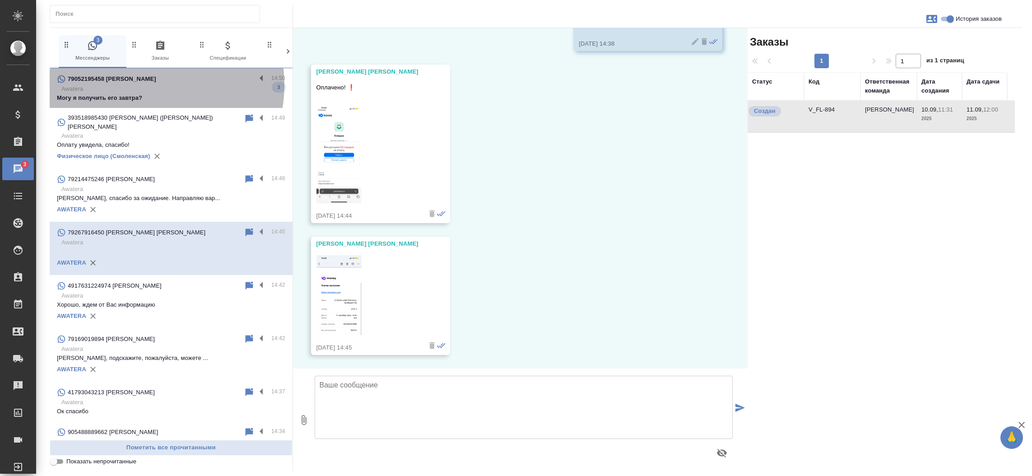
click at [147, 85] on p "Awatera" at bounding box center [173, 88] width 224 height 9
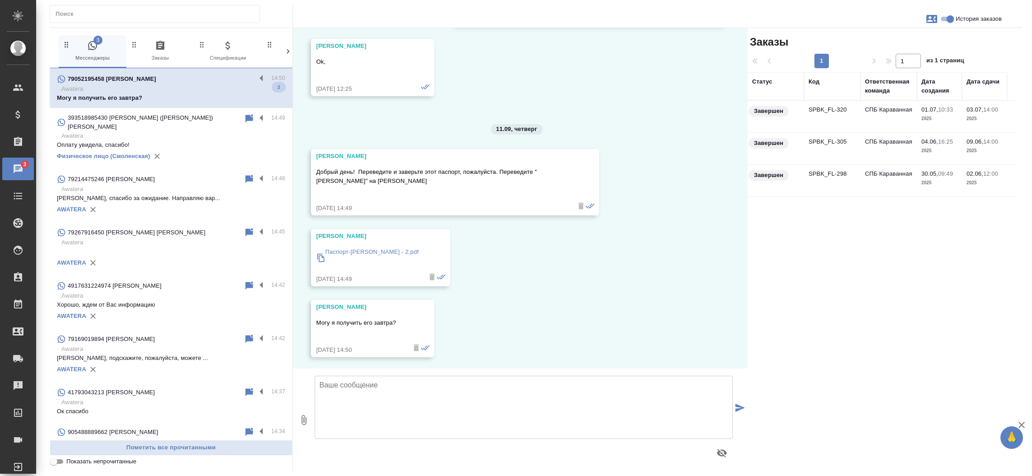
scroll to position [6201, 0]
click at [814, 116] on td "SPBK_FL-320" at bounding box center [832, 117] width 56 height 32
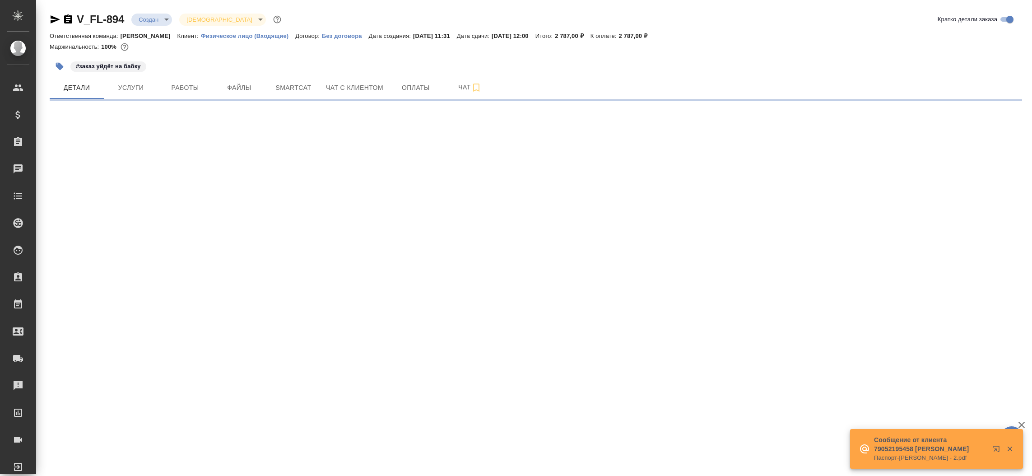
select select "RU"
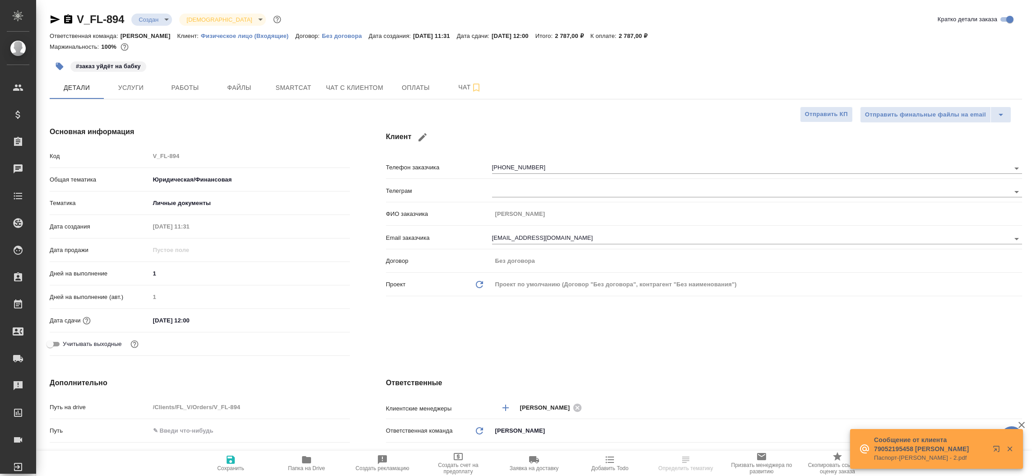
type textarea "x"
click at [56, 23] on icon "button" at bounding box center [55, 19] width 11 height 11
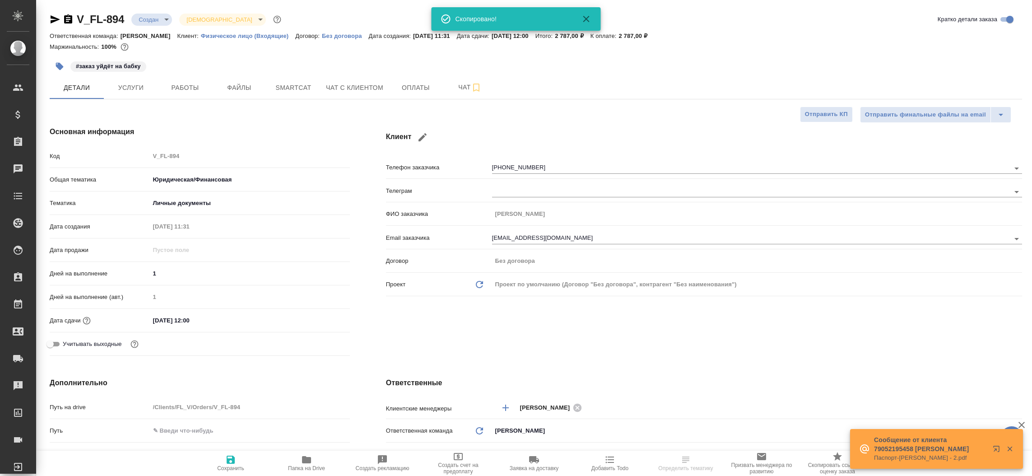
type textarea "x"
select select "RU"
type textarea "x"
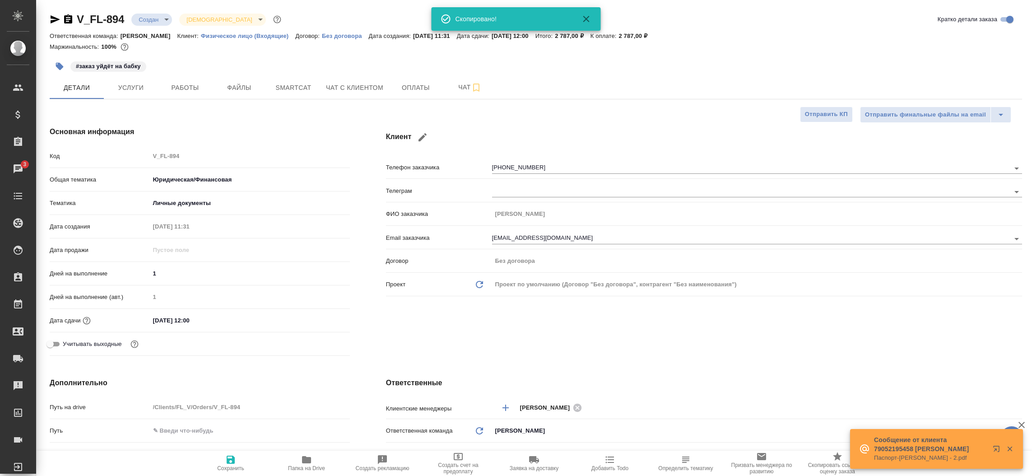
type textarea "x"
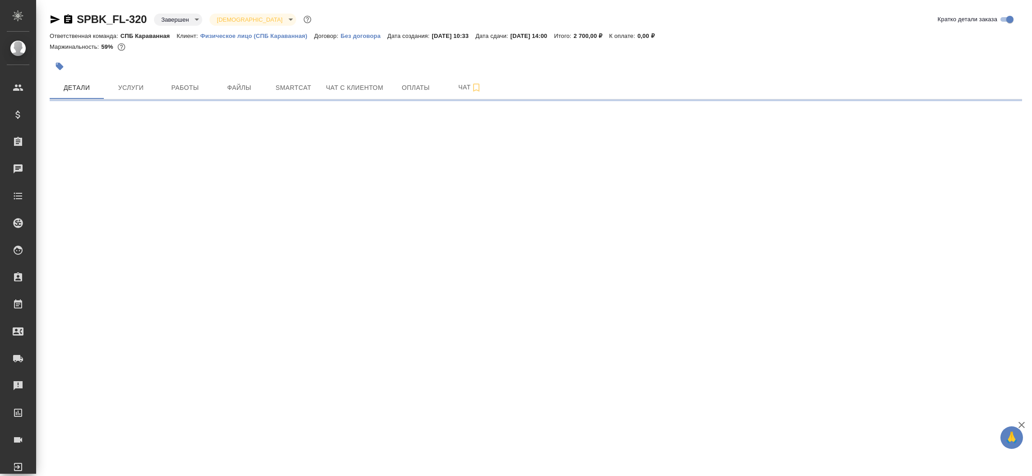
select select "RU"
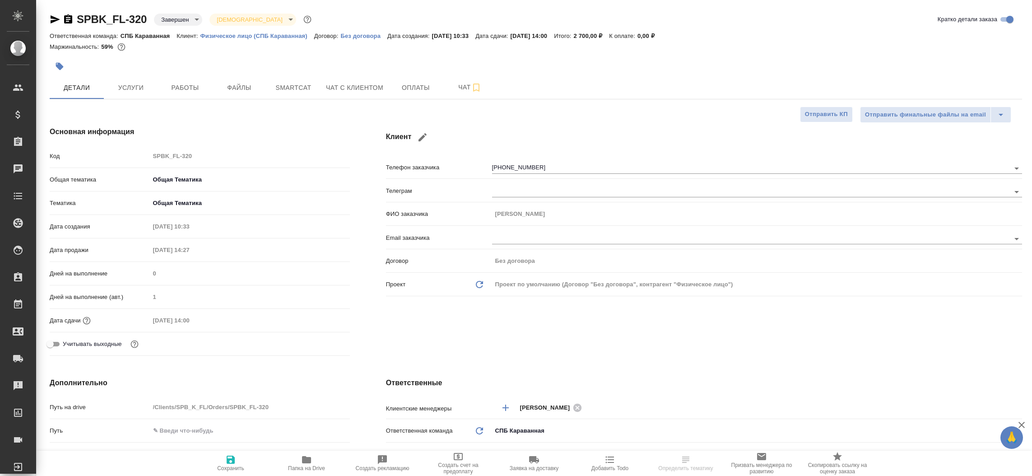
type textarea "x"
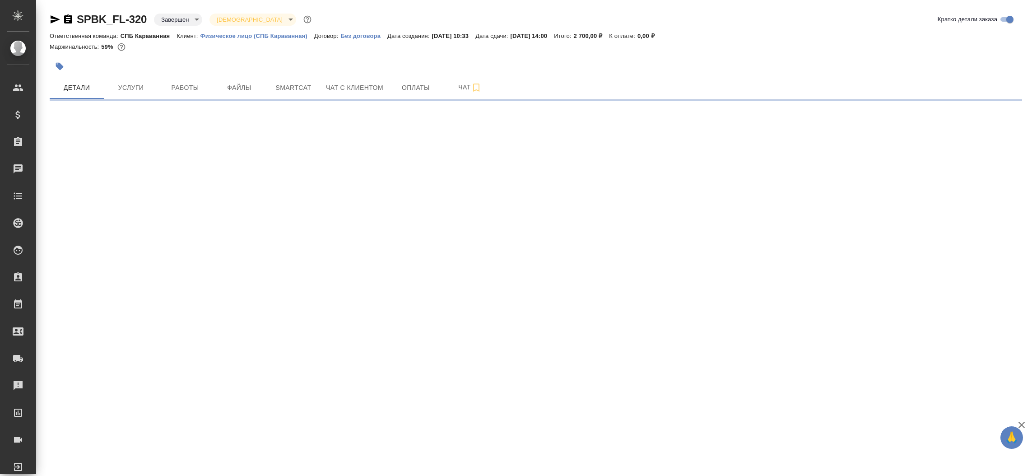
select select "RU"
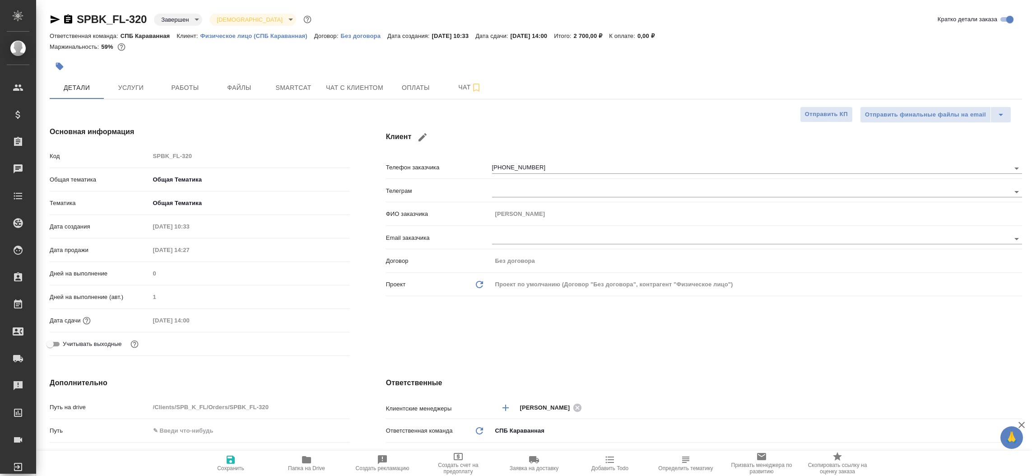
type textarea "x"
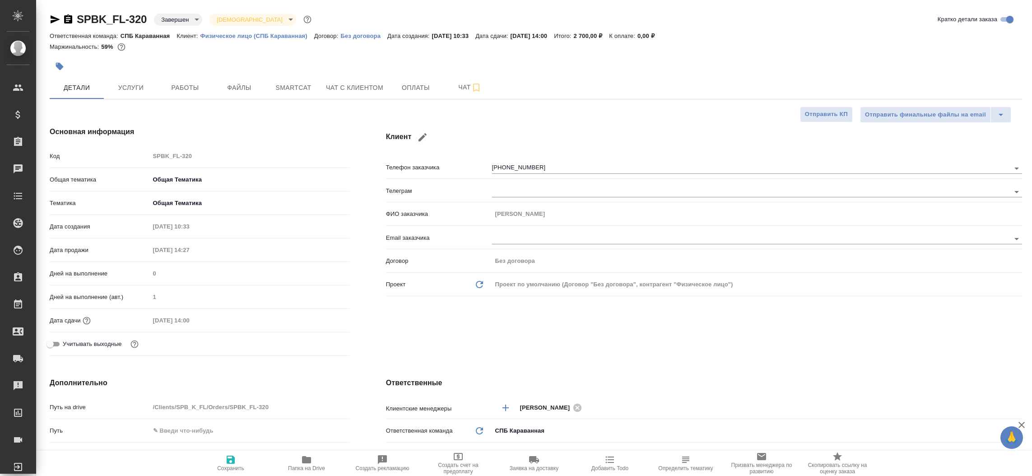
type textarea "x"
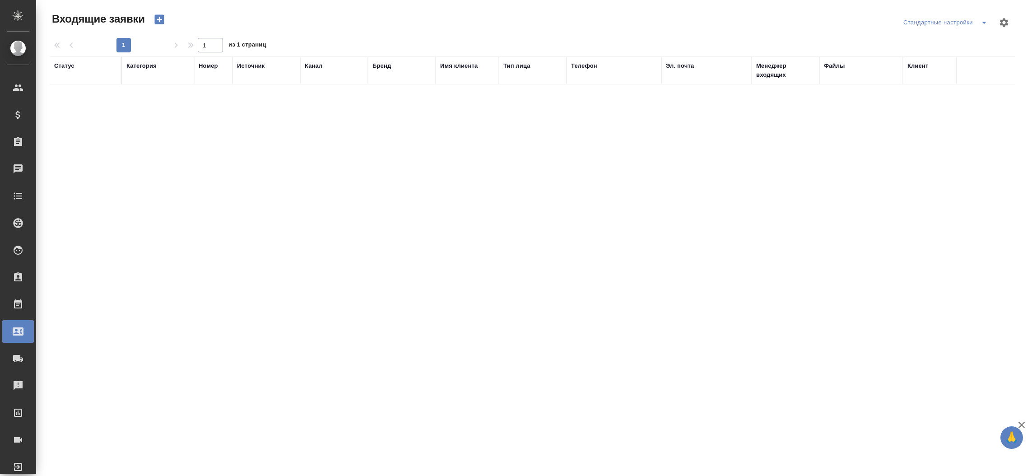
select select "RU"
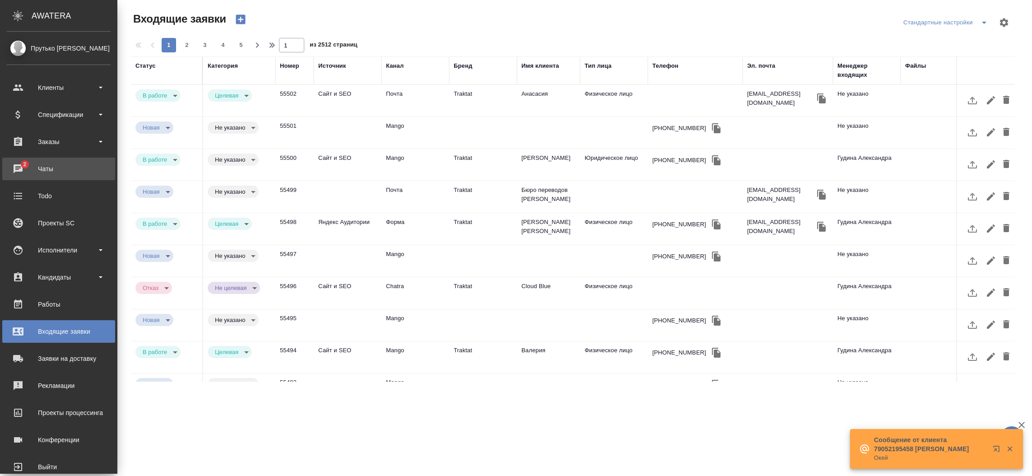
click at [19, 162] on span "2" at bounding box center [25, 164] width 14 height 9
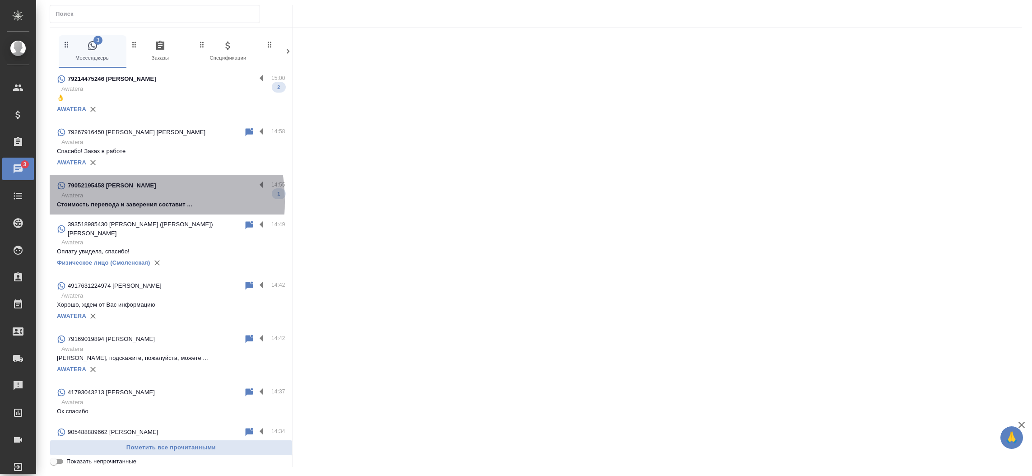
click at [105, 201] on p "Стоимость перевода и заверения составит ..." at bounding box center [171, 204] width 228 height 9
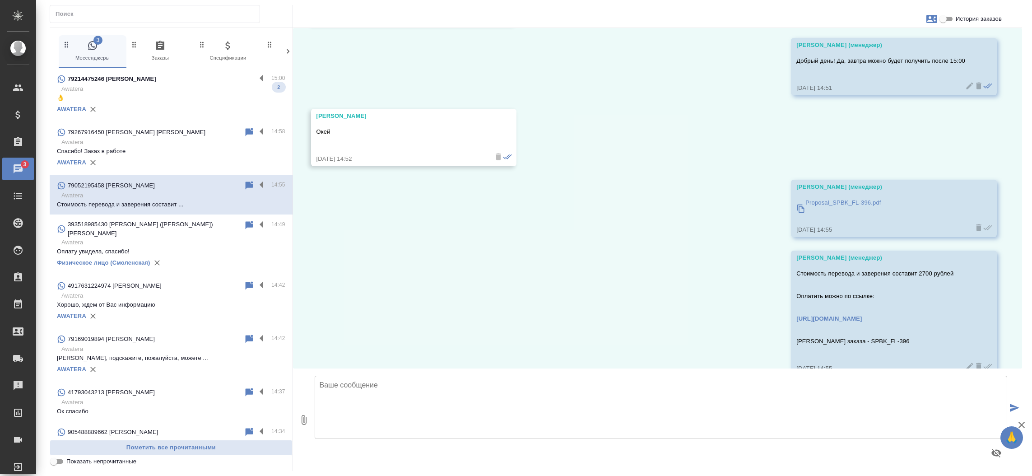
scroll to position [6336, 0]
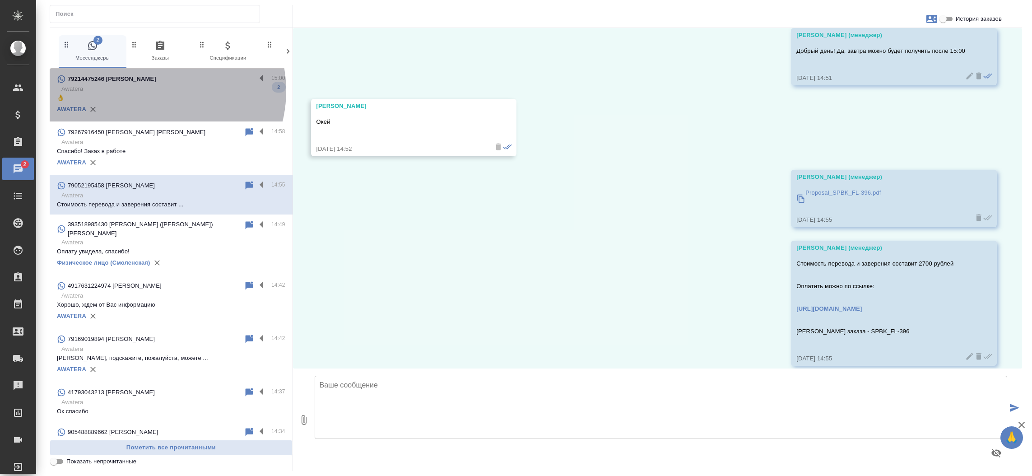
click at [155, 91] on p "Awatera" at bounding box center [173, 88] width 224 height 9
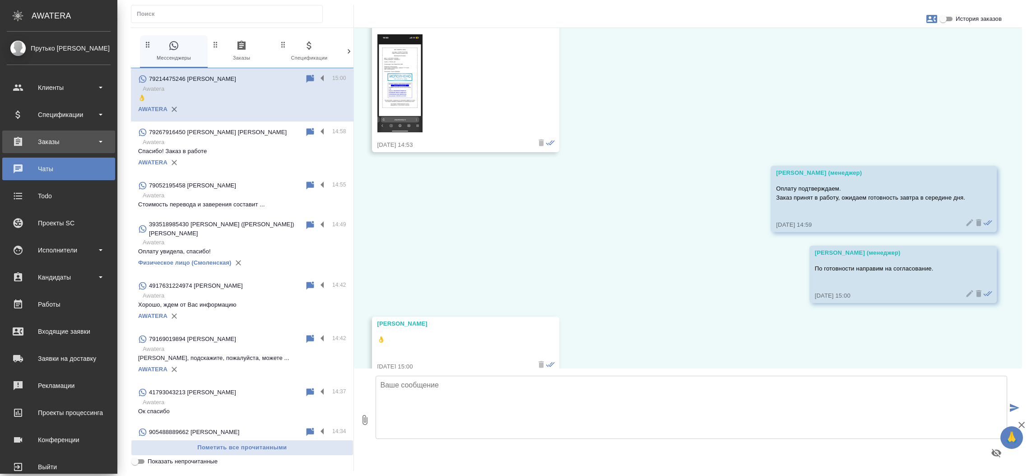
scroll to position [848, 0]
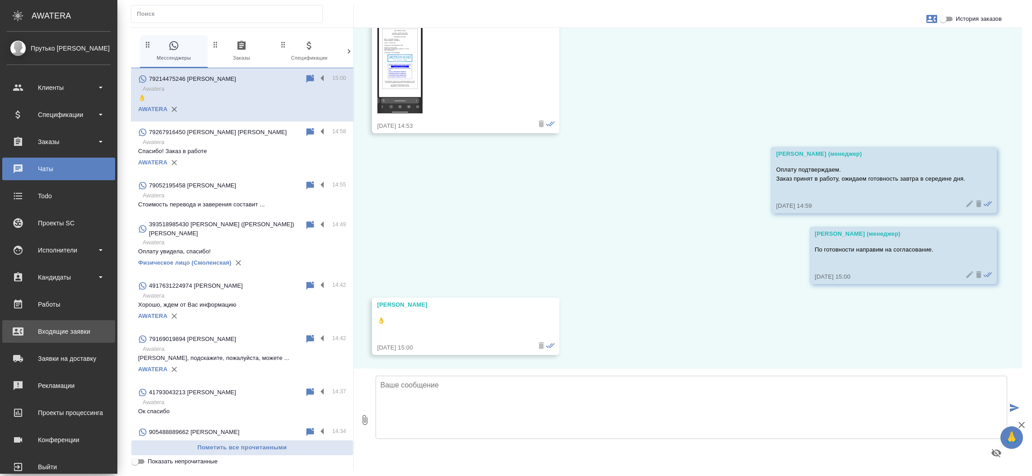
click at [67, 330] on div "Входящие заявки" at bounding box center [59, 332] width 104 height 14
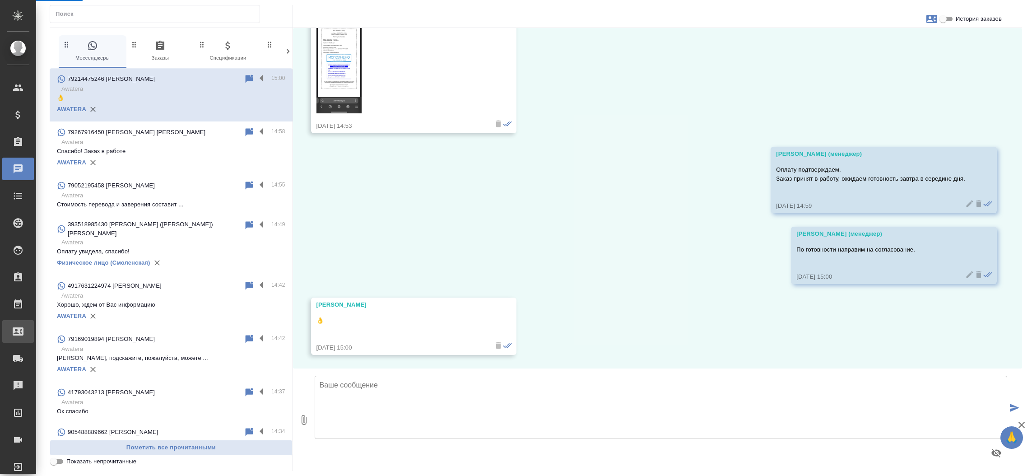
click at [67, 330] on div ".cls-1 fill:#fff; AWATERA Прутько [PERSON_NAME] Клиенты Спецификации Заказы 0 Ч…" at bounding box center [516, 238] width 1032 height 476
select select "RU"
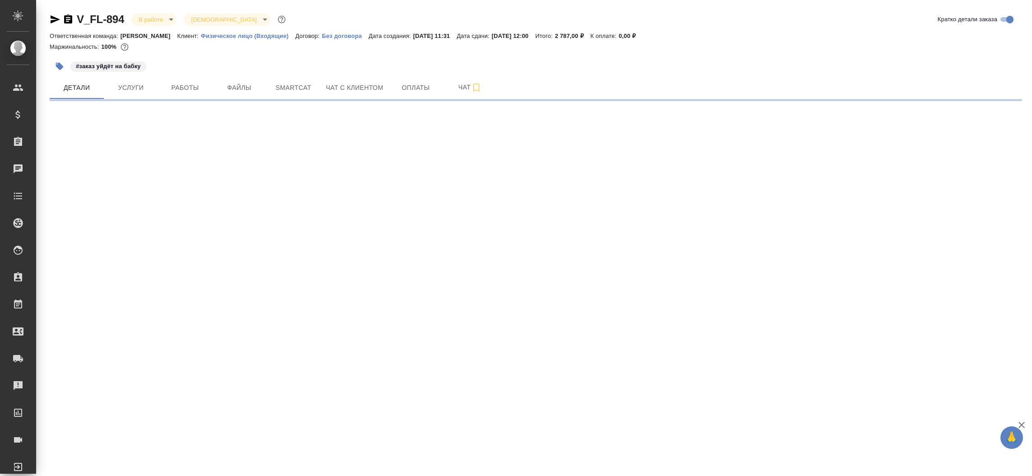
select select "RU"
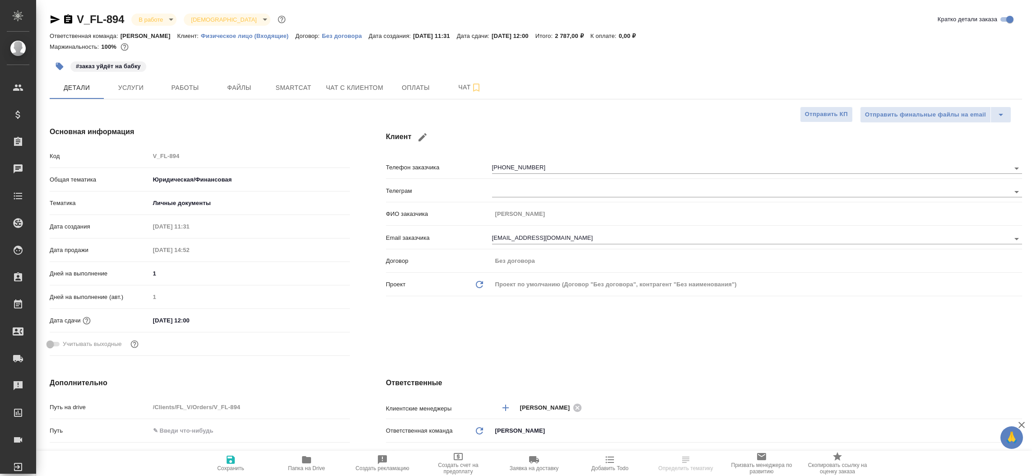
type textarea "x"
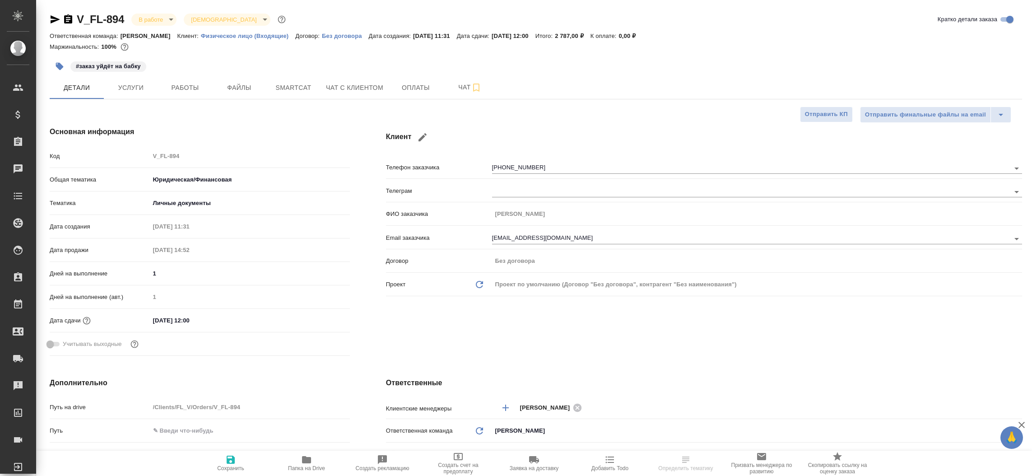
type textarea "x"
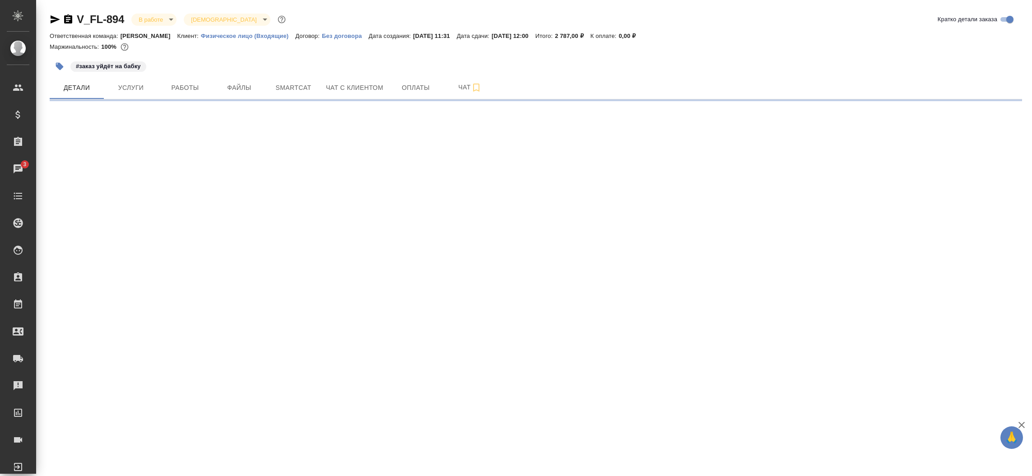
select select "RU"
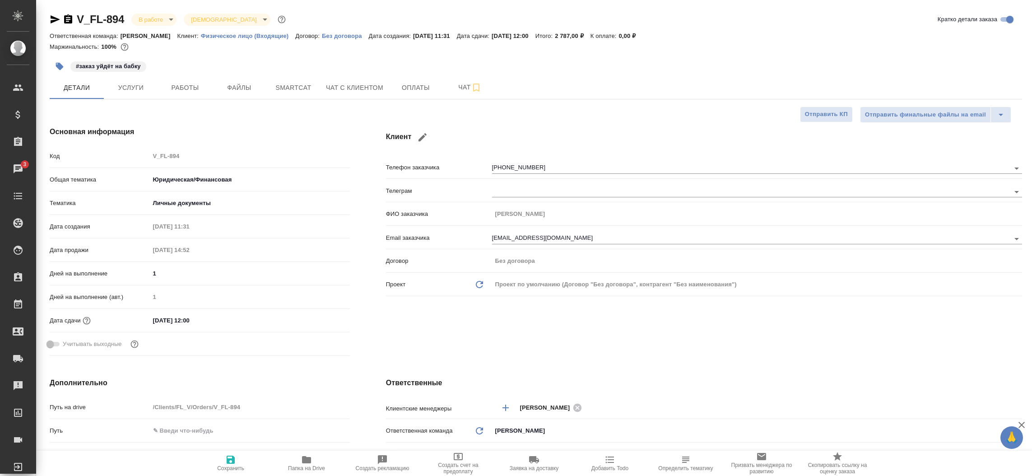
type textarea "x"
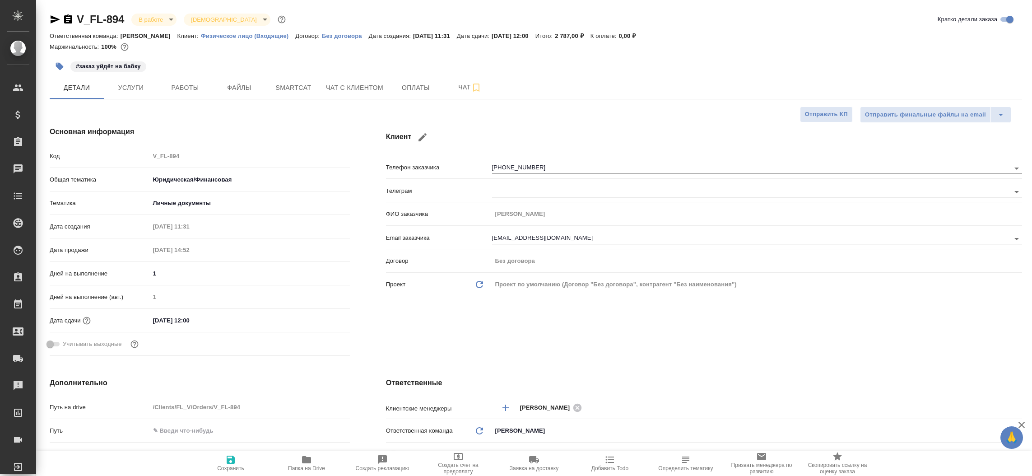
type textarea "x"
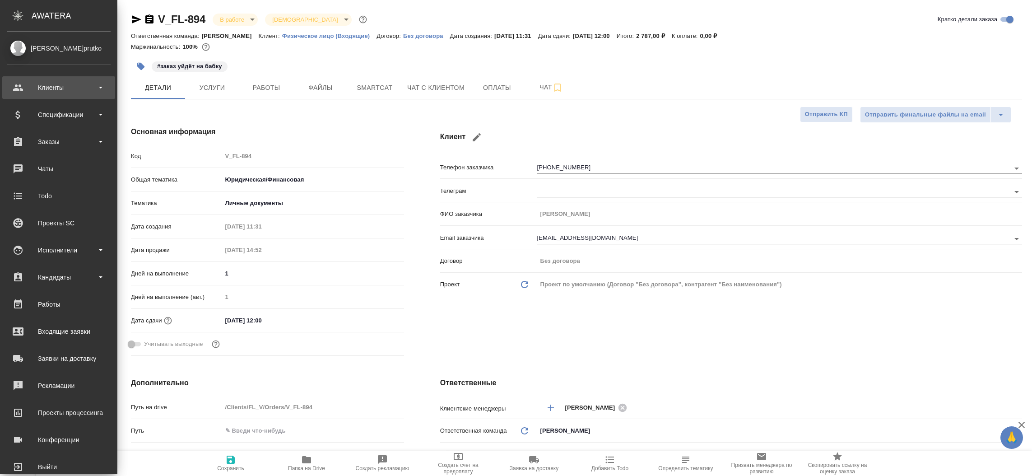
click at [39, 89] on div "Клиенты" at bounding box center [59, 88] width 104 height 14
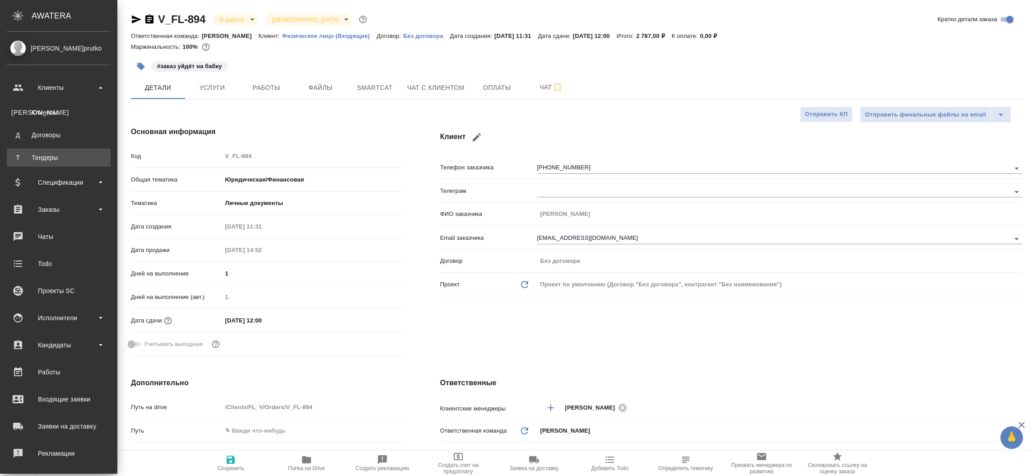
click at [37, 153] on div "Тендеры" at bounding box center [58, 157] width 95 height 9
type textarea "x"
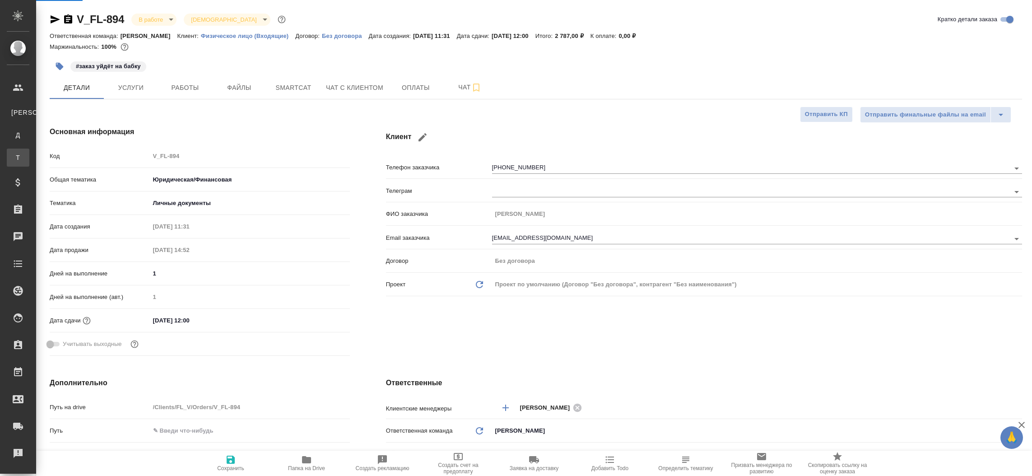
click at [14, 153] on div "Тендеры" at bounding box center [7, 157] width 14 height 9
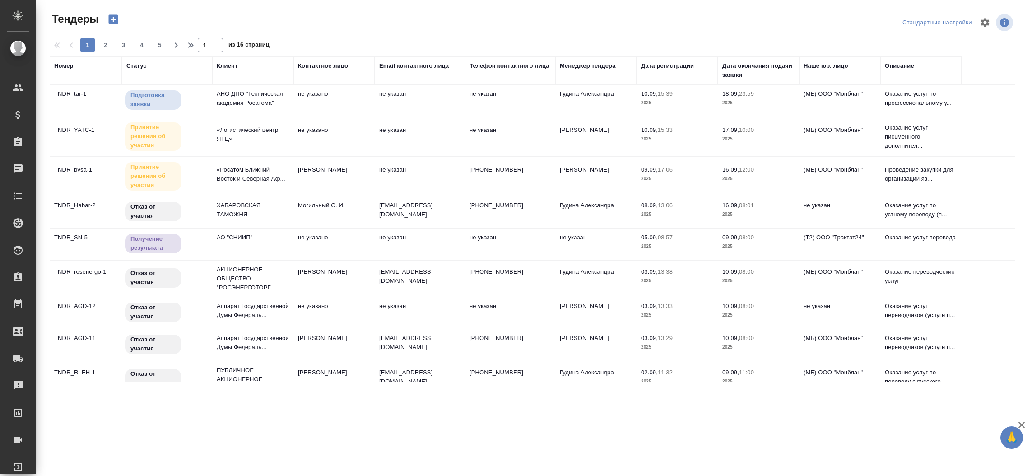
click at [587, 69] on div "Менеджер тендера" at bounding box center [588, 65] width 56 height 9
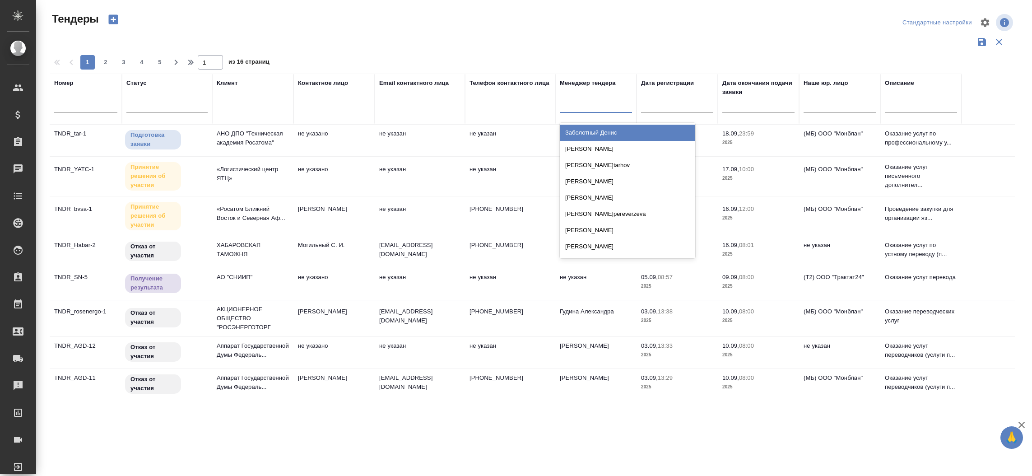
click at [566, 107] on div at bounding box center [596, 103] width 72 height 13
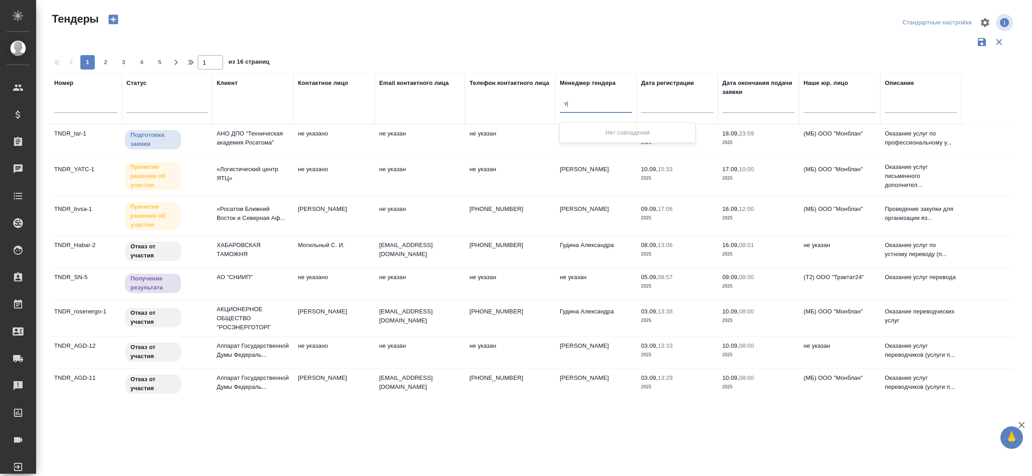
type input "v"
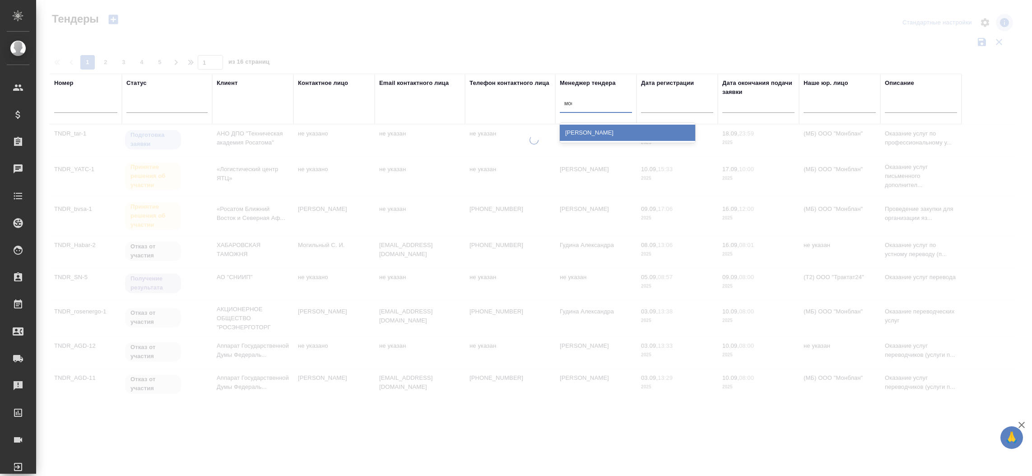
type input "моси"
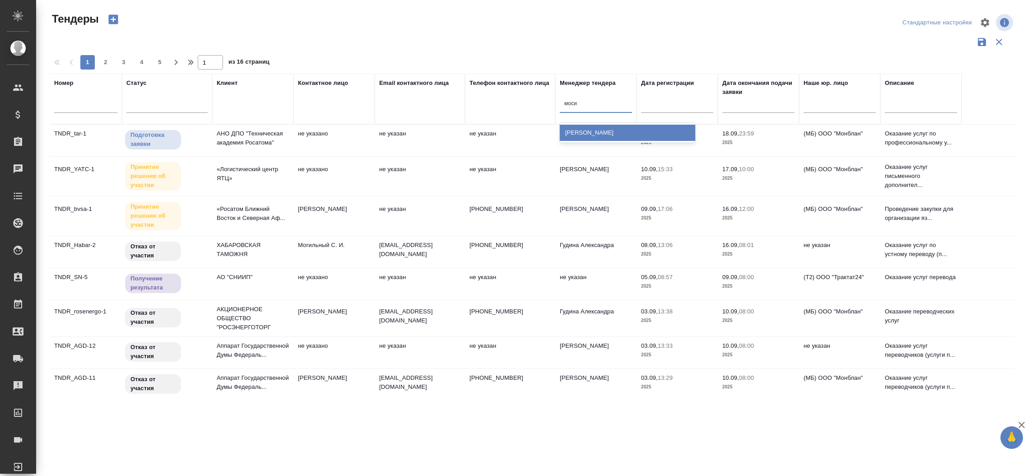
click at [575, 126] on div "Мосина Ирина" at bounding box center [627, 133] width 135 height 16
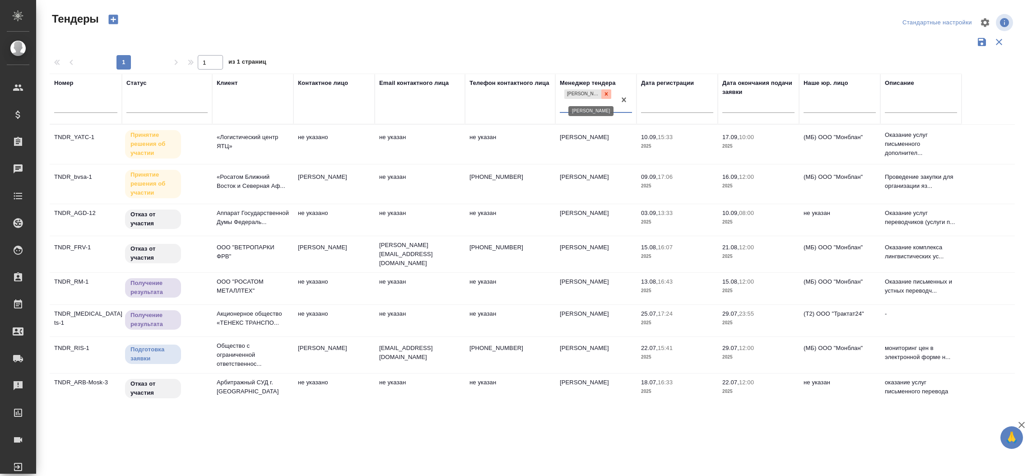
click at [610, 89] on div at bounding box center [606, 93] width 10 height 9
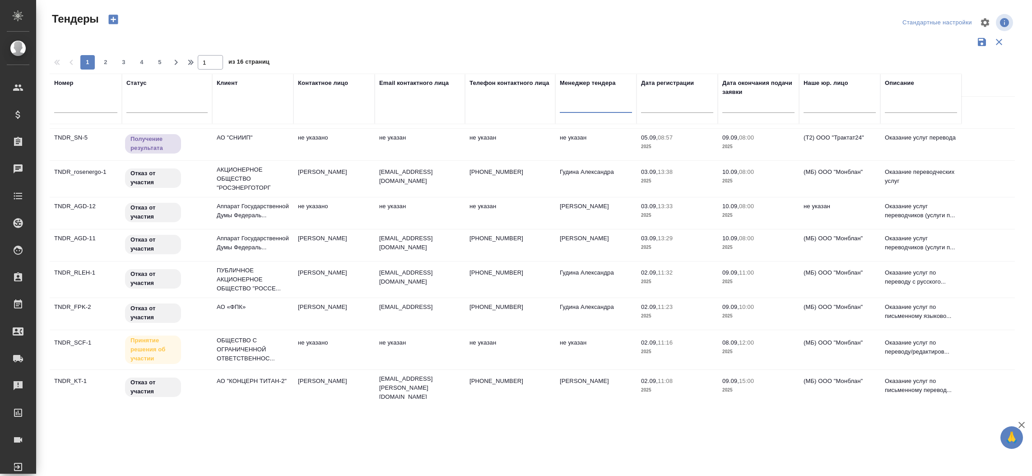
scroll to position [144, 0]
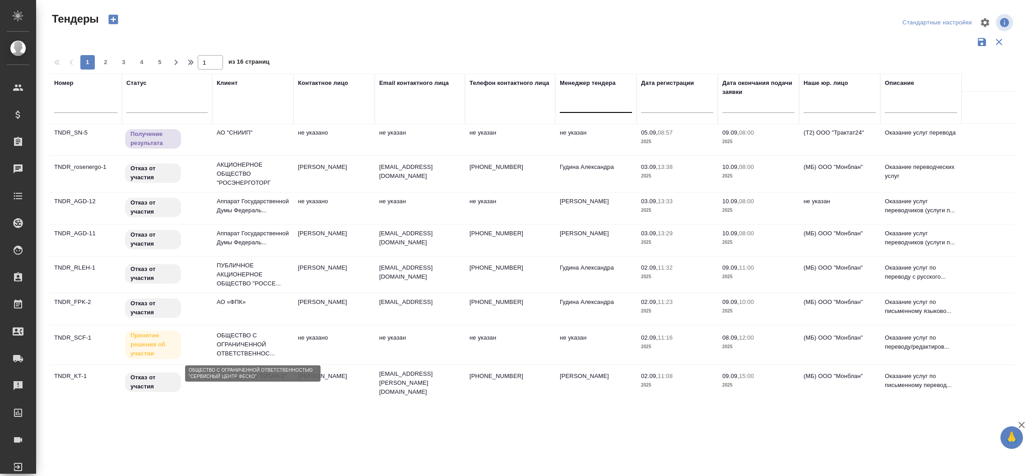
click at [244, 344] on p "ОБЩЕСТВО С ОГРАНИЧЕННОЙ ОТВЕТСТВЕННОС..." at bounding box center [253, 344] width 72 height 27
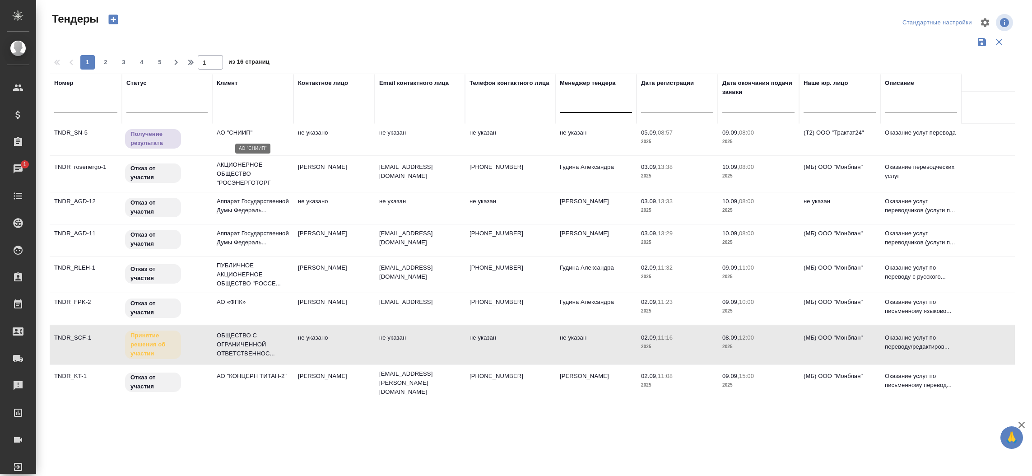
click at [233, 131] on p "АО "СНИИП"" at bounding box center [253, 132] width 72 height 9
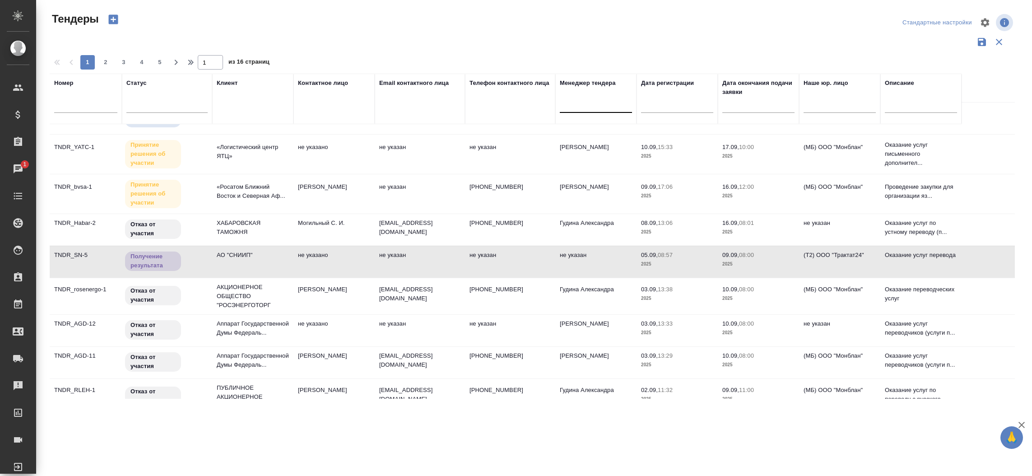
scroll to position [0, 0]
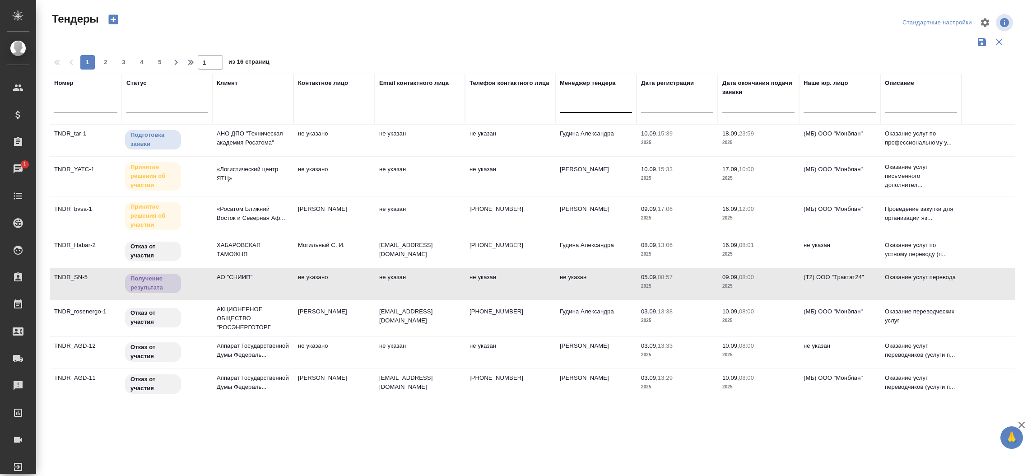
click at [254, 164] on td "«Логистический центр ЯТЦ»" at bounding box center [252, 176] width 81 height 32
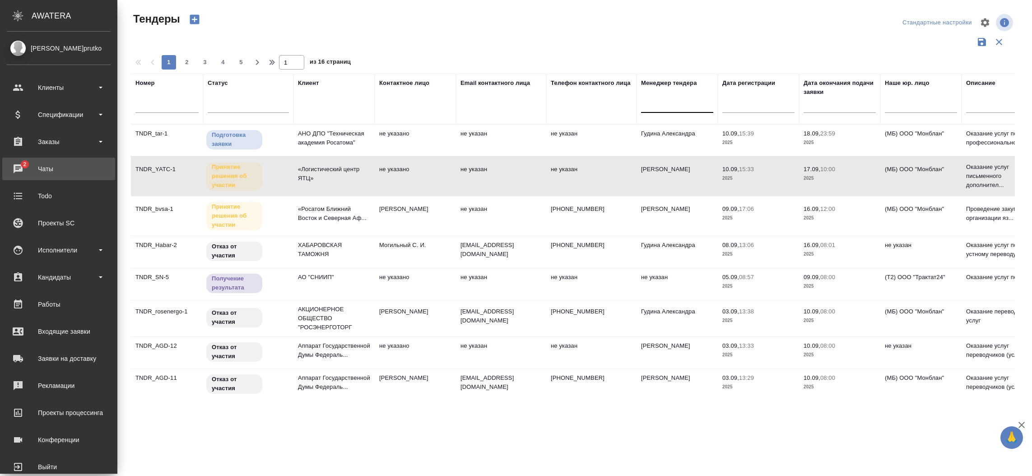
click at [21, 167] on div "Чаты" at bounding box center [59, 169] width 104 height 14
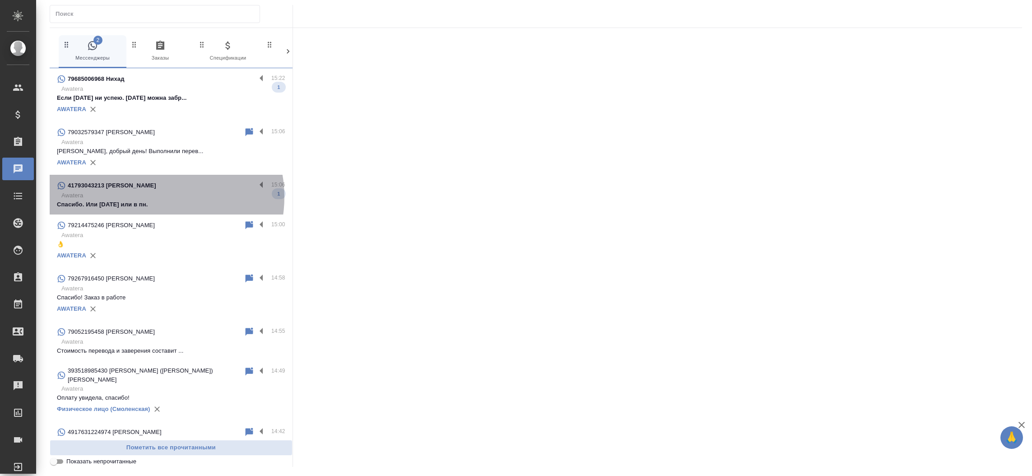
click at [157, 197] on p "Awatera" at bounding box center [173, 195] width 224 height 9
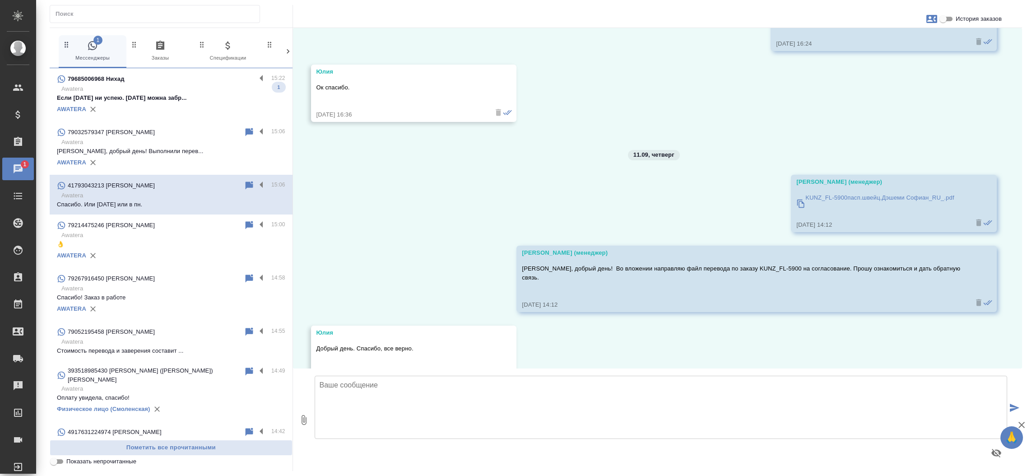
scroll to position [7643, 0]
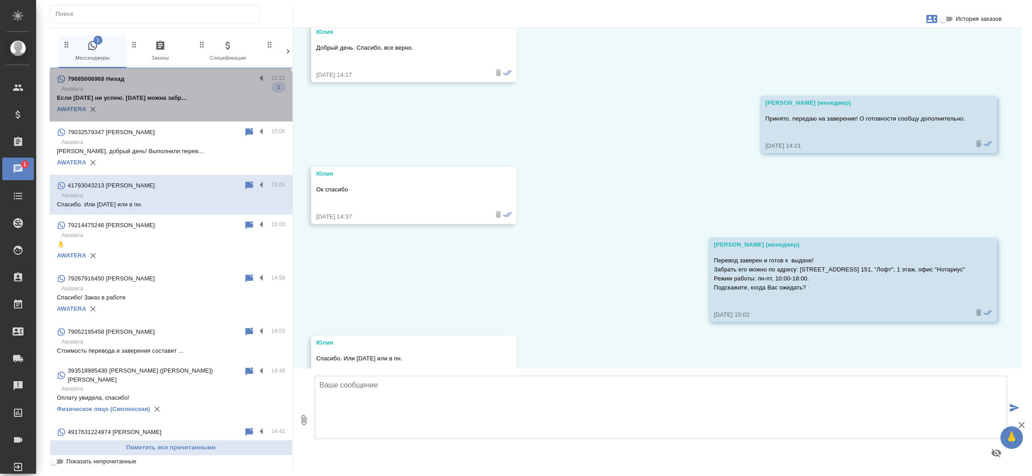
click at [170, 107] on div "AWATERA" at bounding box center [171, 109] width 228 height 14
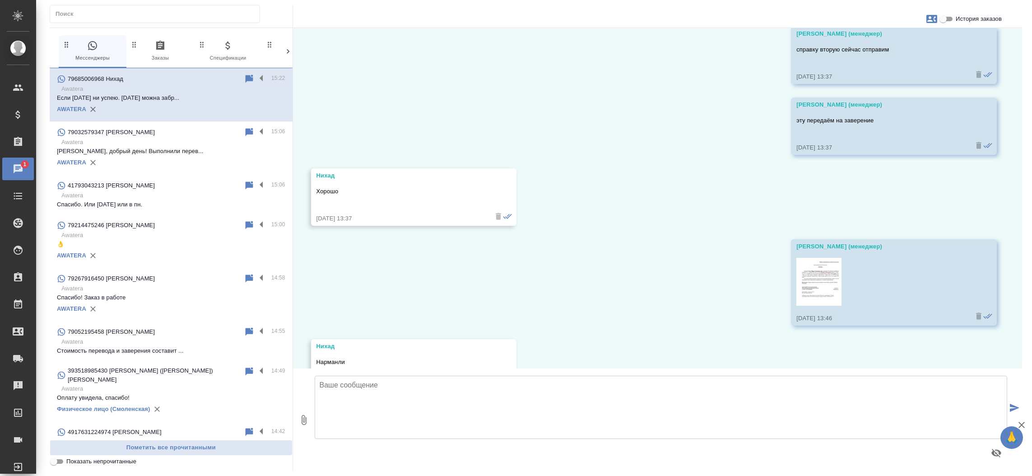
scroll to position [2813, 0]
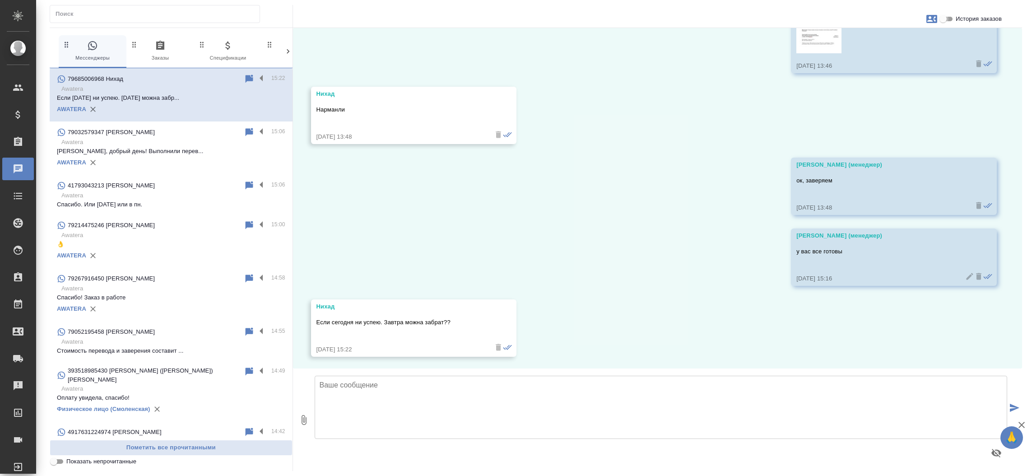
click at [946, 18] on input "История заказов" at bounding box center [943, 19] width 33 height 11
checkbox input "true"
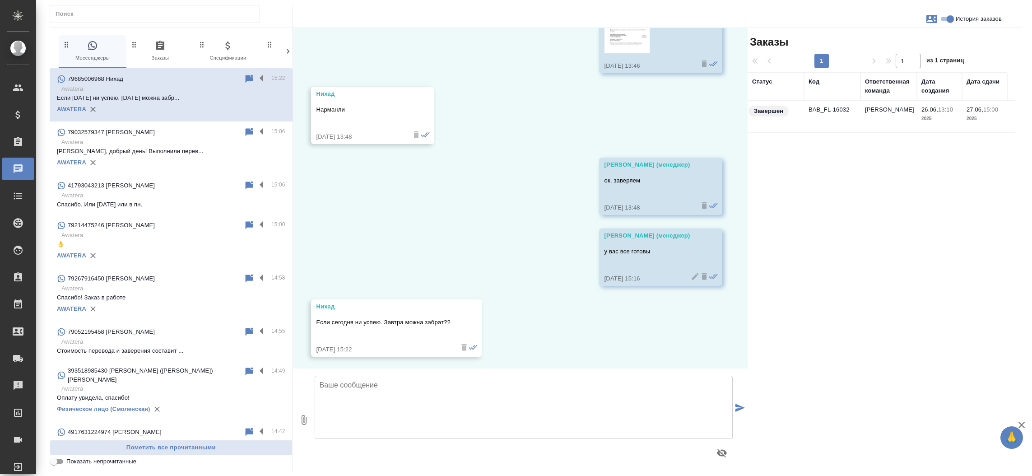
click at [840, 107] on td "BAB_FL-16032" at bounding box center [832, 117] width 56 height 32
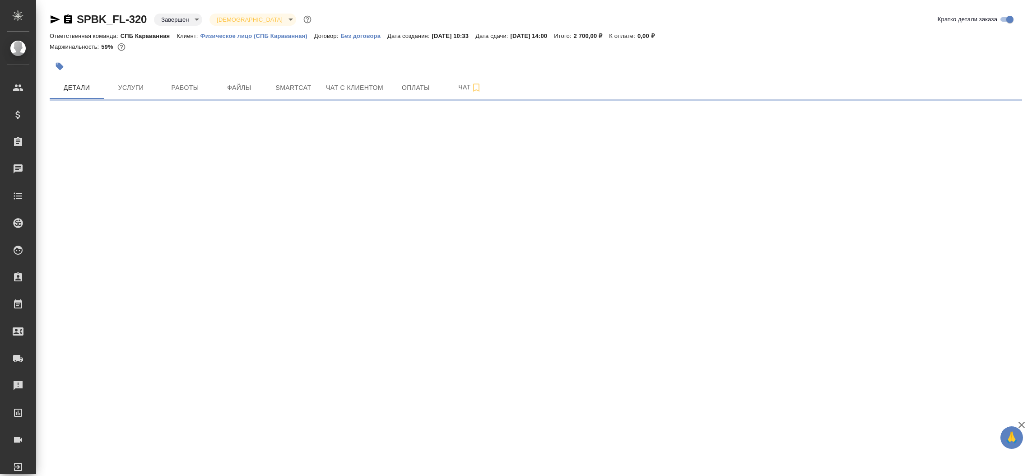
select select "RU"
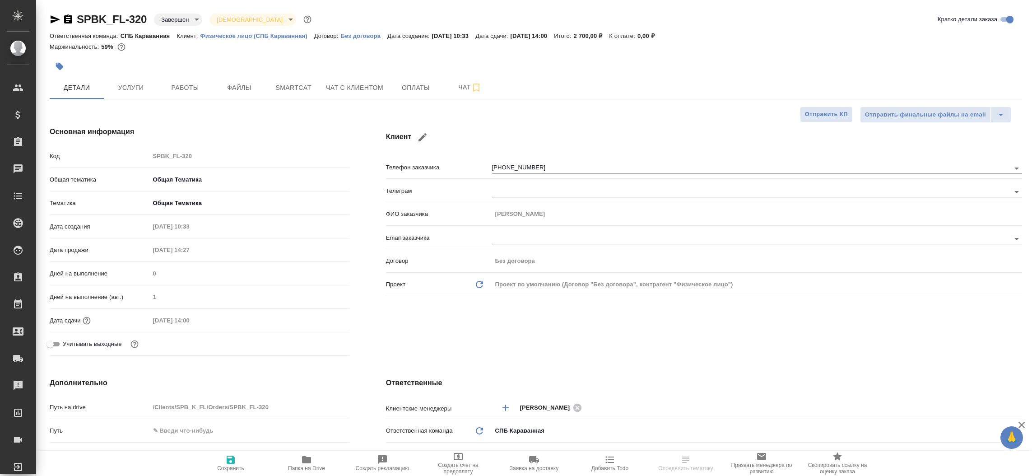
type textarea "x"
click at [56, 16] on icon "button" at bounding box center [55, 19] width 11 height 11
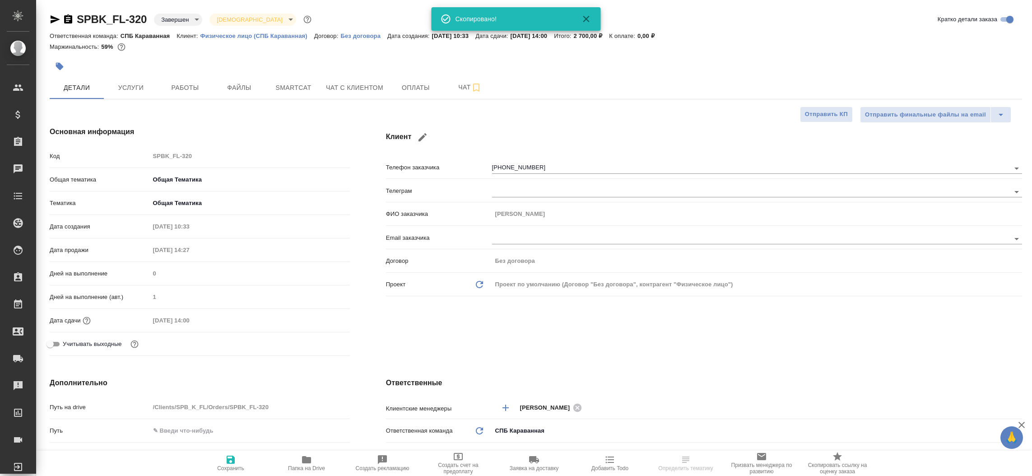
type textarea "x"
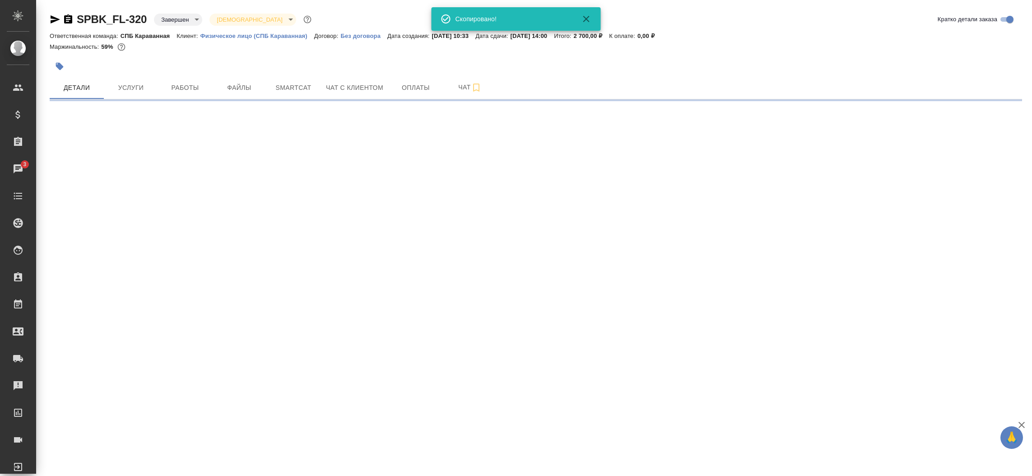
select select "RU"
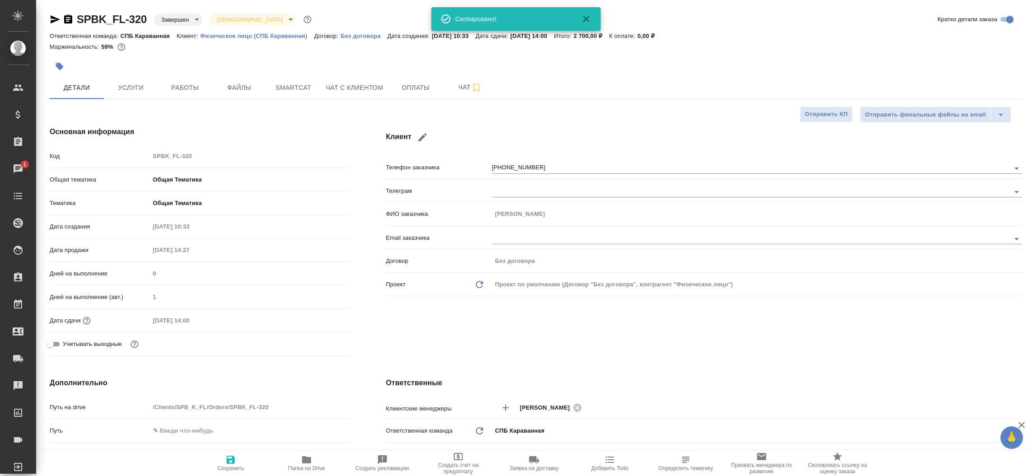
type textarea "x"
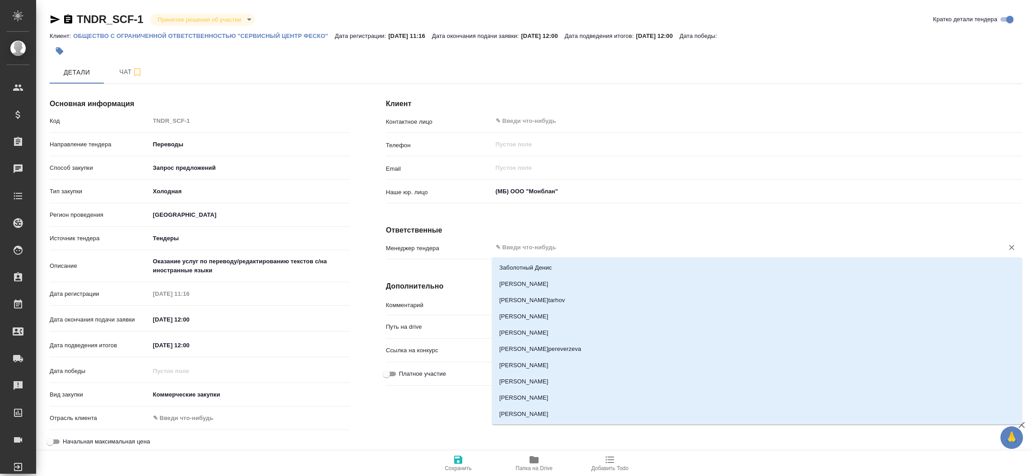
click at [559, 243] on input "text" at bounding box center [742, 247] width 494 height 11
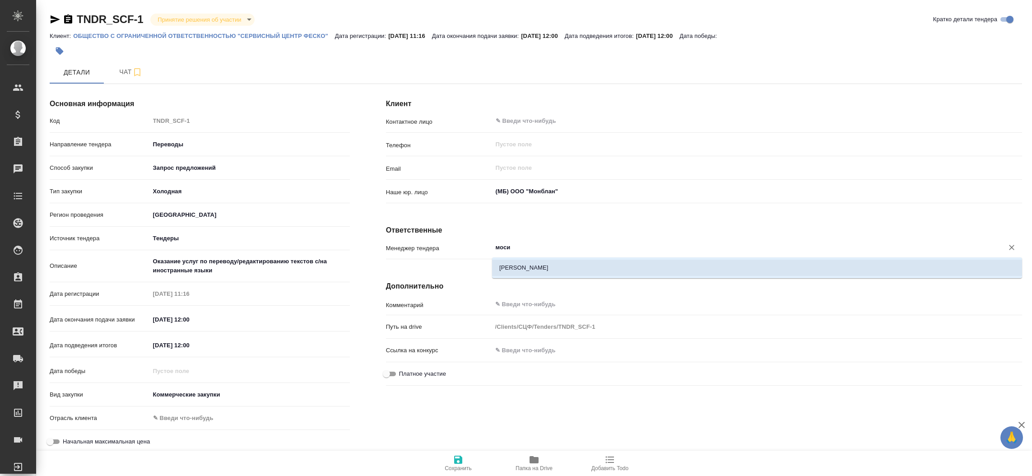
click at [543, 263] on li "[PERSON_NAME]" at bounding box center [757, 268] width 530 height 16
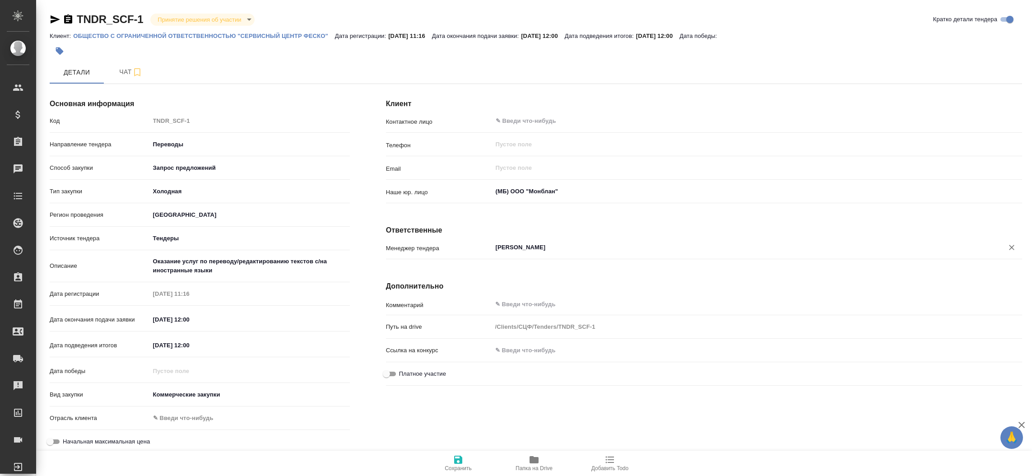
type input "Мосина Ирина"
click at [452, 469] on span "Сохранить" at bounding box center [458, 468] width 27 height 6
click at [530, 460] on icon "button" at bounding box center [533, 459] width 9 height 7
click at [458, 451] on button "Сохранить" at bounding box center [458, 462] width 76 height 25
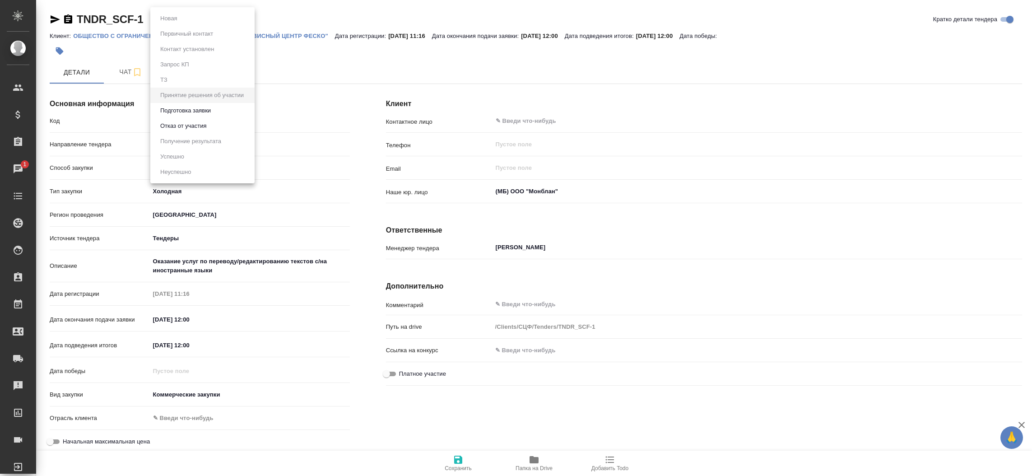
click at [167, 16] on body "🙏 .cls-1 fill:#fff; AWATERA Прутько Ирина i.prutko Клиенты Спецификации Заказы …" at bounding box center [516, 238] width 1032 height 476
click at [180, 113] on button "Подготовка заявки" at bounding box center [186, 111] width 56 height 10
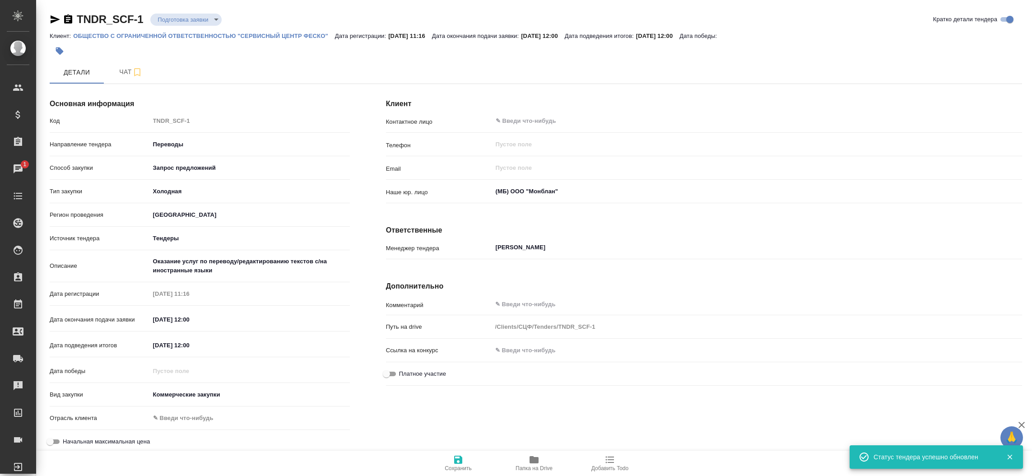
click at [172, 16] on body "🙏 .cls-1 fill:#fff; AWATERA Прутько Ирина i.prutko Клиенты Спецификации Заказы …" at bounding box center [516, 238] width 1032 height 476
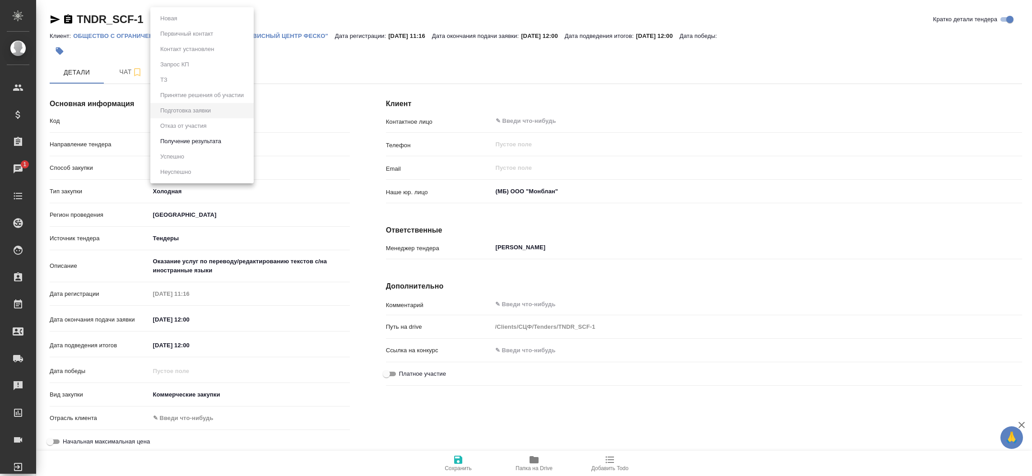
click at [184, 135] on li "Получение результата" at bounding box center [201, 141] width 103 height 15
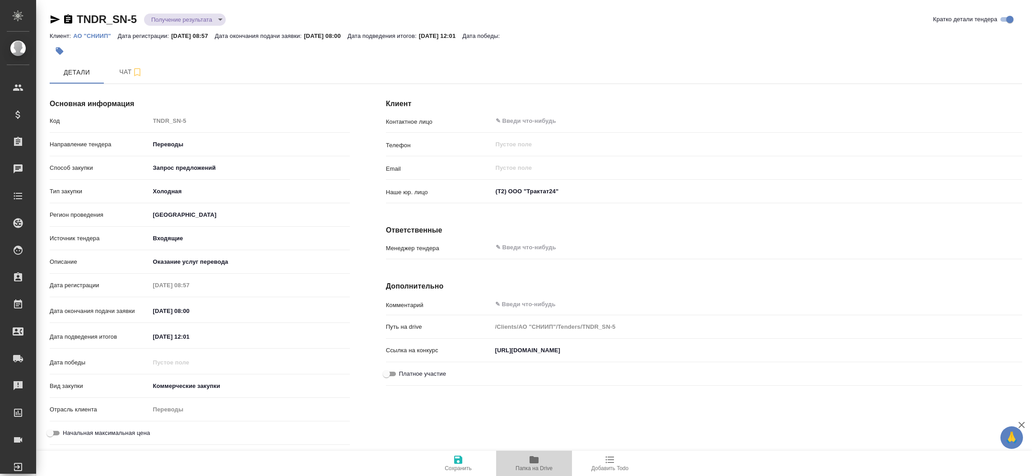
click at [535, 461] on icon "button" at bounding box center [533, 459] width 9 height 7
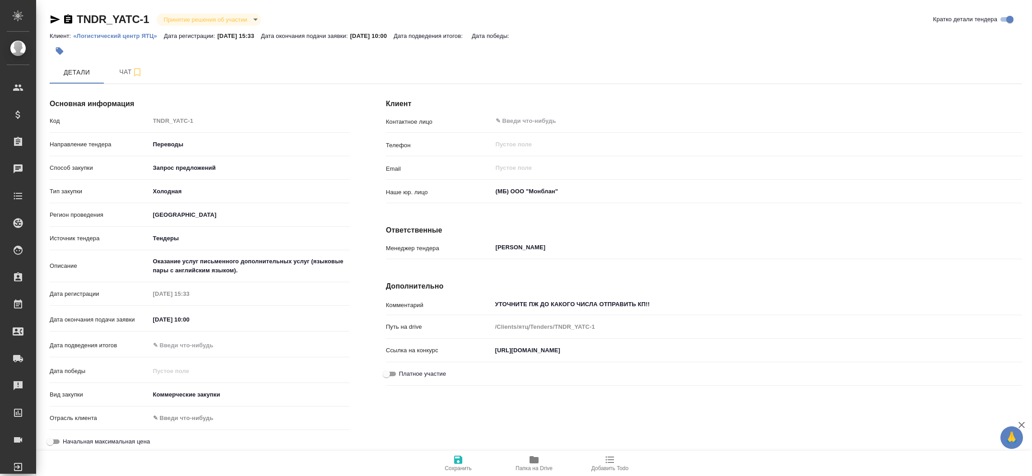
drag, startPoint x: 221, startPoint y: 11, endPoint x: 216, endPoint y: 18, distance: 8.5
click at [216, 18] on div "TNDR_YATC-1 Принятие решения об участии decision [PERSON_NAME] детали тендера К…" at bounding box center [536, 254] width 982 height 509
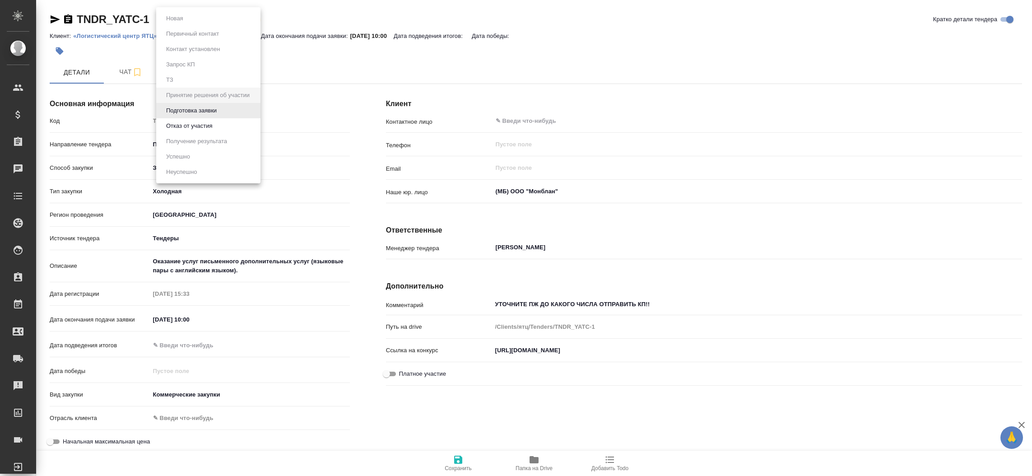
click at [216, 18] on body "🙏 .cls-1 fill:#fff; AWATERA [PERSON_NAME]prutko Клиенты Спецификации Заказы Чат…" at bounding box center [516, 238] width 1032 height 476
click at [191, 107] on button "Подготовка заявки" at bounding box center [191, 111] width 56 height 10
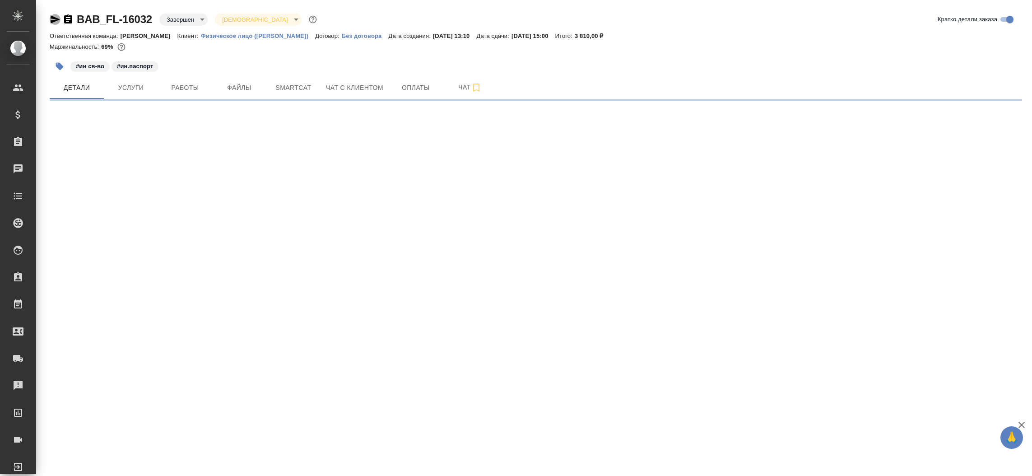
click at [51, 20] on icon "button" at bounding box center [55, 19] width 9 height 8
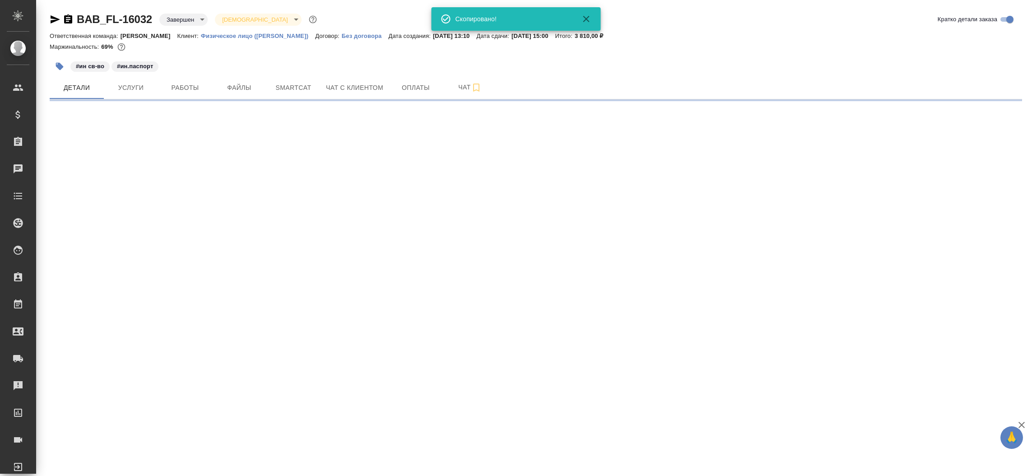
select select "RU"
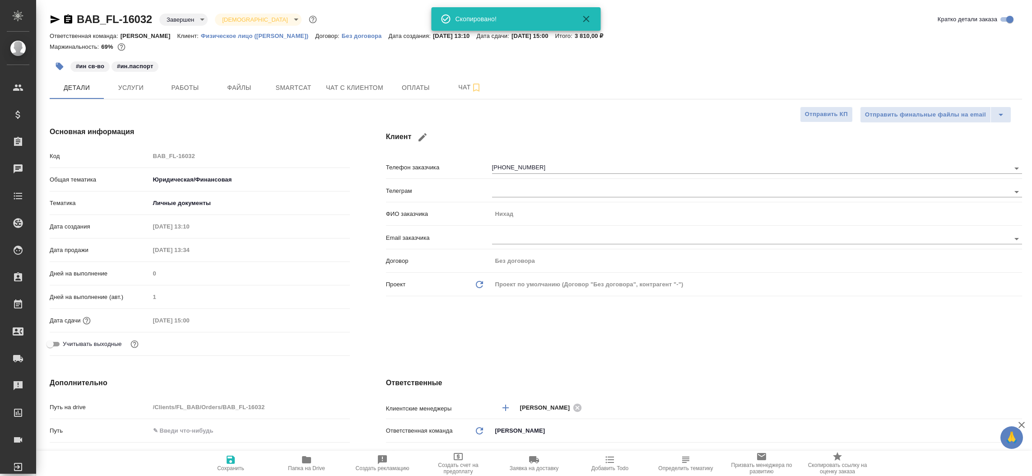
type textarea "x"
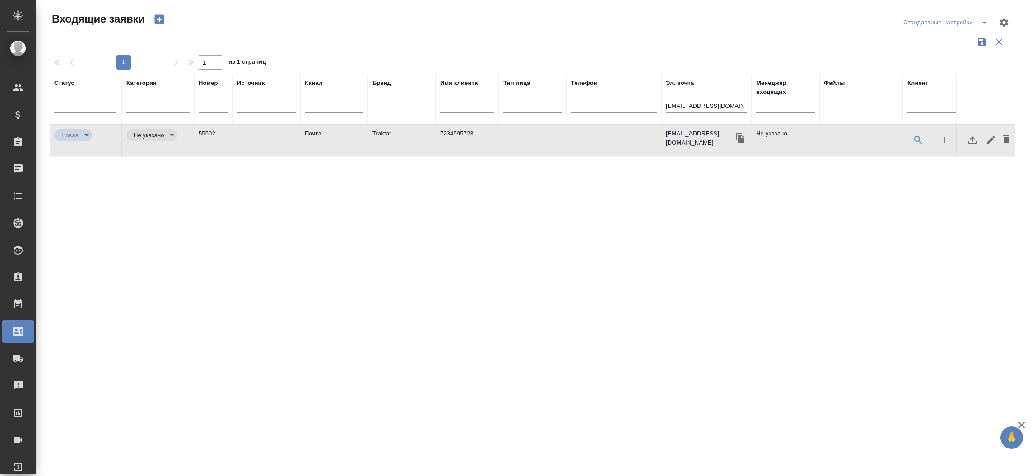
select select "RU"
click at [721, 107] on input "[EMAIL_ADDRESS][DOMAIN_NAME]" at bounding box center [706, 106] width 81 height 11
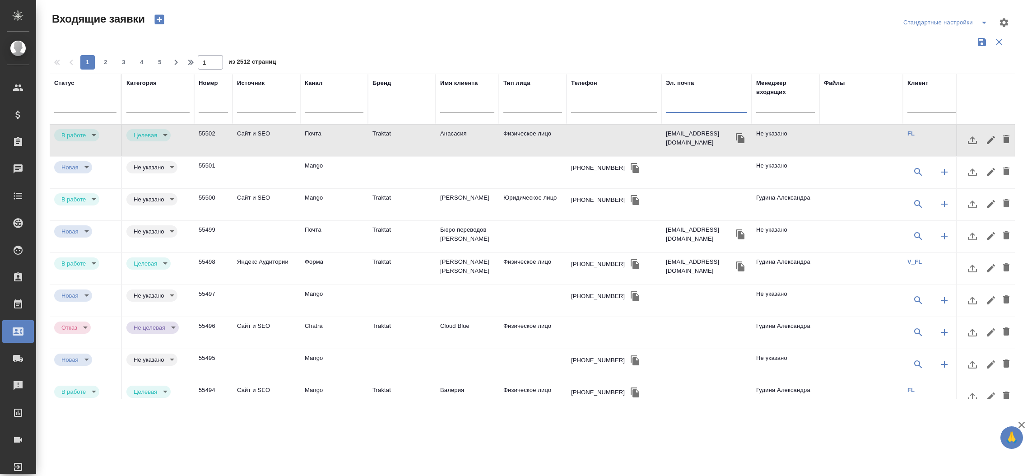
type input "inProcess"
type input "target"
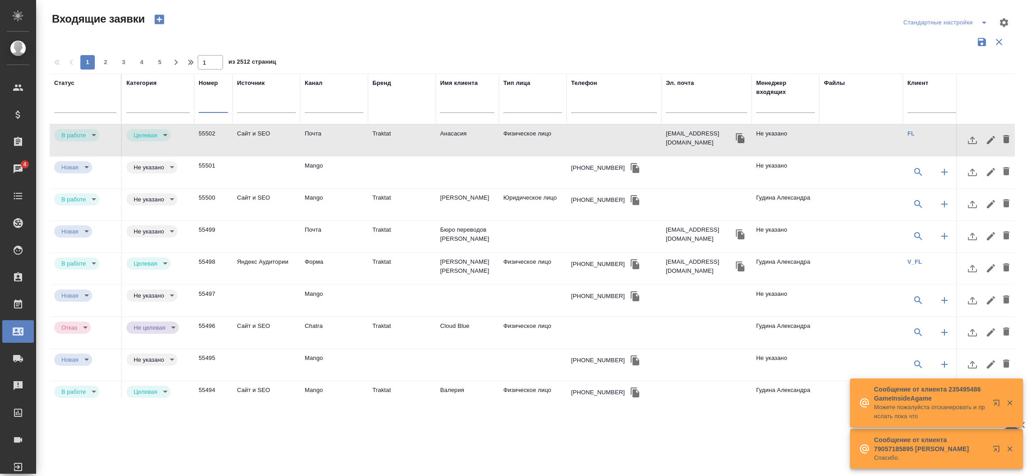
click at [216, 107] on input "text" at bounding box center [213, 106] width 29 height 13
paste input "55166"
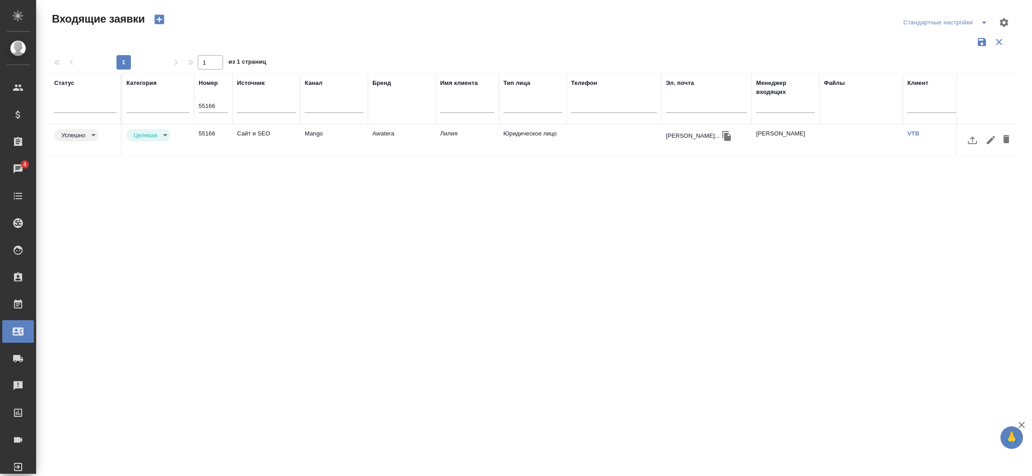
drag, startPoint x: 358, startPoint y: 387, endPoint x: 512, endPoint y: 395, distance: 154.1
click at [512, 395] on div "Статус Категория Номер 55166 Источник Канал Бренд Имя клиента Тип лица Телефон …" at bounding box center [532, 236] width 965 height 325
click at [207, 110] on input "55166" at bounding box center [213, 106] width 29 height 13
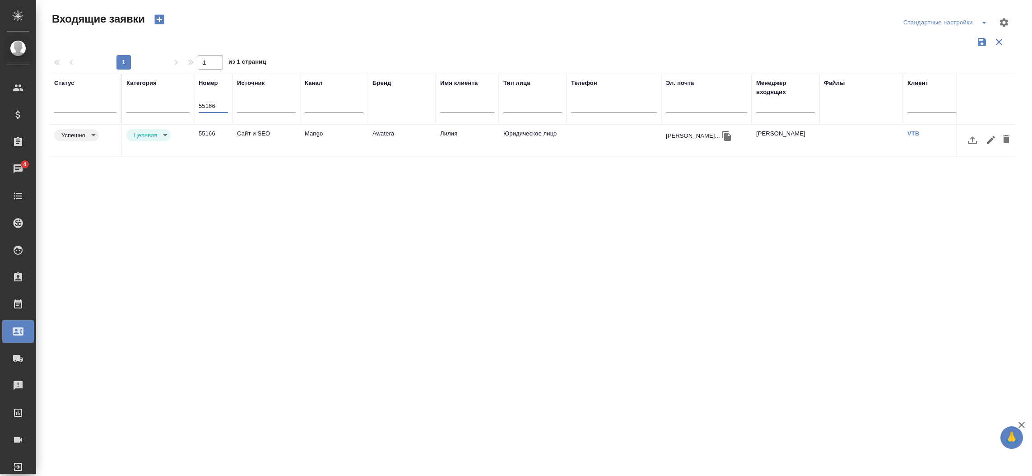
paste input "229"
click at [243, 125] on td "Сайт и SEO" at bounding box center [266, 141] width 68 height 32
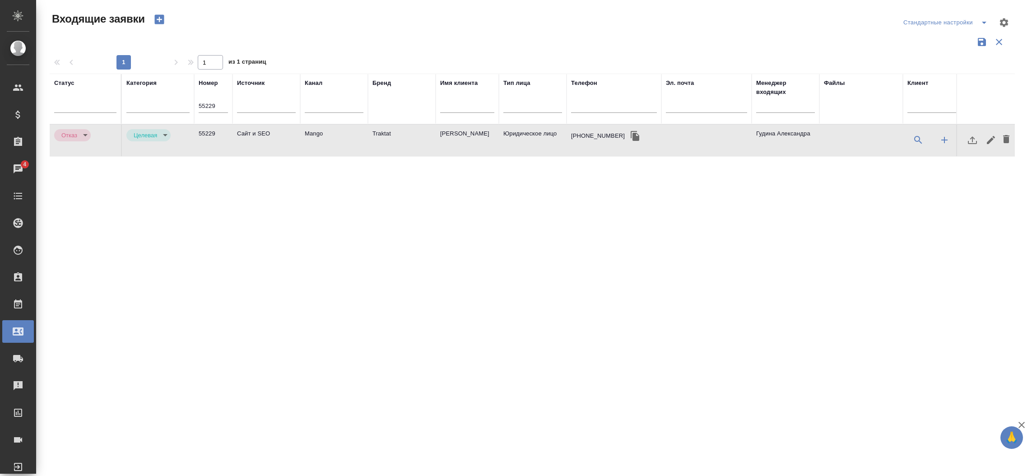
click at [243, 125] on td "Сайт и SEO" at bounding box center [266, 141] width 68 height 32
click at [218, 104] on input "55229" at bounding box center [213, 106] width 29 height 13
paste input "33"
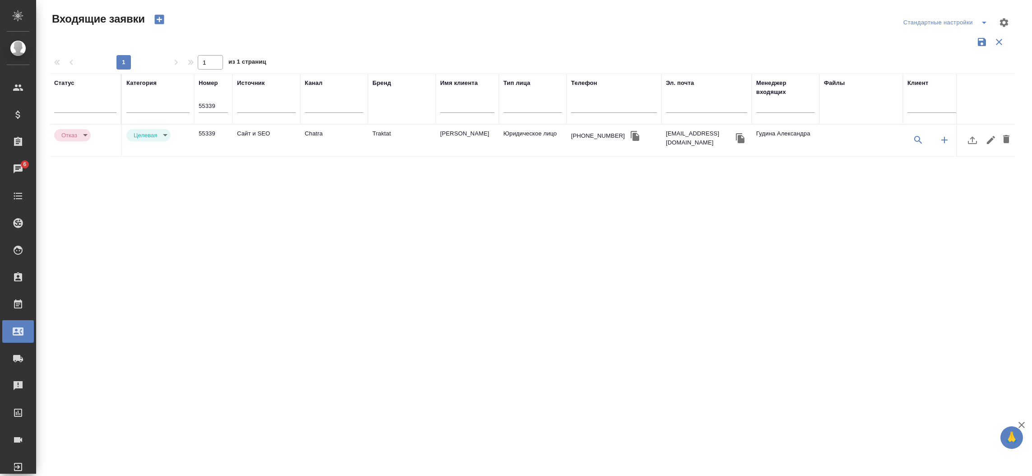
click at [377, 123] on th "Бренд" at bounding box center [402, 99] width 68 height 51
click at [377, 129] on td "Traktat" at bounding box center [402, 141] width 68 height 32
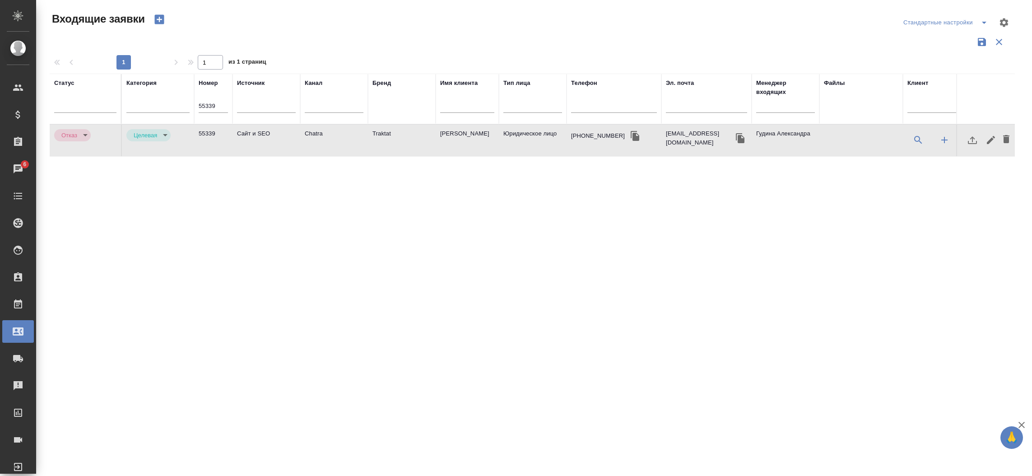
click at [377, 129] on td "Traktat" at bounding box center [402, 141] width 68 height 32
click at [211, 105] on input "55339" at bounding box center [213, 106] width 29 height 13
paste input "55"
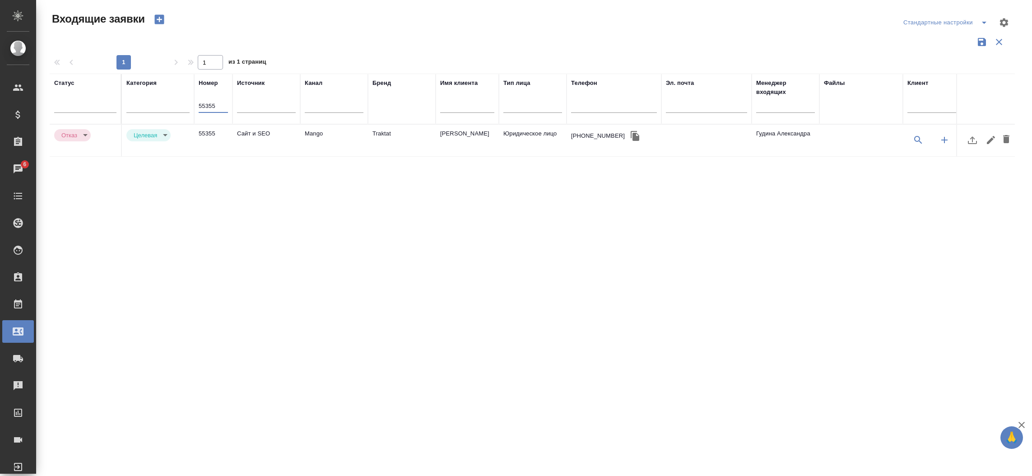
type input "55355"
click at [269, 130] on td "Сайт и SEO" at bounding box center [266, 141] width 68 height 32
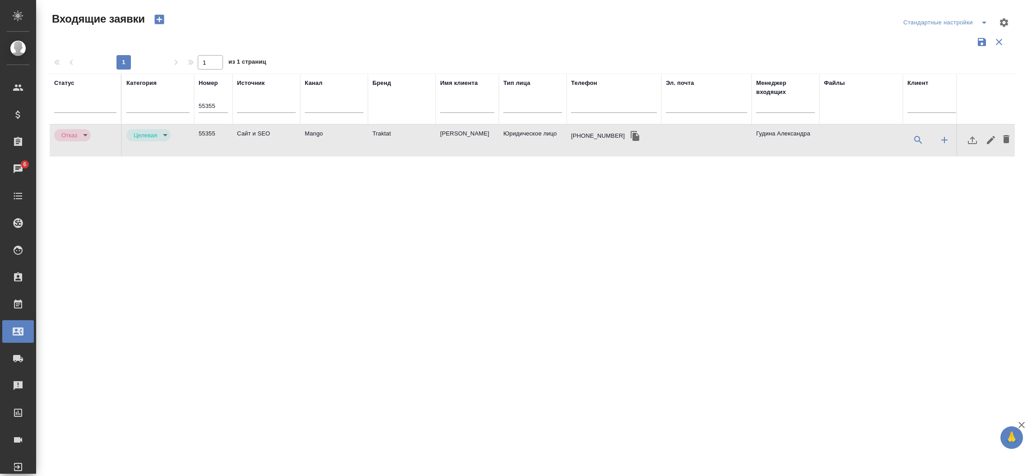
click at [269, 130] on td "Сайт и SEO" at bounding box center [266, 141] width 68 height 32
click at [55, 110] on div at bounding box center [85, 103] width 62 height 13
click at [167, 150] on div "В работе" at bounding box center [193, 149] width 135 height 16
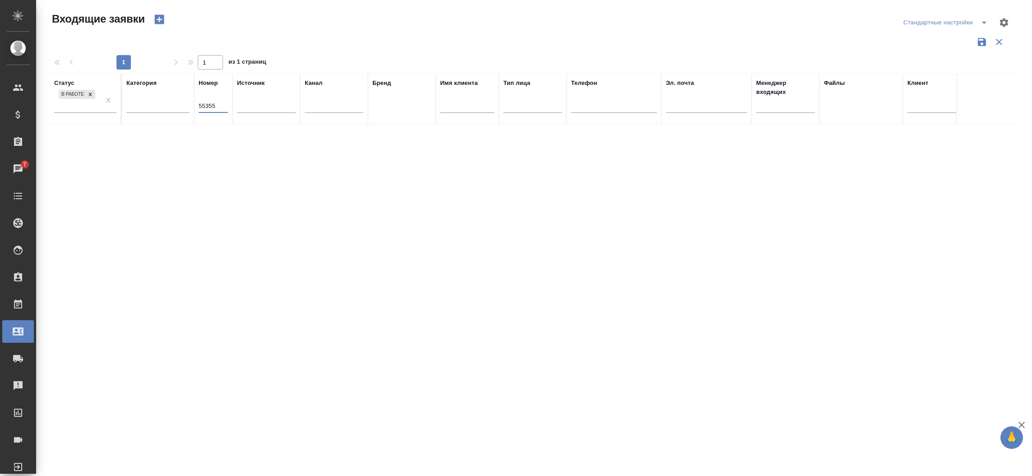
click at [202, 106] on input "55355" at bounding box center [213, 106] width 29 height 13
click at [793, 111] on input "text" at bounding box center [785, 106] width 59 height 11
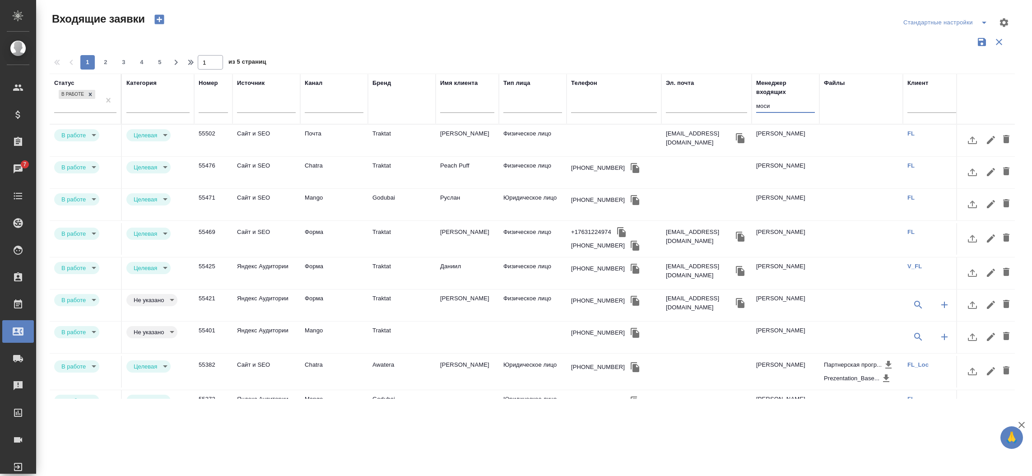
type input "моси"
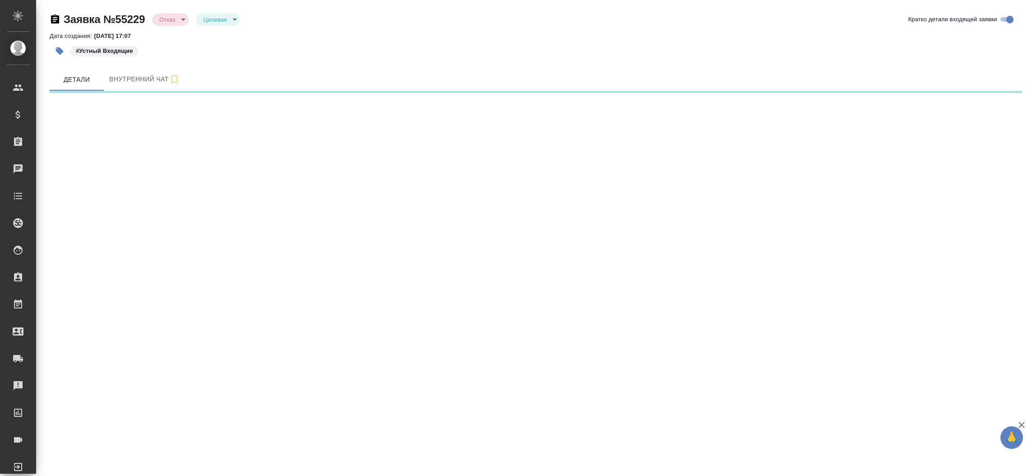
select select "RU"
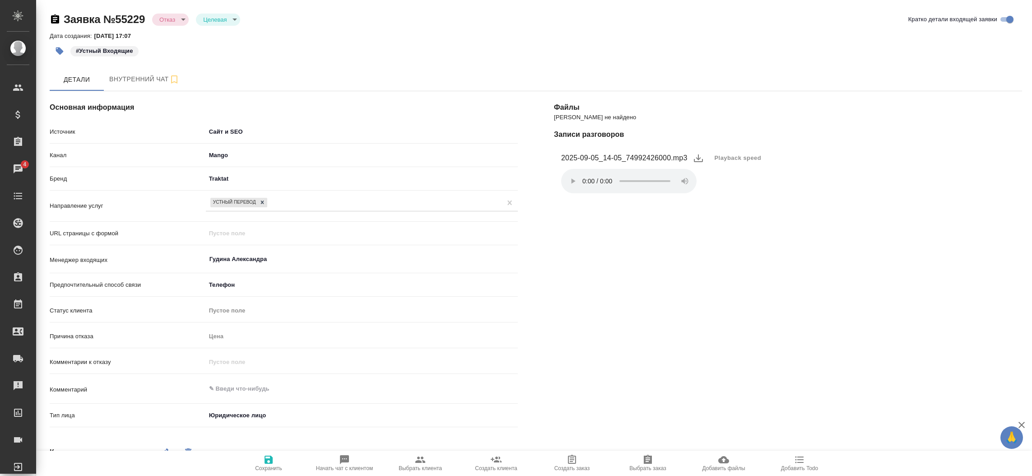
type textarea "x"
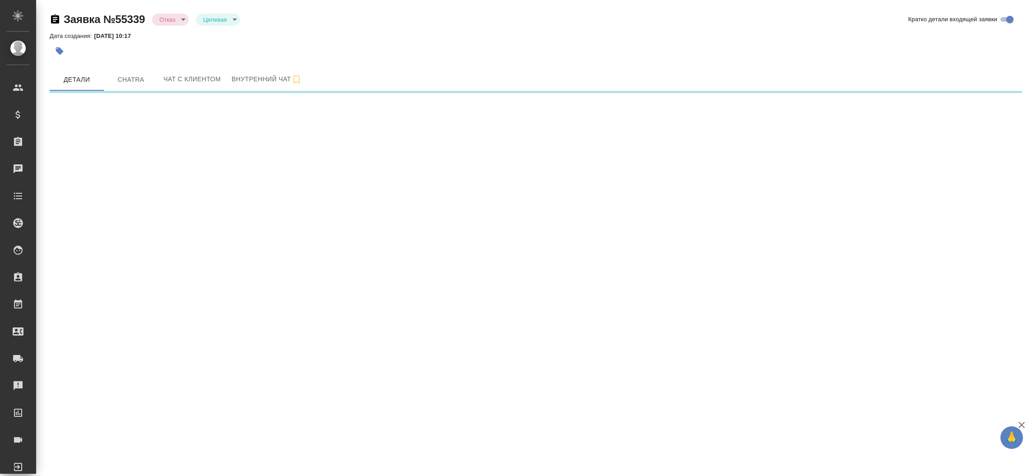
select select "RU"
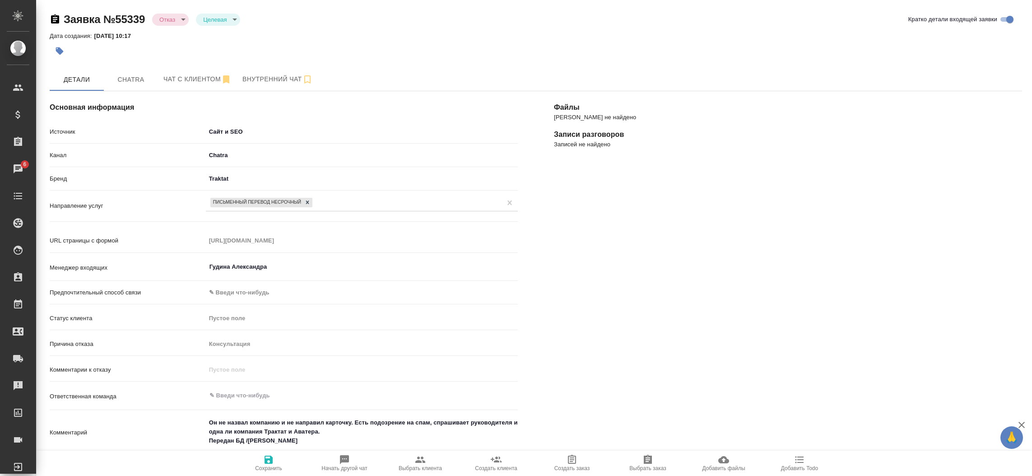
click at [602, 233] on div "[PERSON_NAME] не найдено Записи разговоров Записей не найдено" at bounding box center [788, 400] width 504 height 654
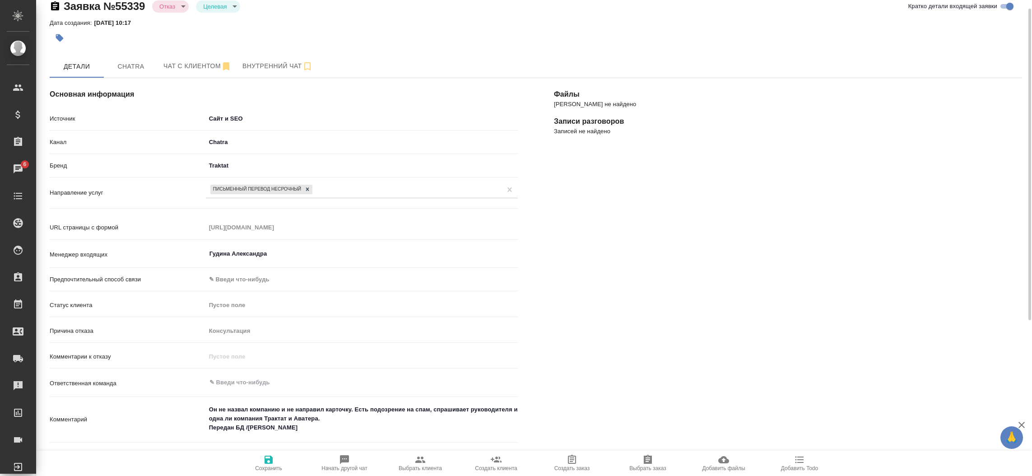
scroll to position [54, 0]
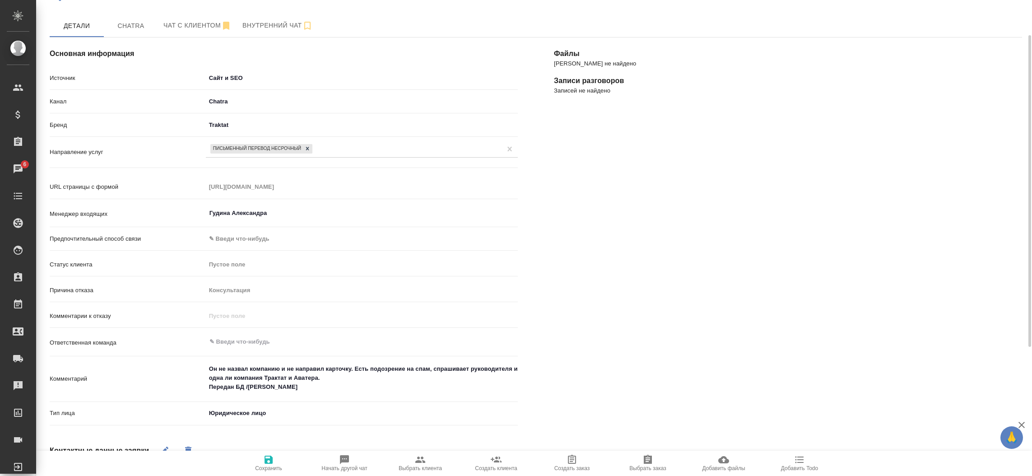
type textarea "x"
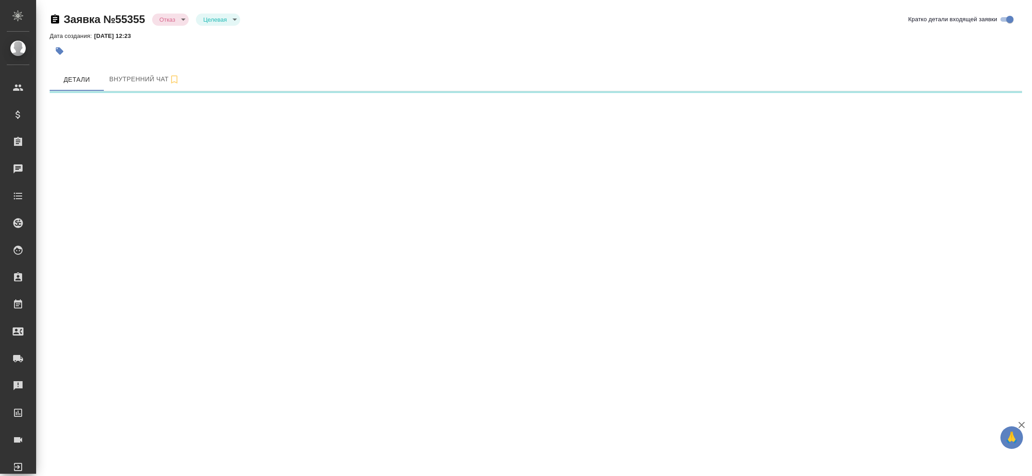
select select "RU"
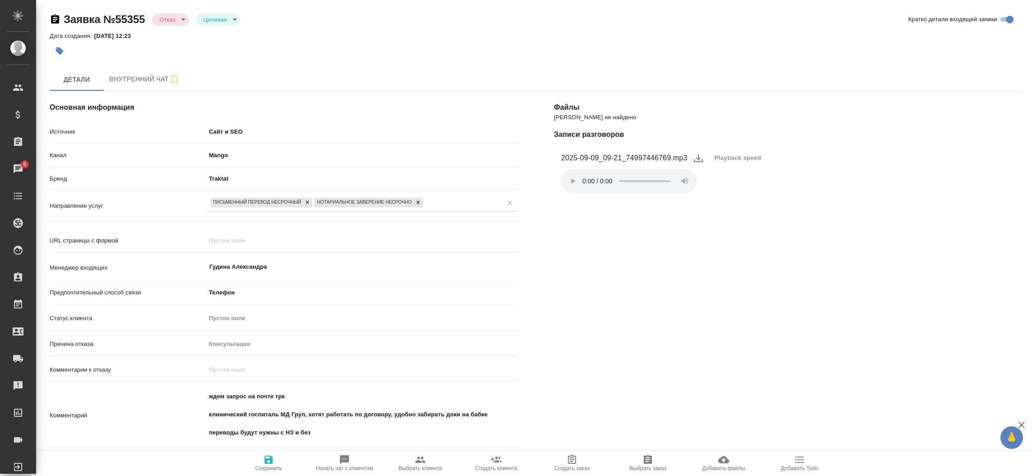
type textarea "x"
